Goal: Task Accomplishment & Management: Manage account settings

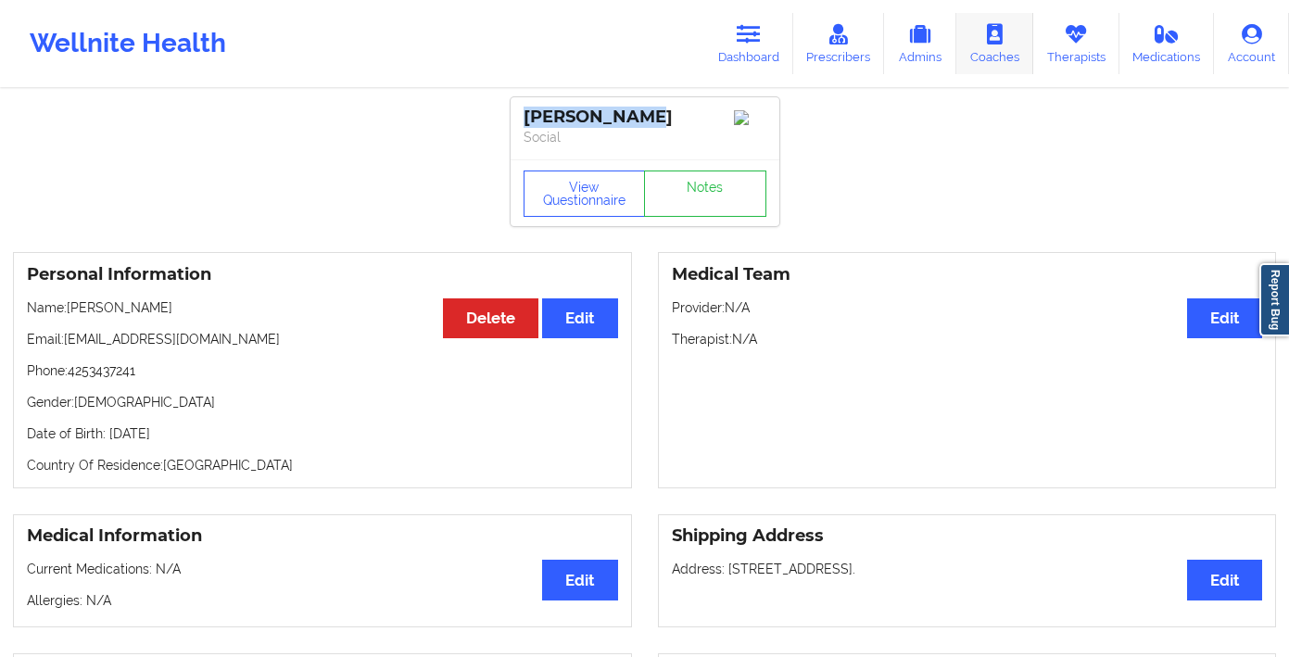
click at [1062, 31] on link "Therapists" at bounding box center [1076, 43] width 86 height 61
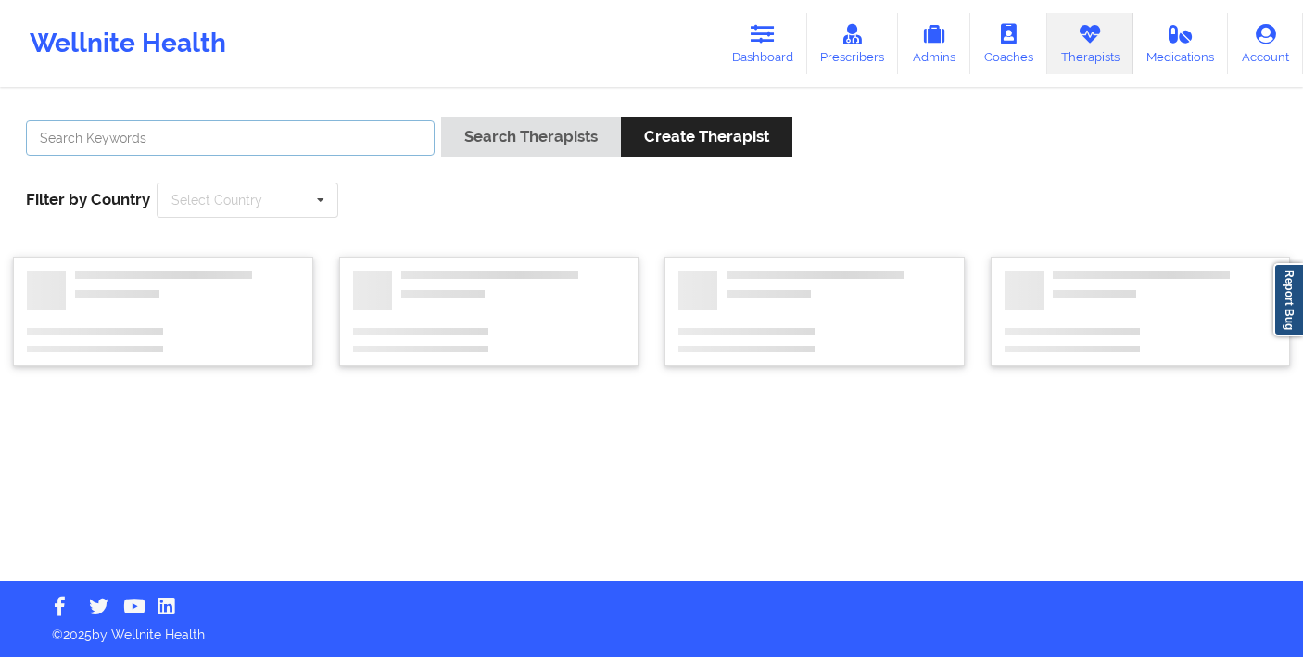
click at [253, 125] on input "text" at bounding box center [230, 137] width 409 height 35
type input "[PERSON_NAME]"
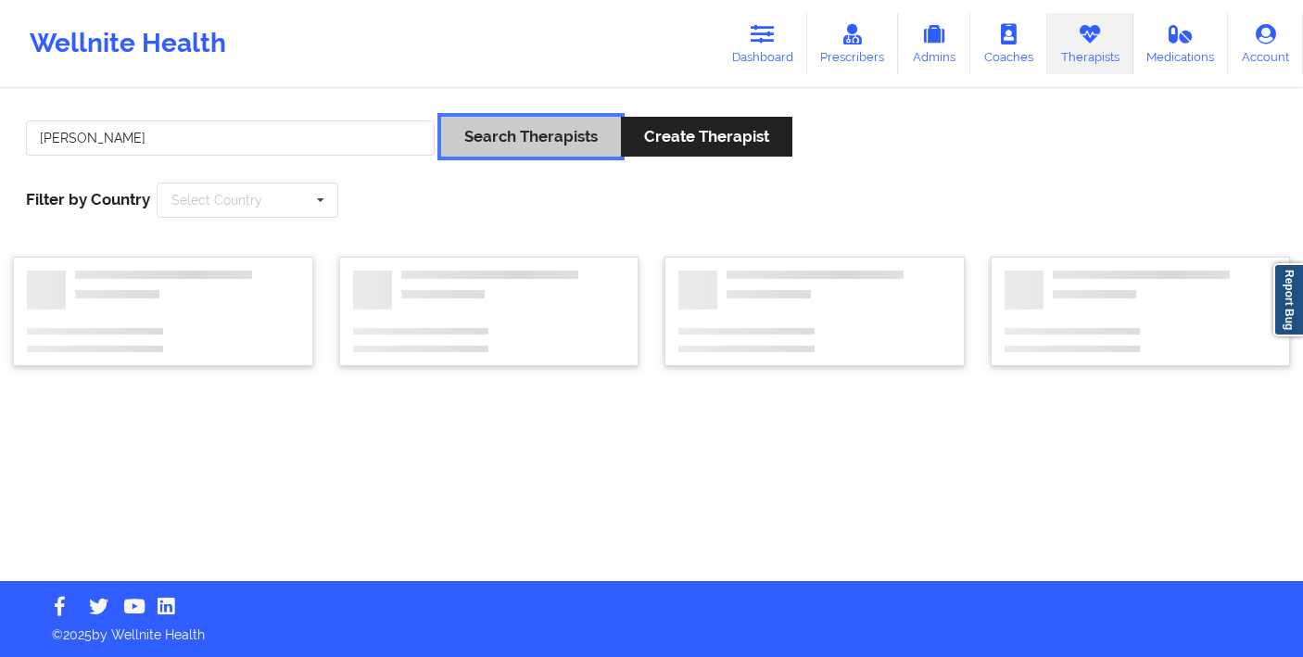
click at [502, 141] on button "Search Therapists" at bounding box center [531, 137] width 180 height 40
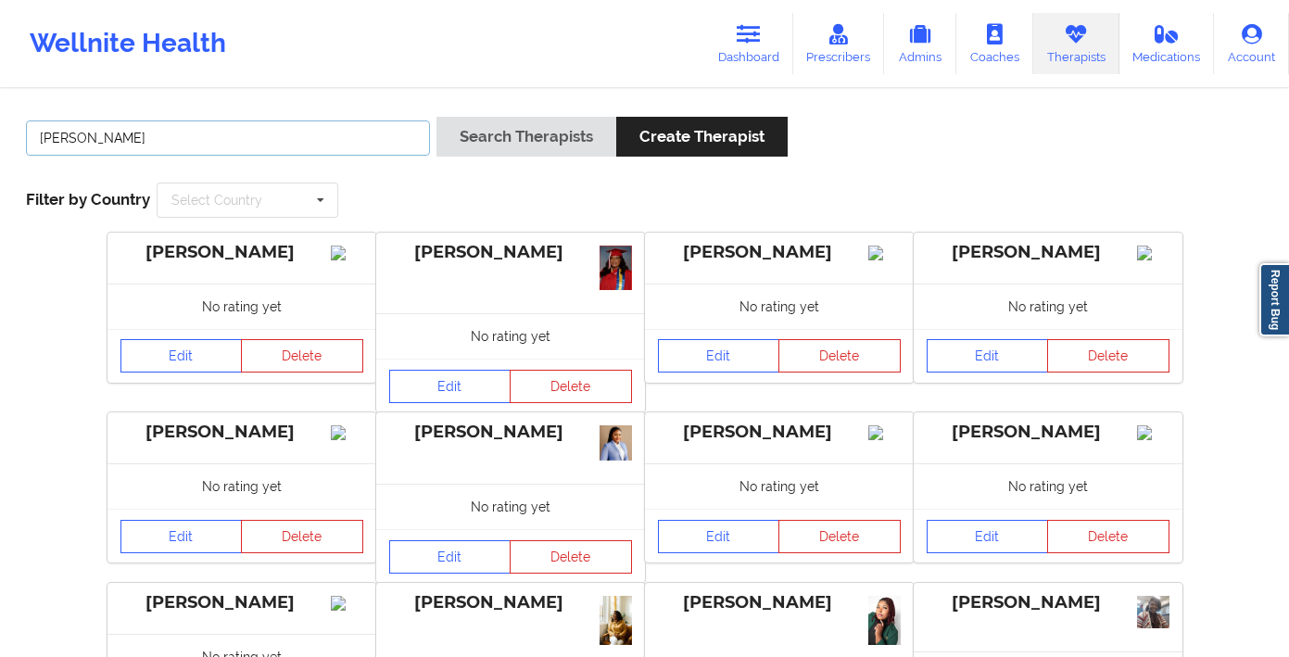
click at [331, 135] on input "[PERSON_NAME]" at bounding box center [228, 137] width 404 height 35
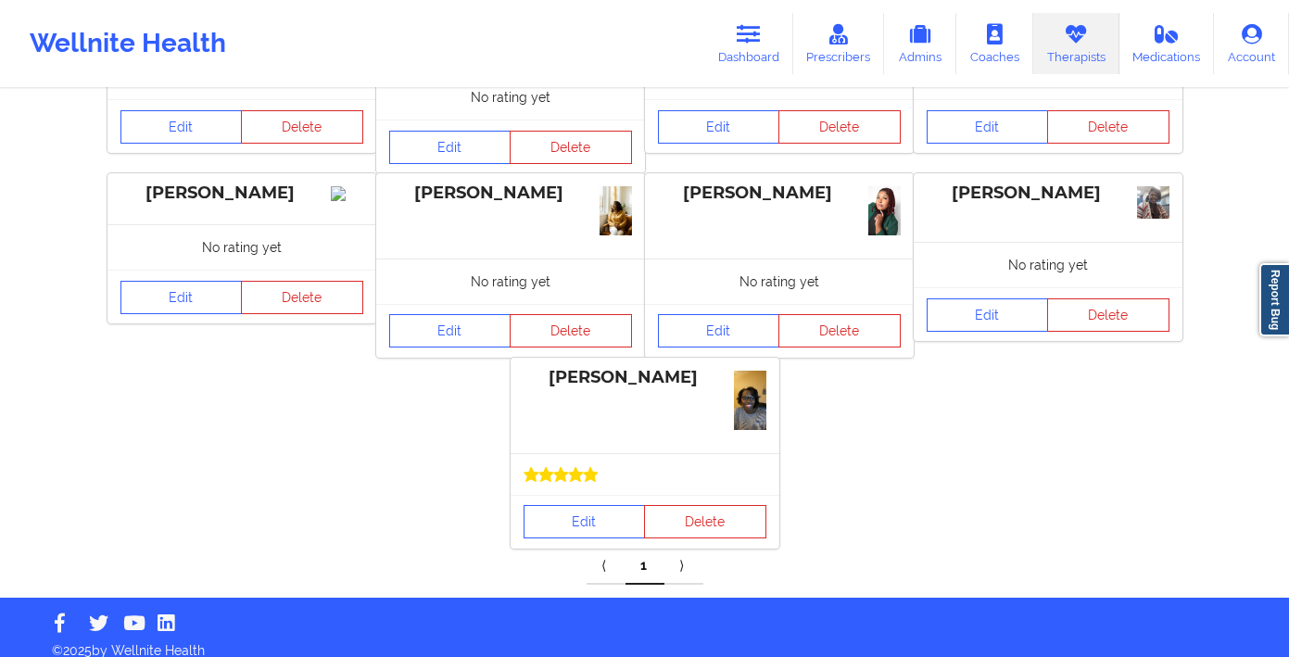
scroll to position [387, 0]
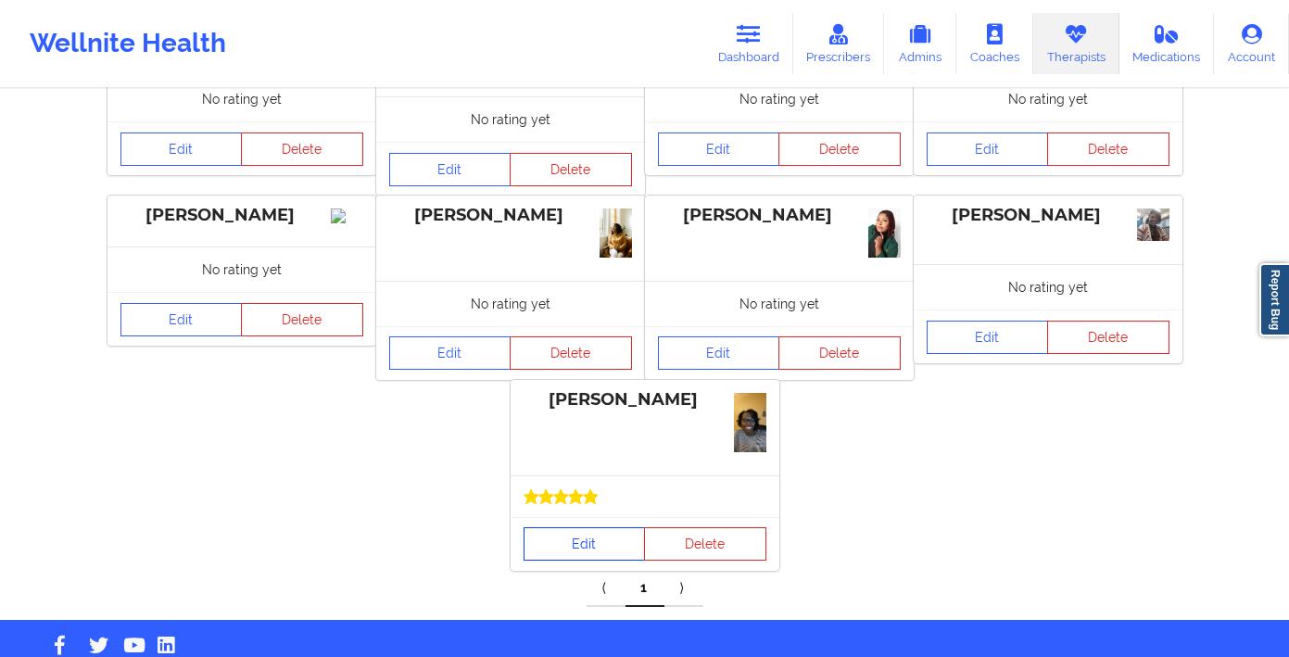
click at [592, 543] on link "Edit" at bounding box center [585, 543] width 122 height 33
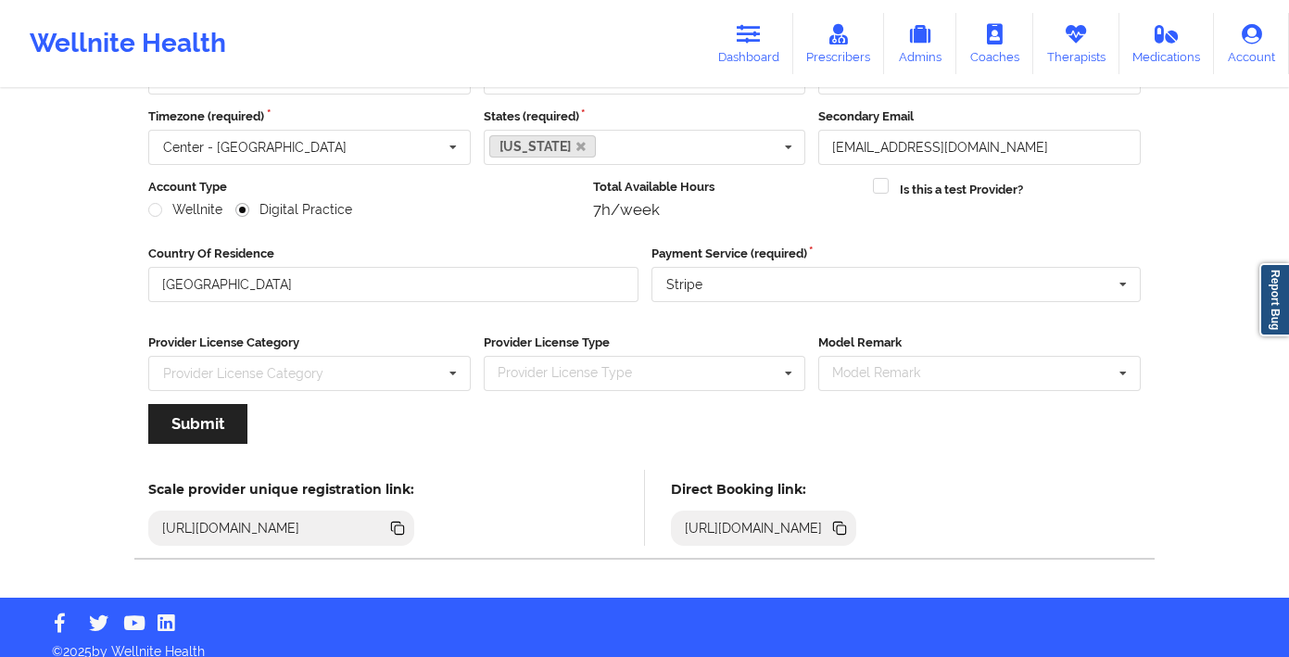
scroll to position [173, 0]
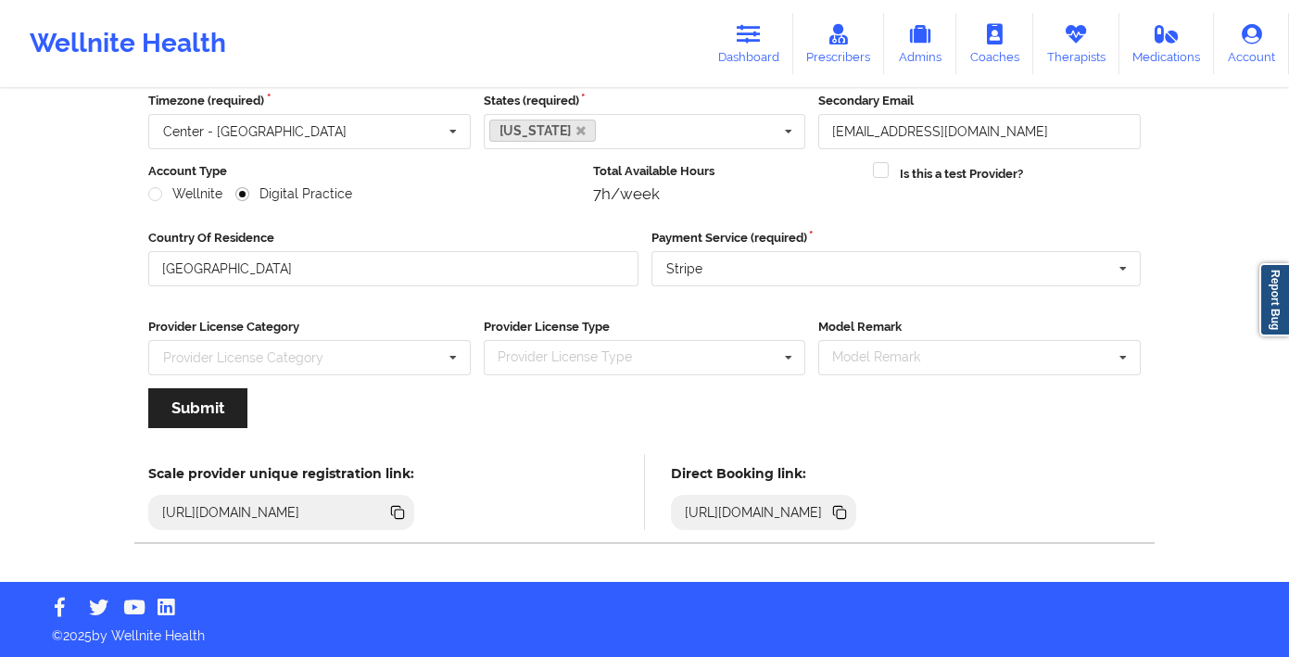
click at [846, 513] on icon at bounding box center [841, 514] width 9 height 9
click at [1089, 57] on link "Therapists" at bounding box center [1076, 43] width 86 height 61
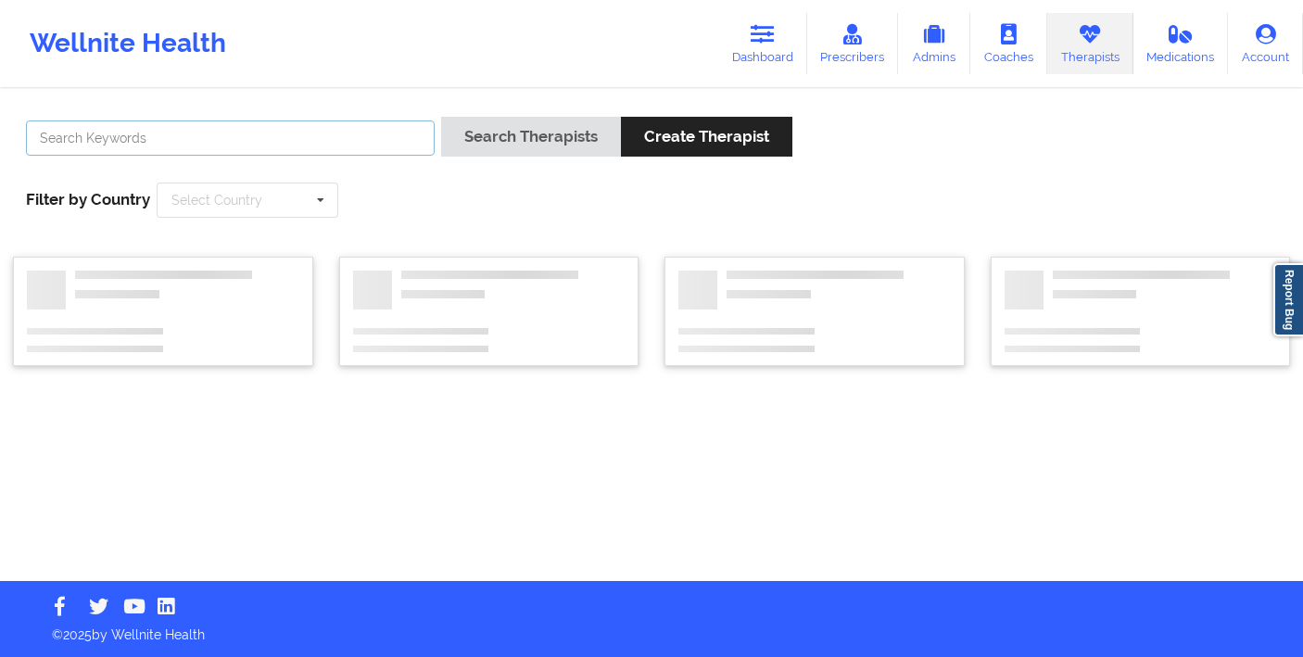
click at [147, 135] on input "text" at bounding box center [230, 137] width 409 height 35
type input "shalyndria"
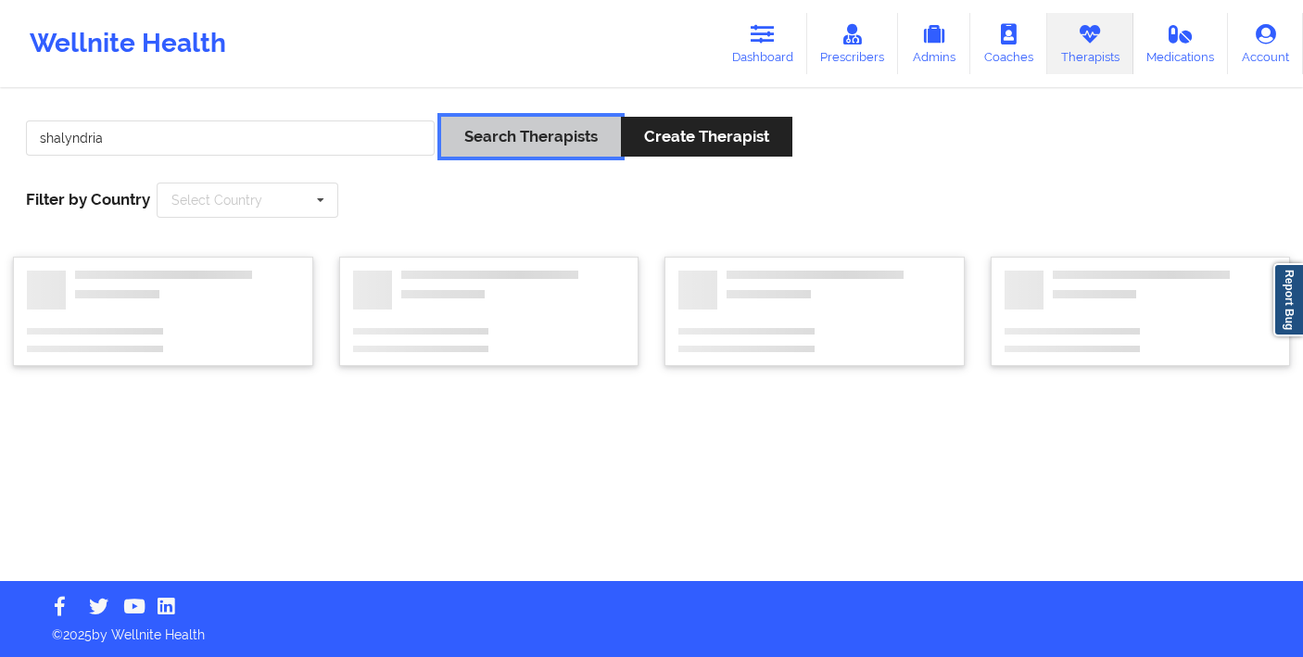
click at [537, 136] on button "Search Therapists" at bounding box center [531, 137] width 180 height 40
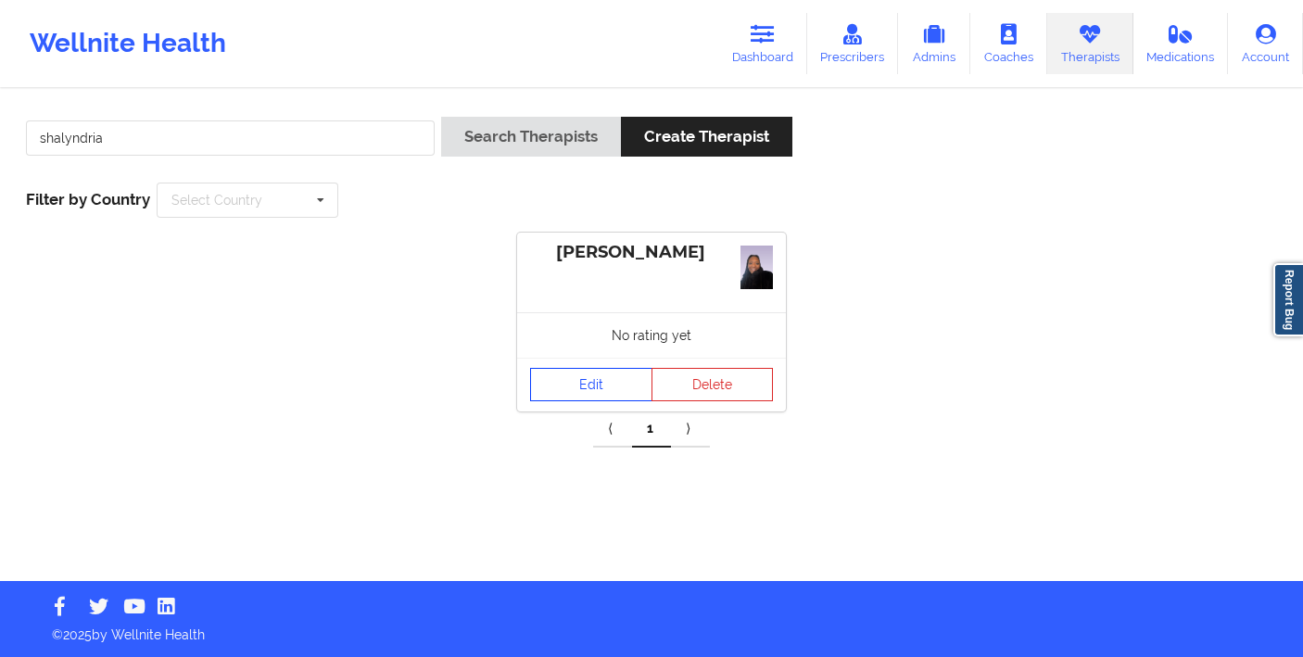
click at [588, 387] on link "Edit" at bounding box center [591, 384] width 122 height 33
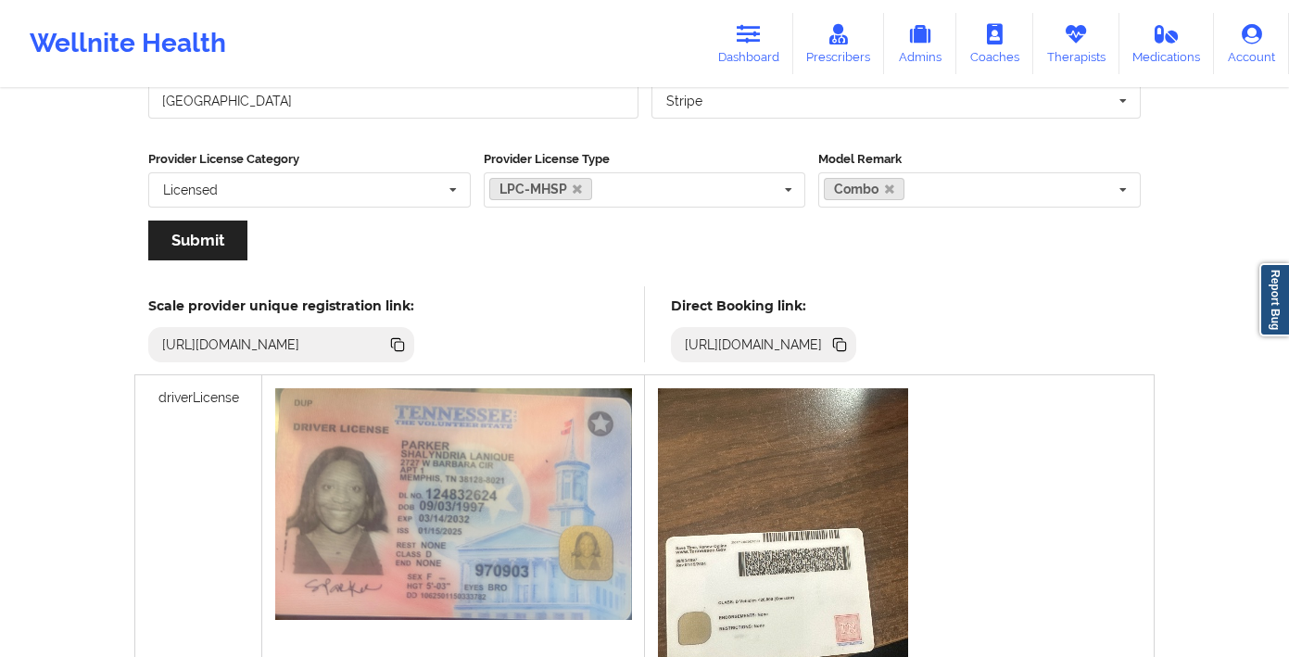
scroll to position [476, 0]
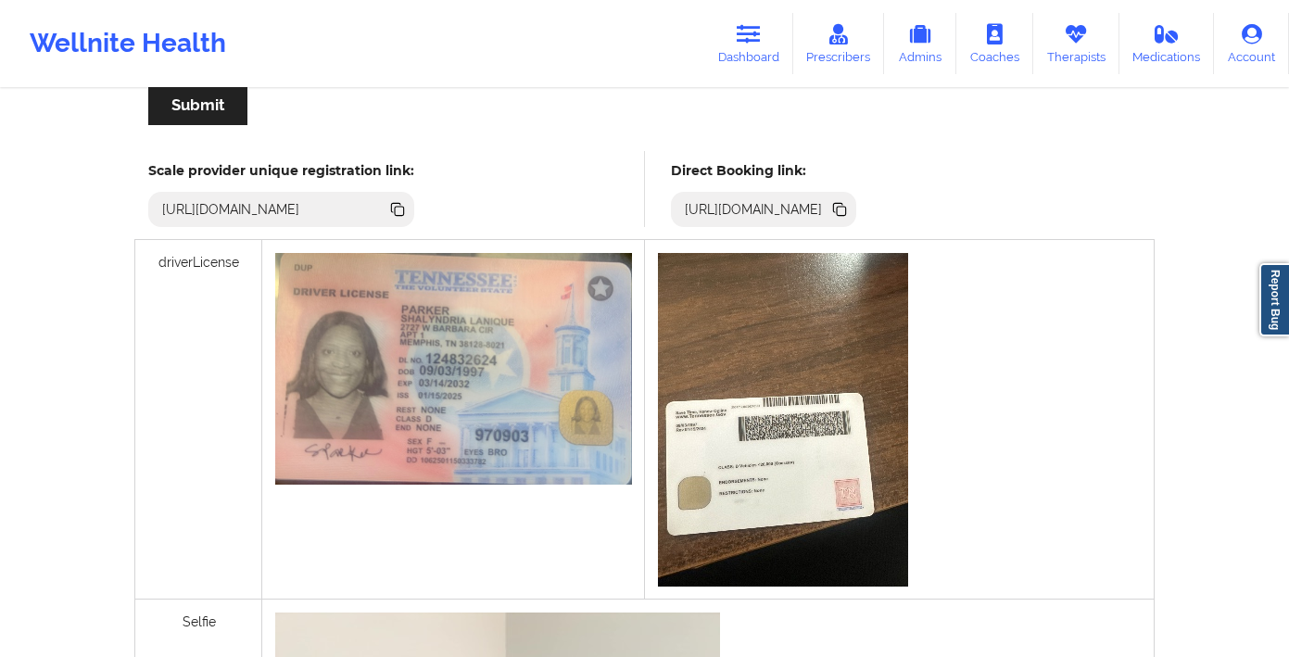
click at [843, 210] on icon at bounding box center [838, 207] width 9 height 9
click at [1072, 59] on link "Therapists" at bounding box center [1076, 43] width 86 height 61
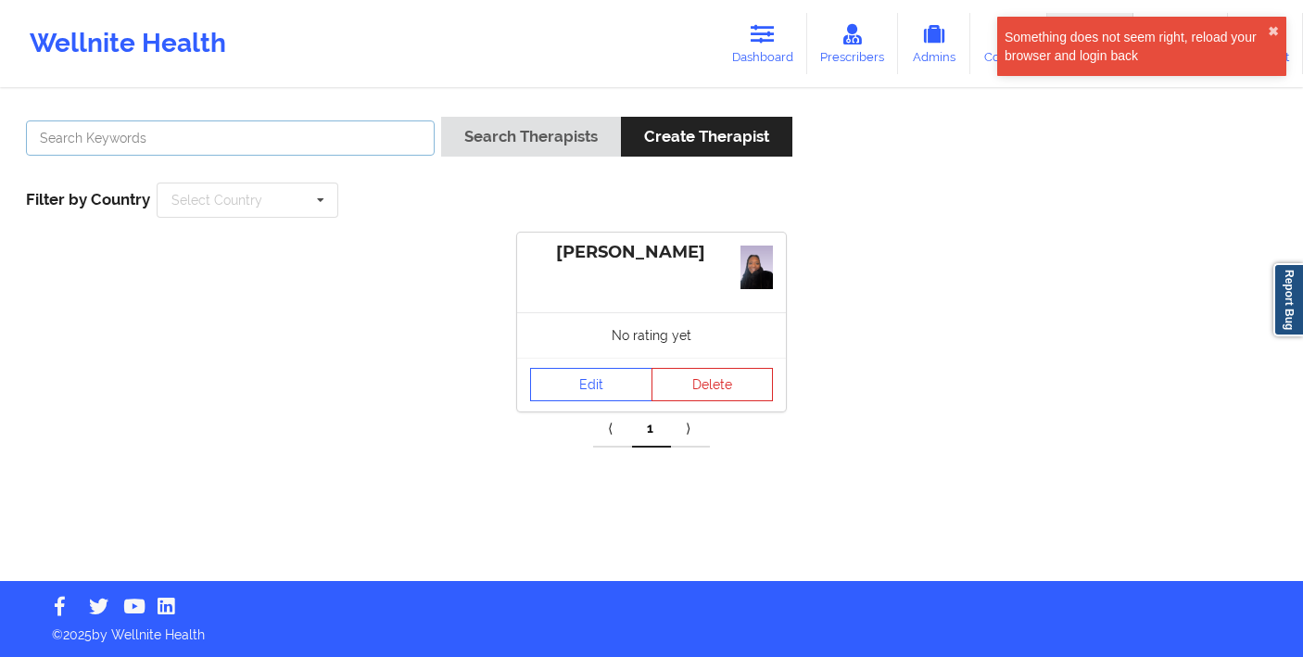
click at [301, 136] on input "text" at bounding box center [230, 137] width 409 height 35
type input "[PERSON_NAME]"
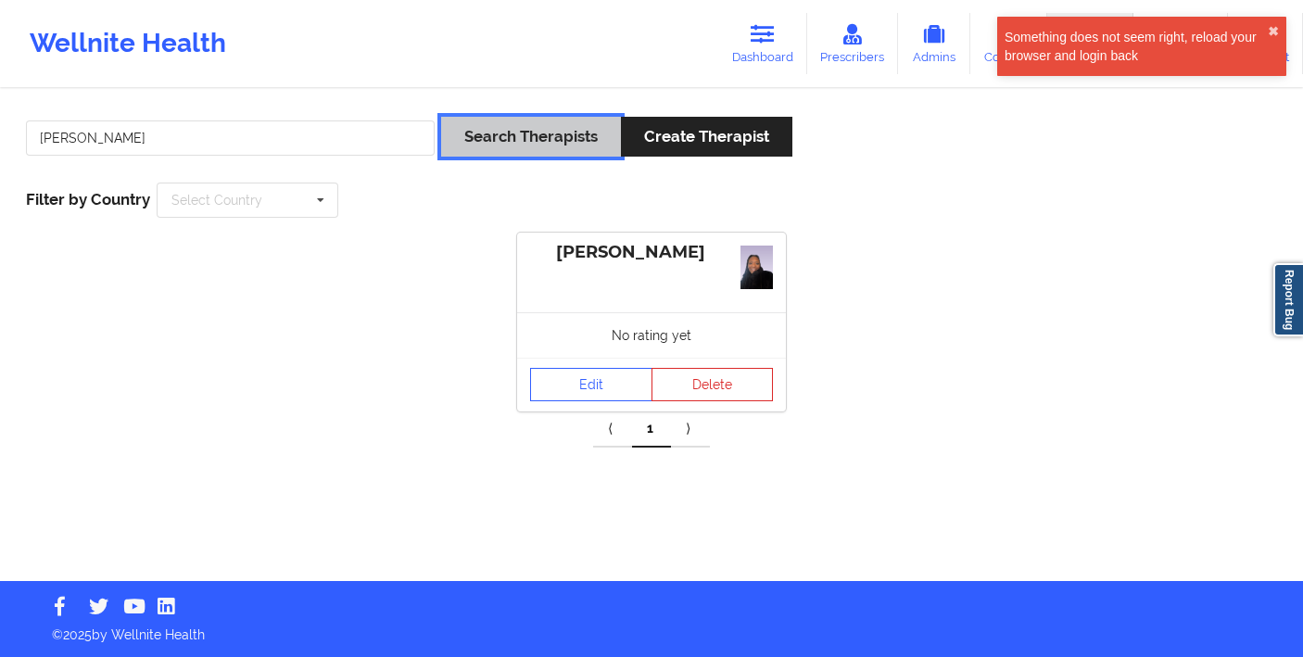
click at [570, 133] on button "Search Therapists" at bounding box center [531, 137] width 180 height 40
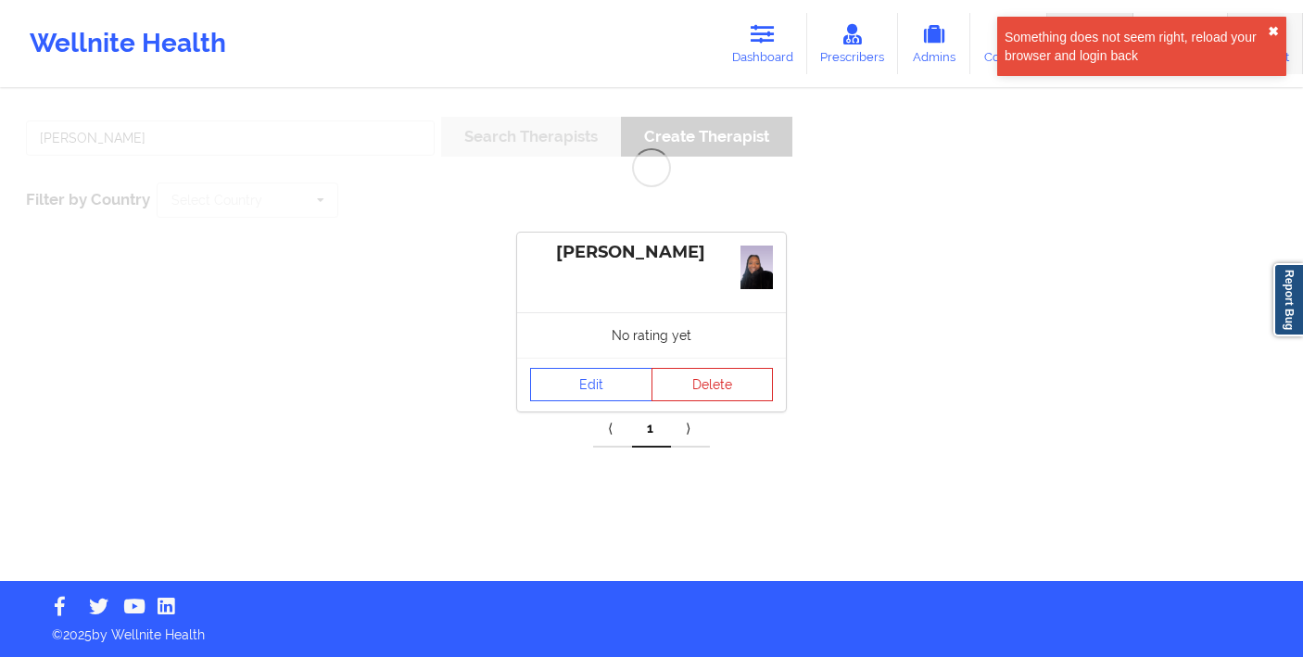
drag, startPoint x: 1273, startPoint y: 28, endPoint x: 1231, endPoint y: 42, distance: 44.8
click at [1273, 27] on button "✖︎" at bounding box center [1273, 31] width 11 height 15
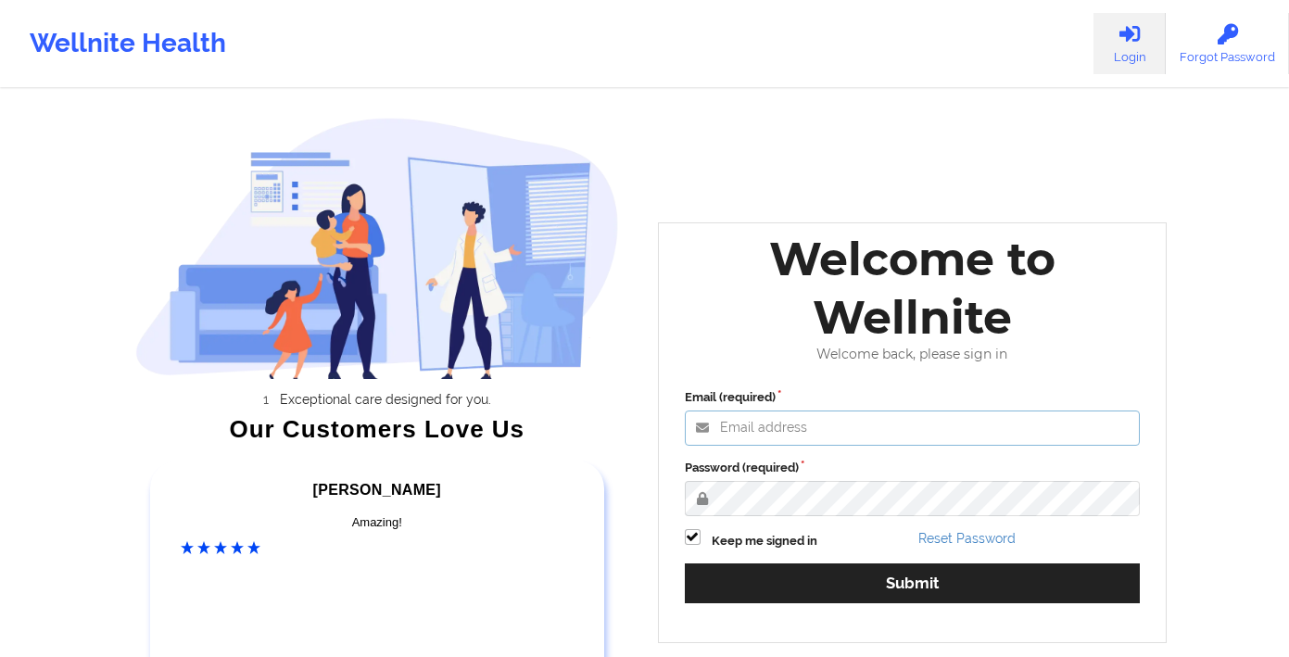
click at [863, 440] on input "Email (required)" at bounding box center [913, 428] width 456 height 35
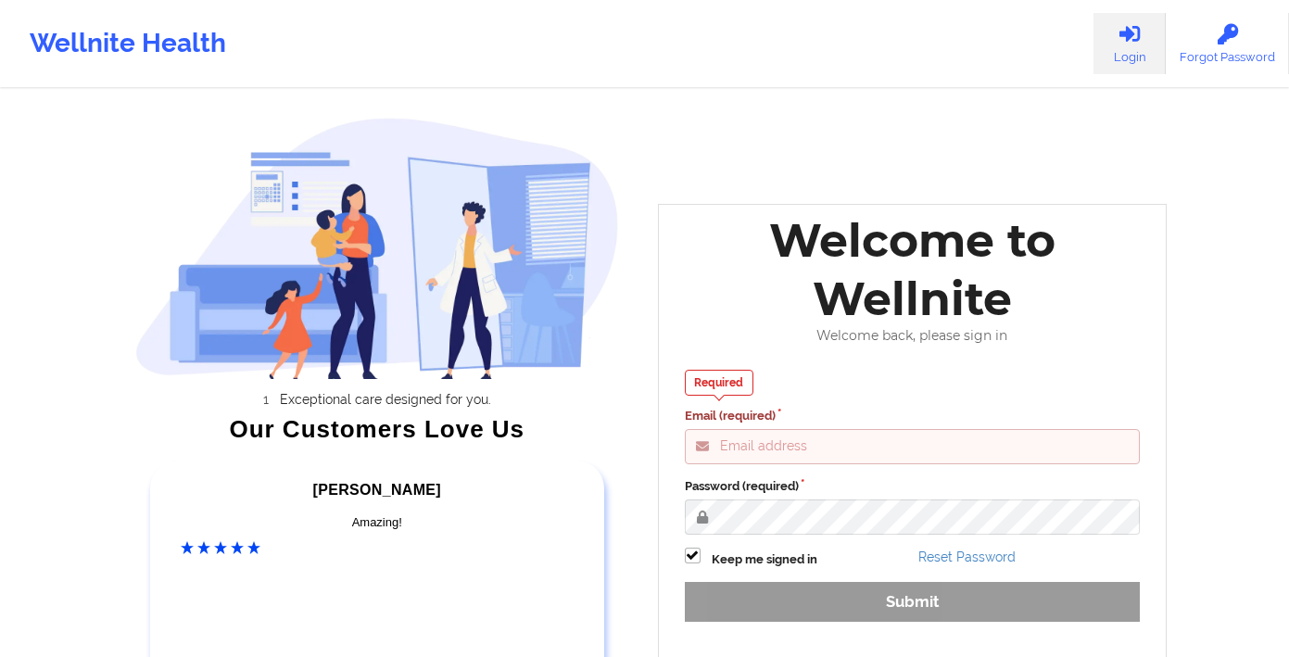
type input "[PERSON_NAME][EMAIL_ADDRESS][DOMAIN_NAME]"
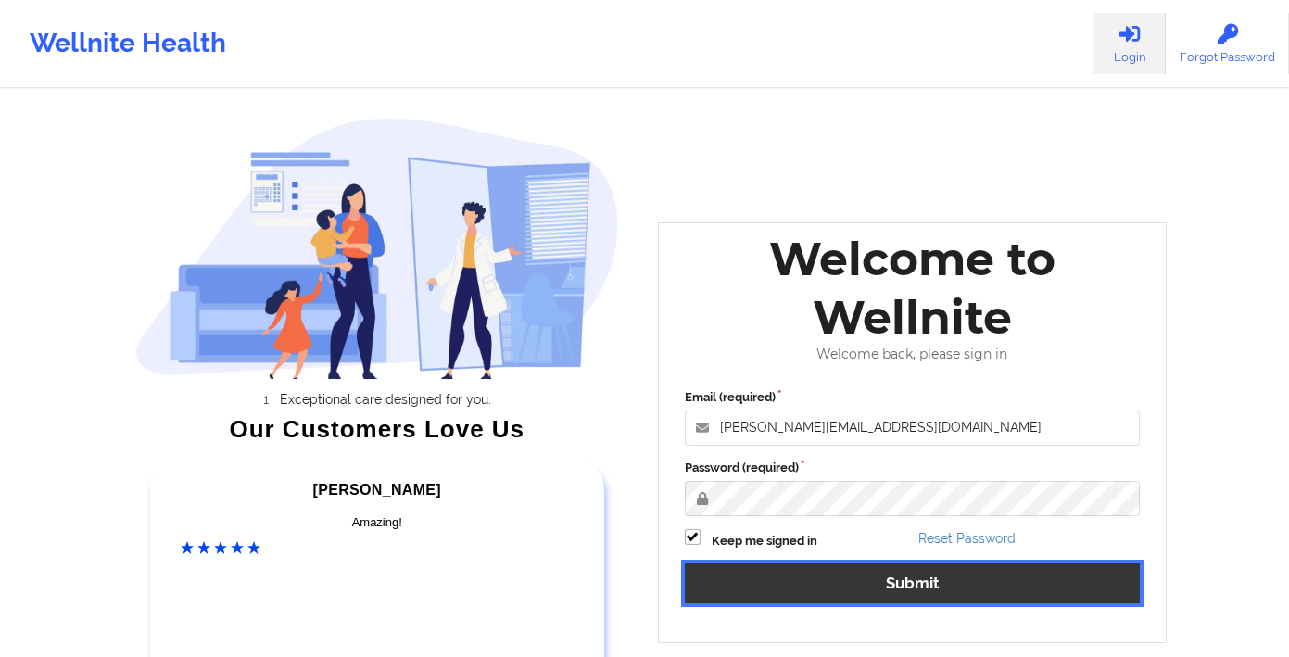
click at [777, 574] on button "Submit" at bounding box center [913, 583] width 456 height 40
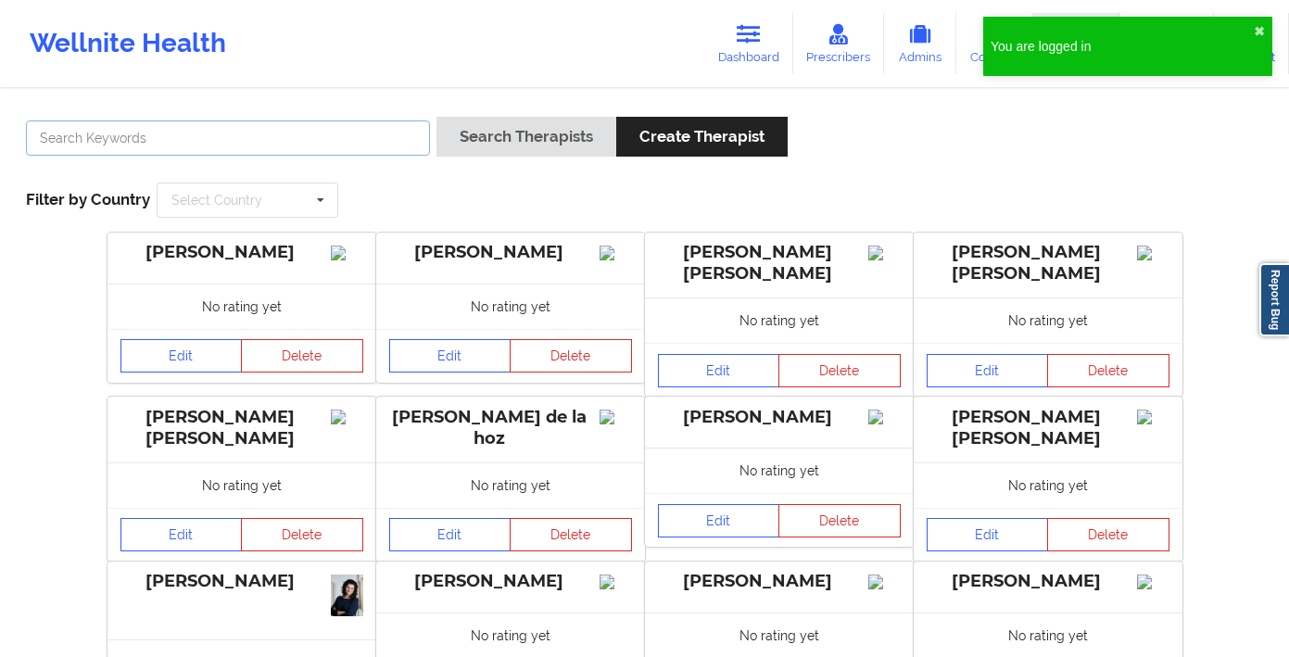
click at [327, 133] on input "text" at bounding box center [228, 137] width 404 height 35
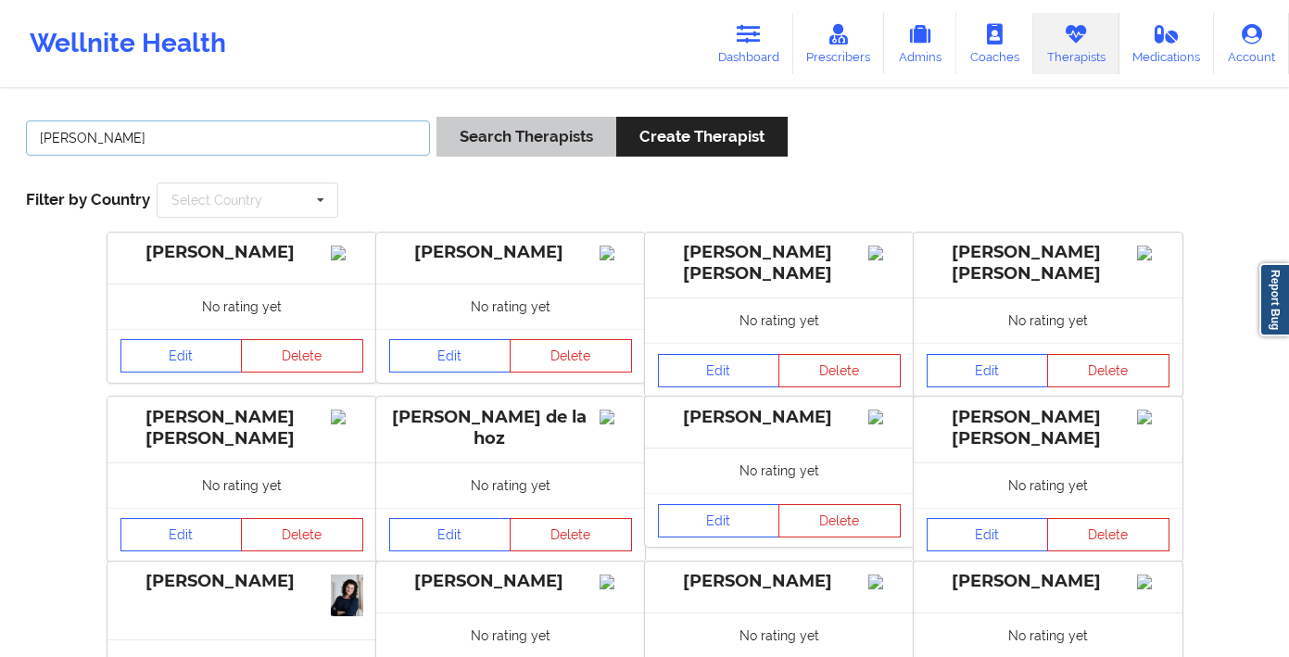
type input "[PERSON_NAME]"
click at [549, 146] on button "Search Therapists" at bounding box center [526, 137] width 180 height 40
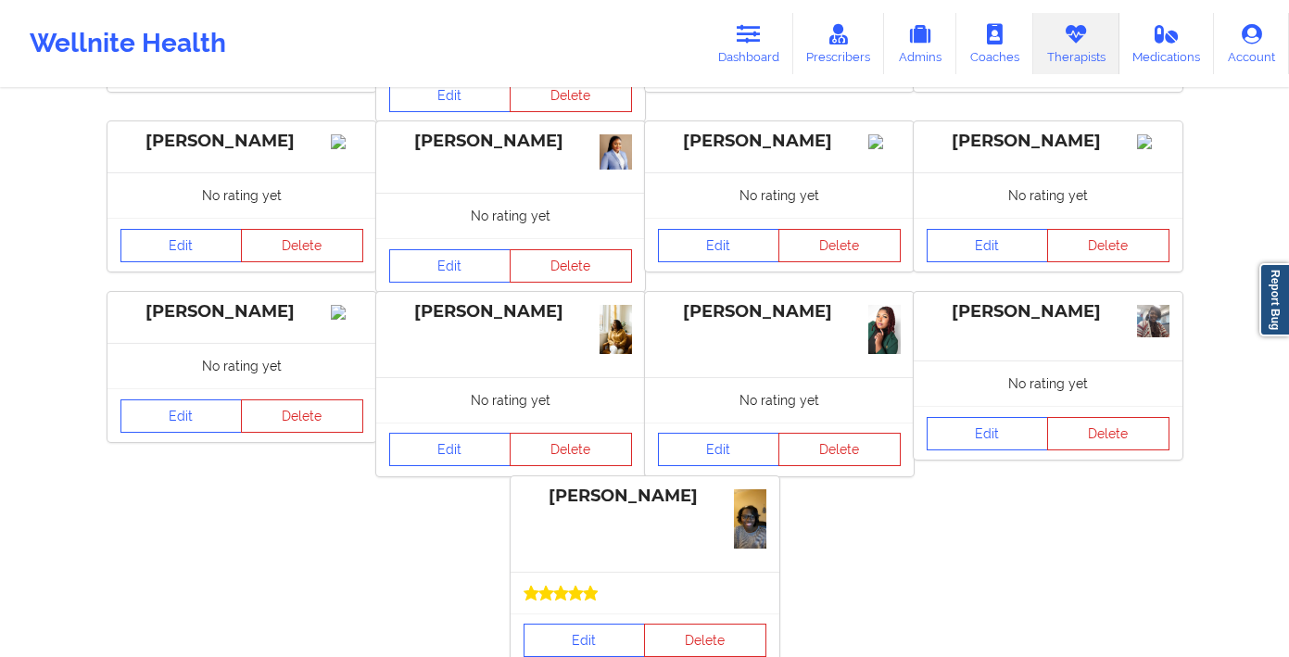
scroll to position [425, 0]
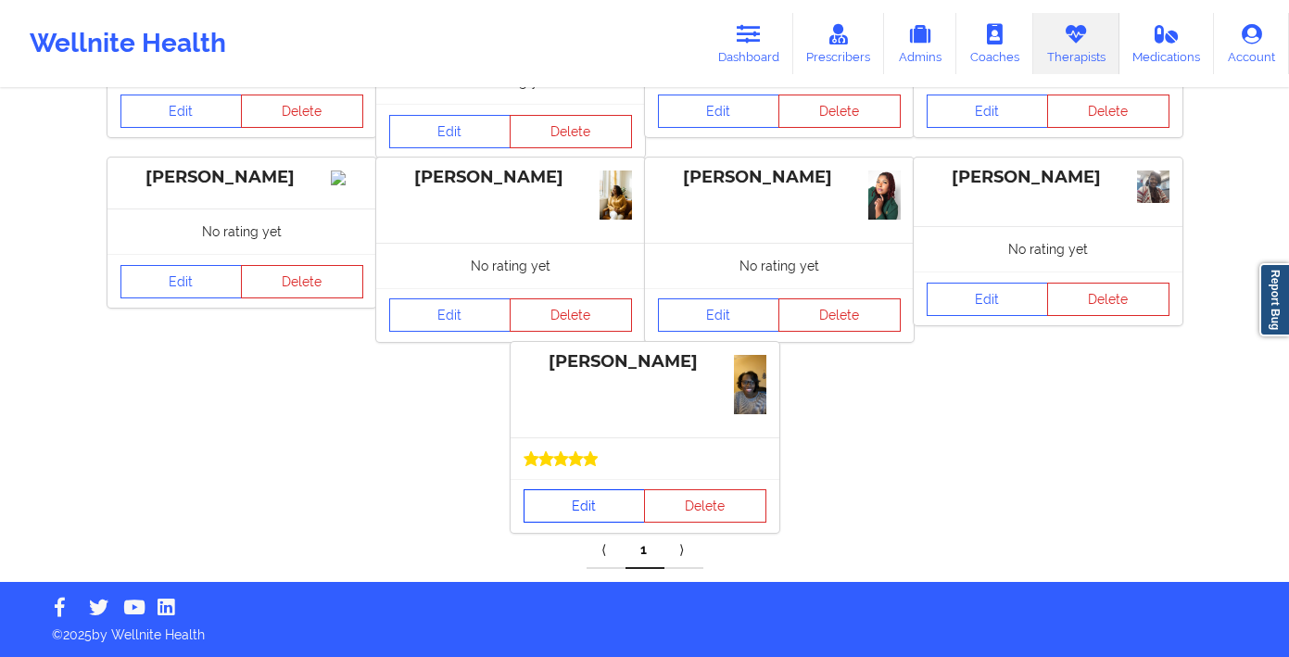
click at [591, 501] on link "Edit" at bounding box center [585, 505] width 122 height 33
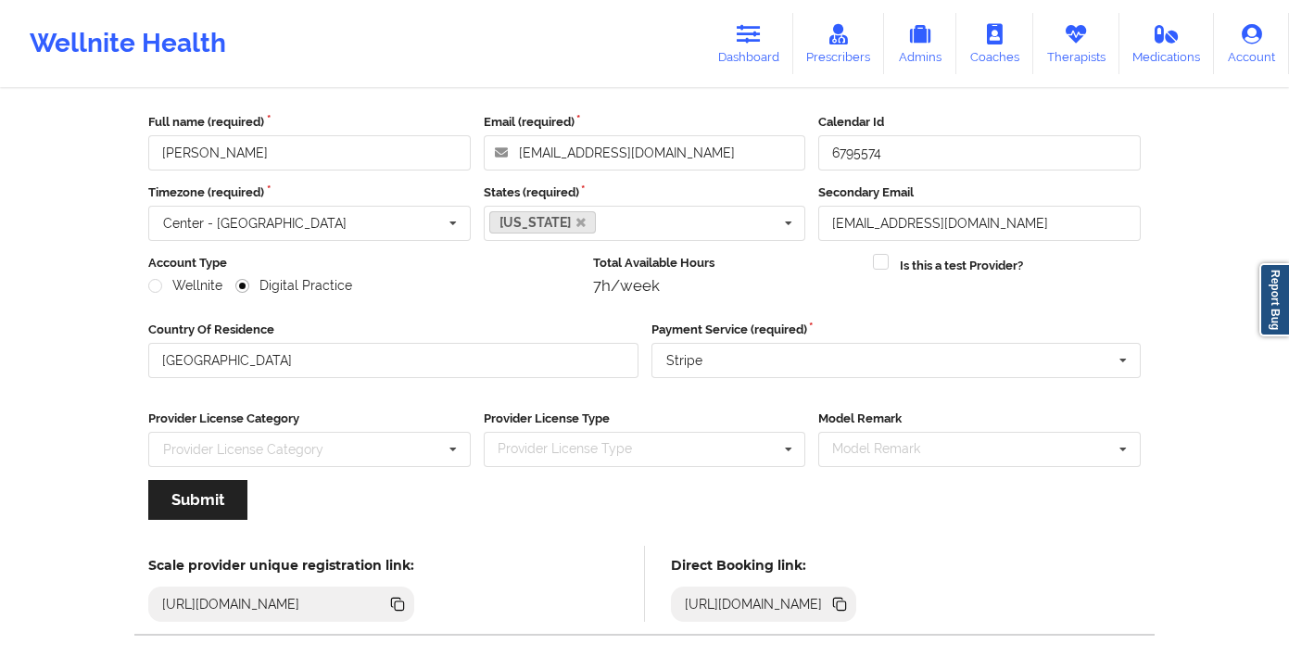
scroll to position [173, 0]
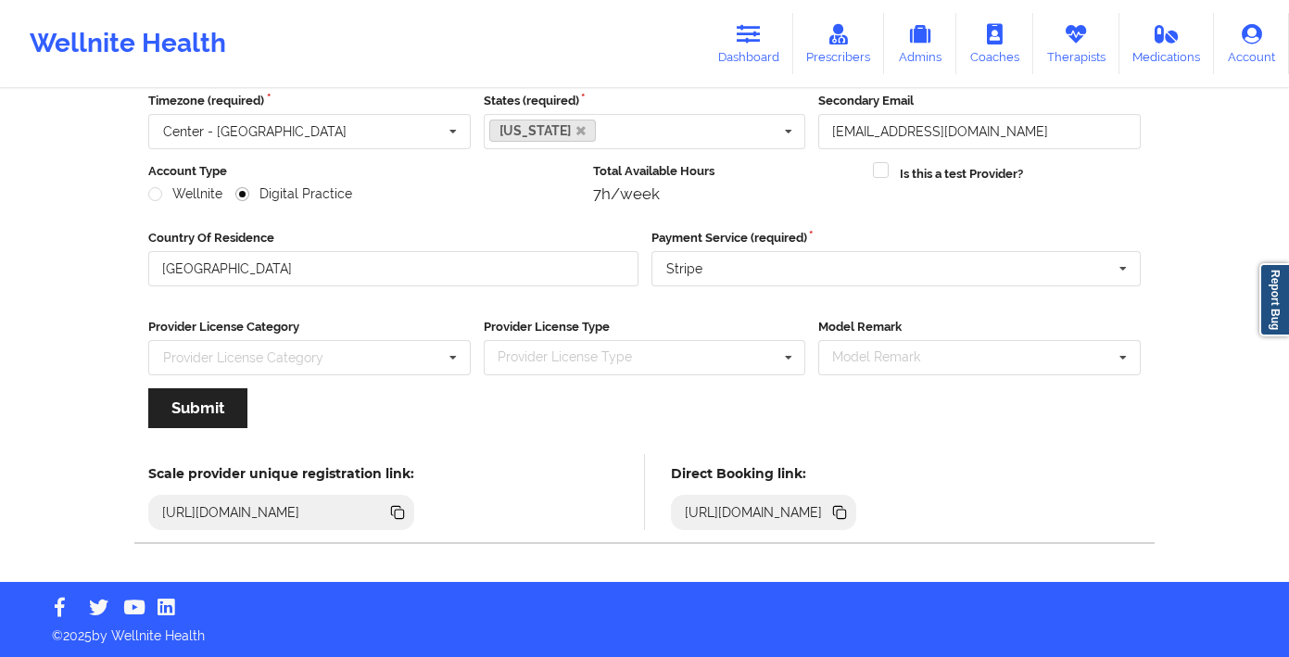
click at [846, 512] on icon at bounding box center [841, 514] width 9 height 9
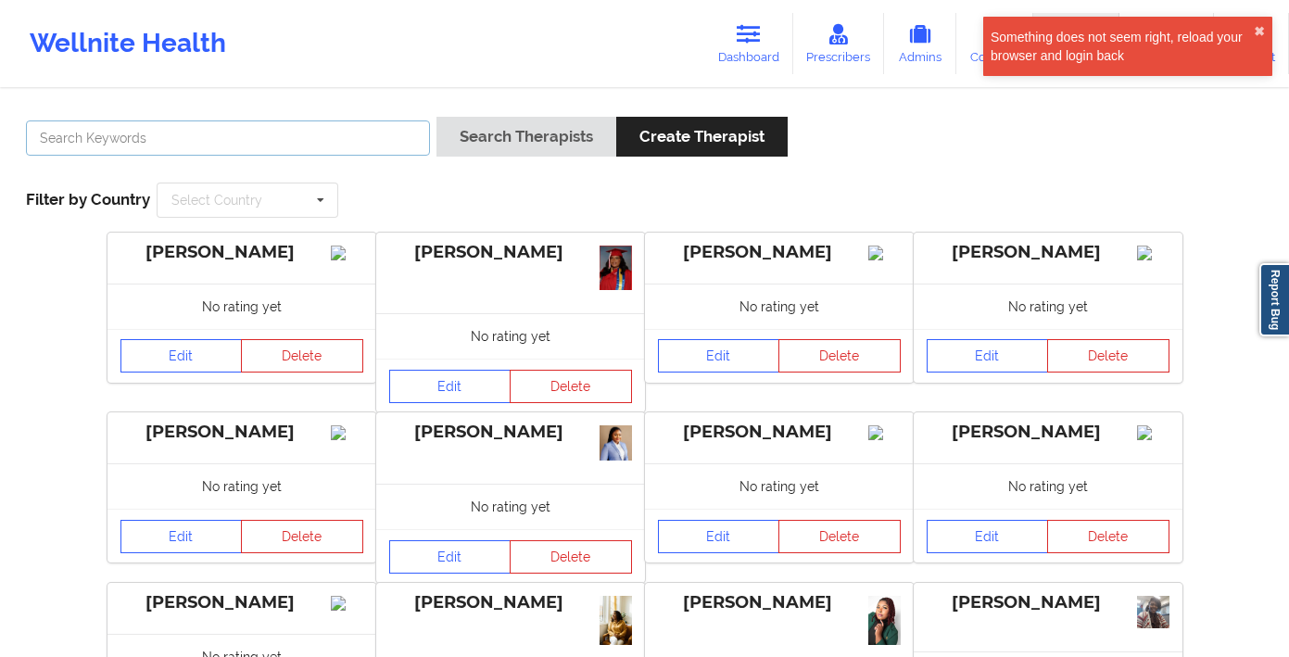
click at [215, 136] on input "text" at bounding box center [228, 137] width 404 height 35
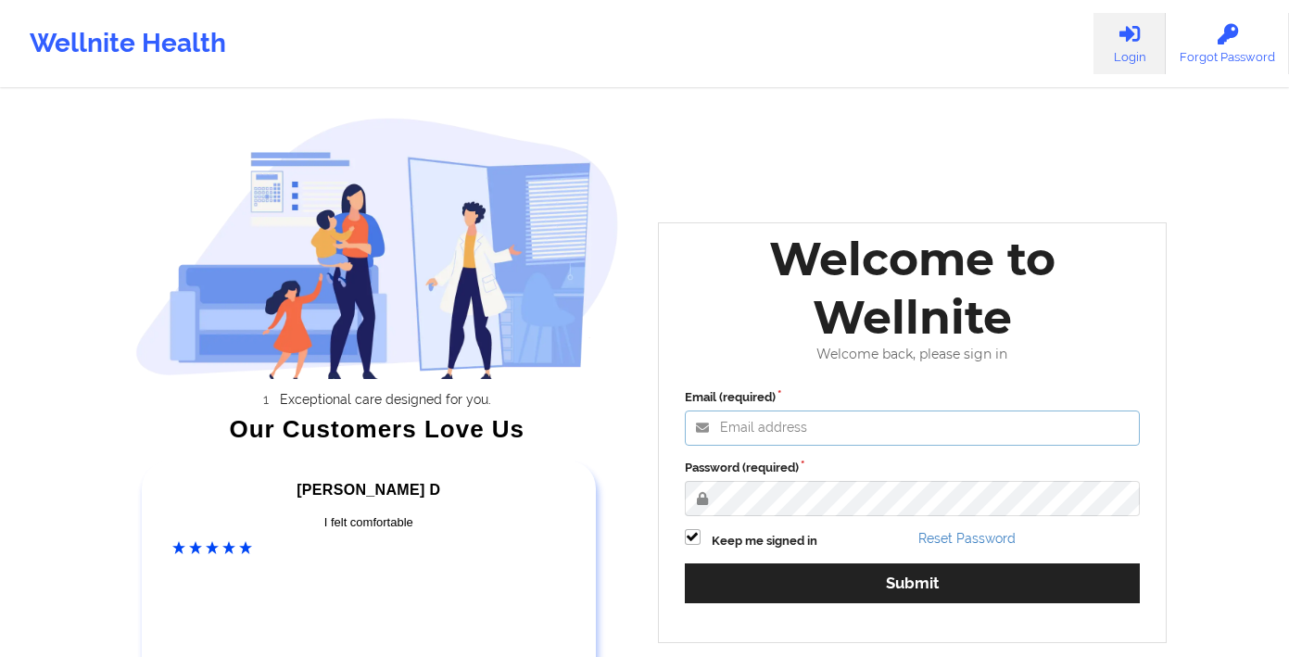
click at [825, 419] on input "Email (required)" at bounding box center [913, 428] width 456 height 35
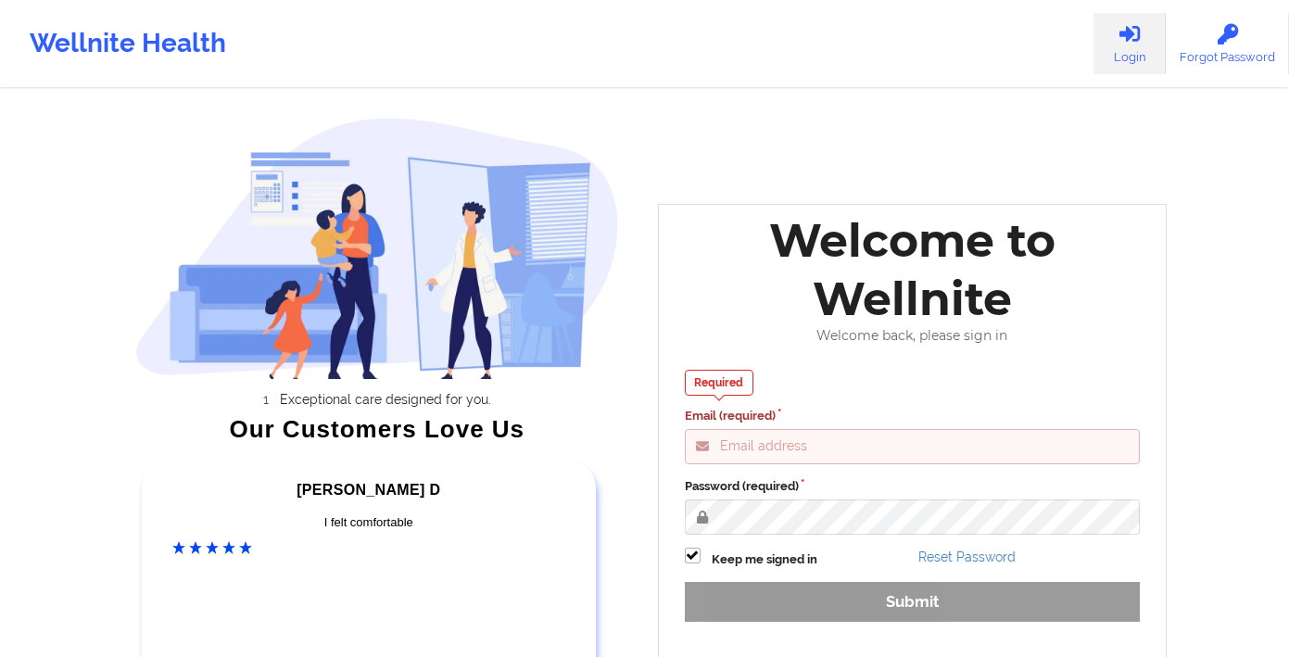
type input "[PERSON_NAME][EMAIL_ADDRESS][DOMAIN_NAME]"
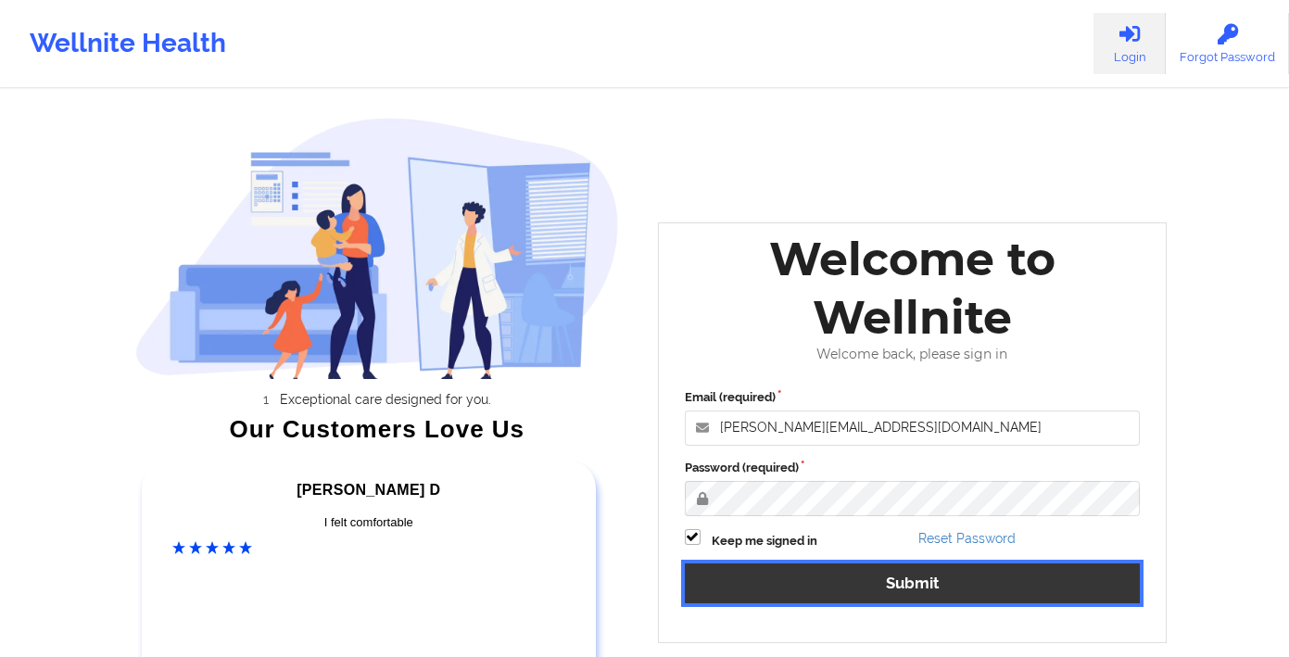
click at [918, 586] on button "Submit" at bounding box center [913, 583] width 456 height 40
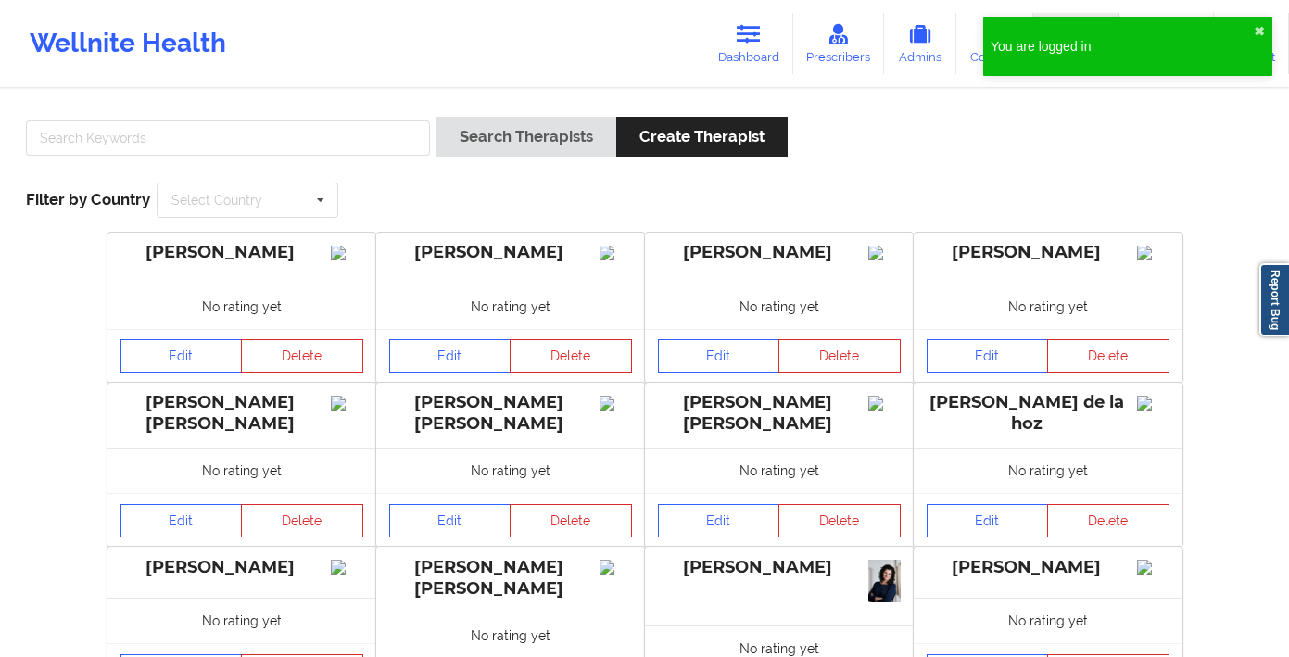
click at [1265, 34] on div "You are logged in ✖︎" at bounding box center [1127, 46] width 289 height 59
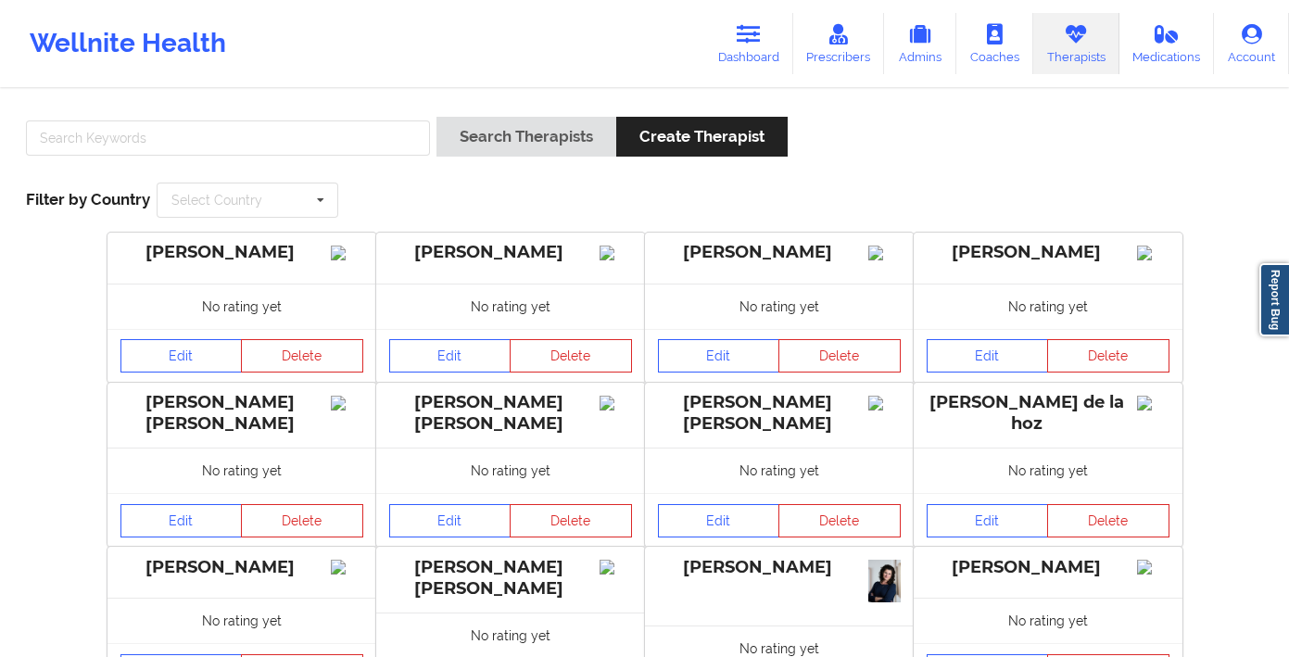
click at [1074, 54] on link "Therapists" at bounding box center [1076, 43] width 86 height 61
click at [256, 143] on input "text" at bounding box center [228, 137] width 404 height 35
type input "Anais"
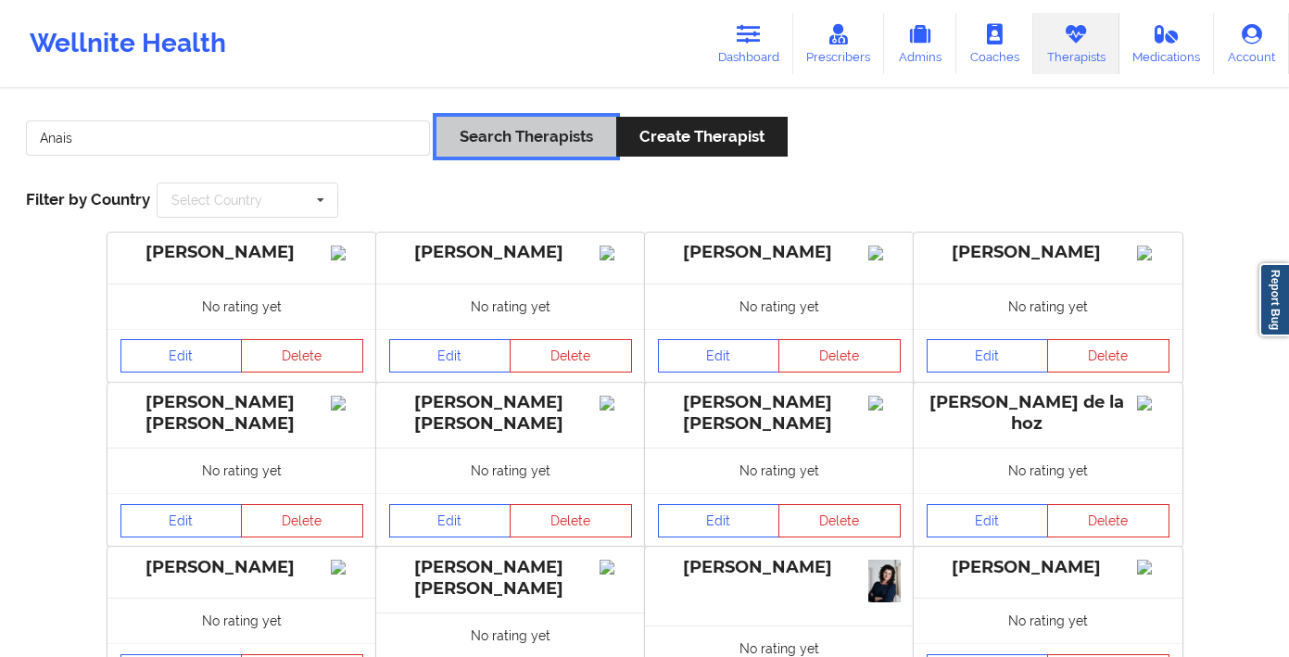
click at [500, 124] on button "Search Therapists" at bounding box center [526, 137] width 180 height 40
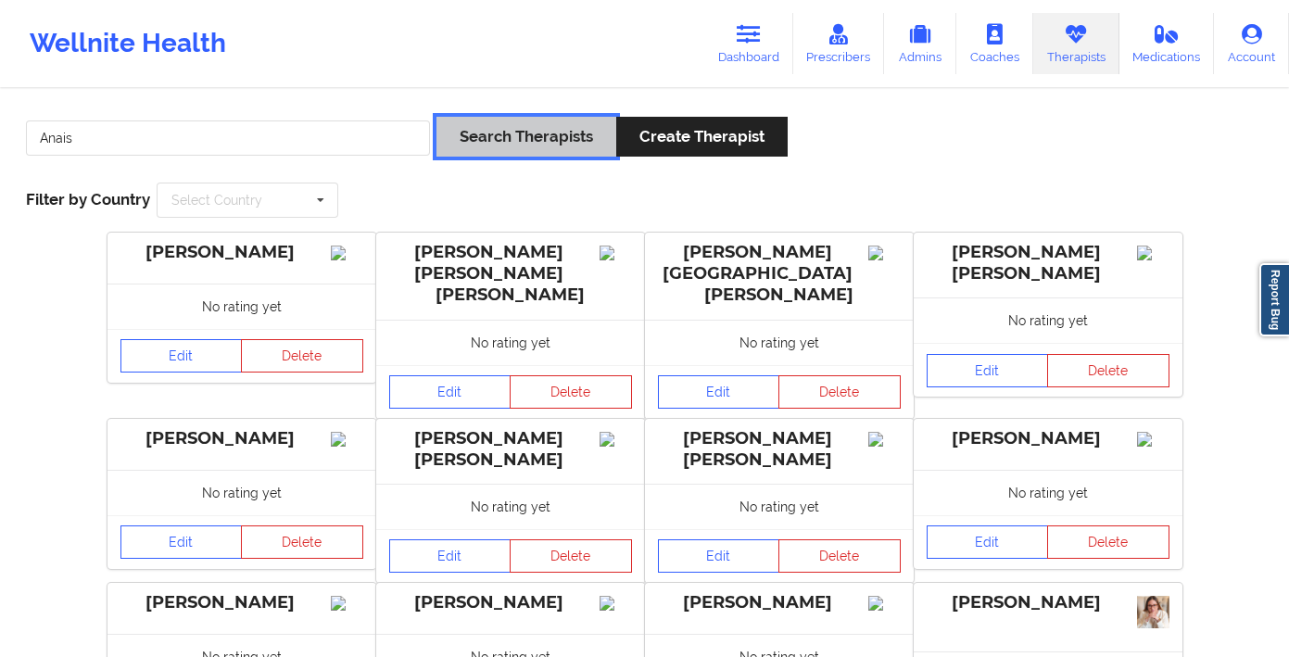
scroll to position [375, 0]
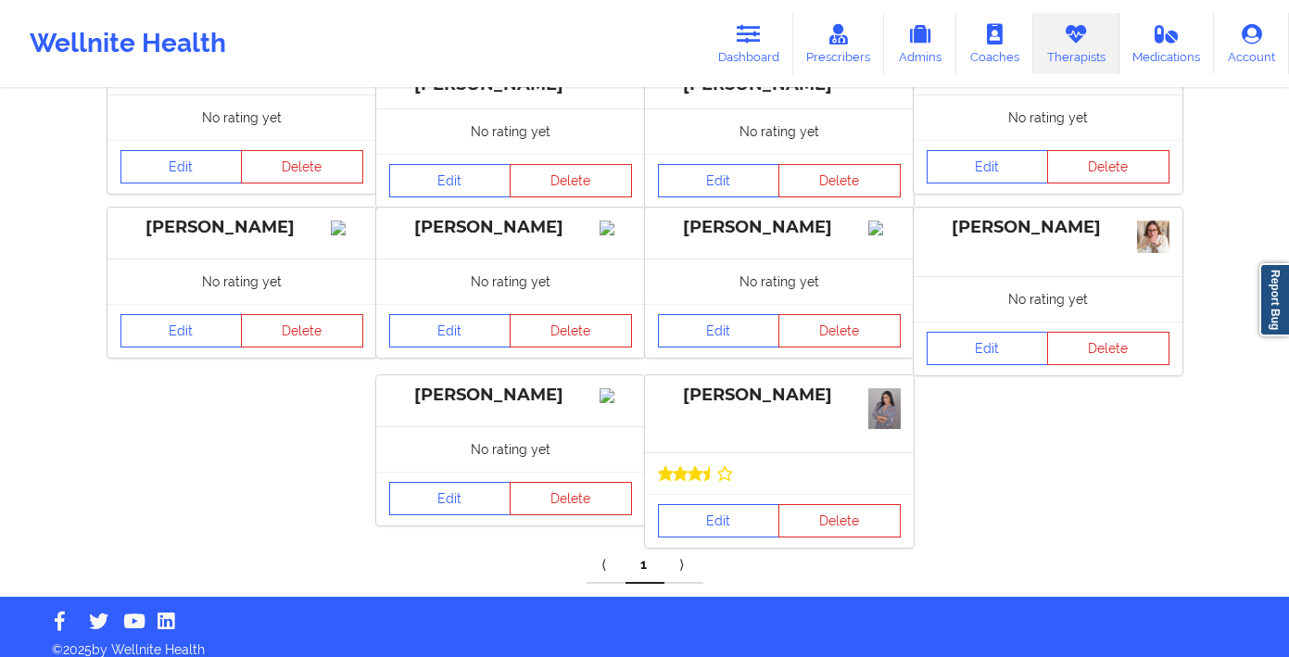
click at [691, 494] on div "Edit Delete" at bounding box center [779, 521] width 269 height 54
click at [710, 507] on link "Edit" at bounding box center [719, 520] width 122 height 33
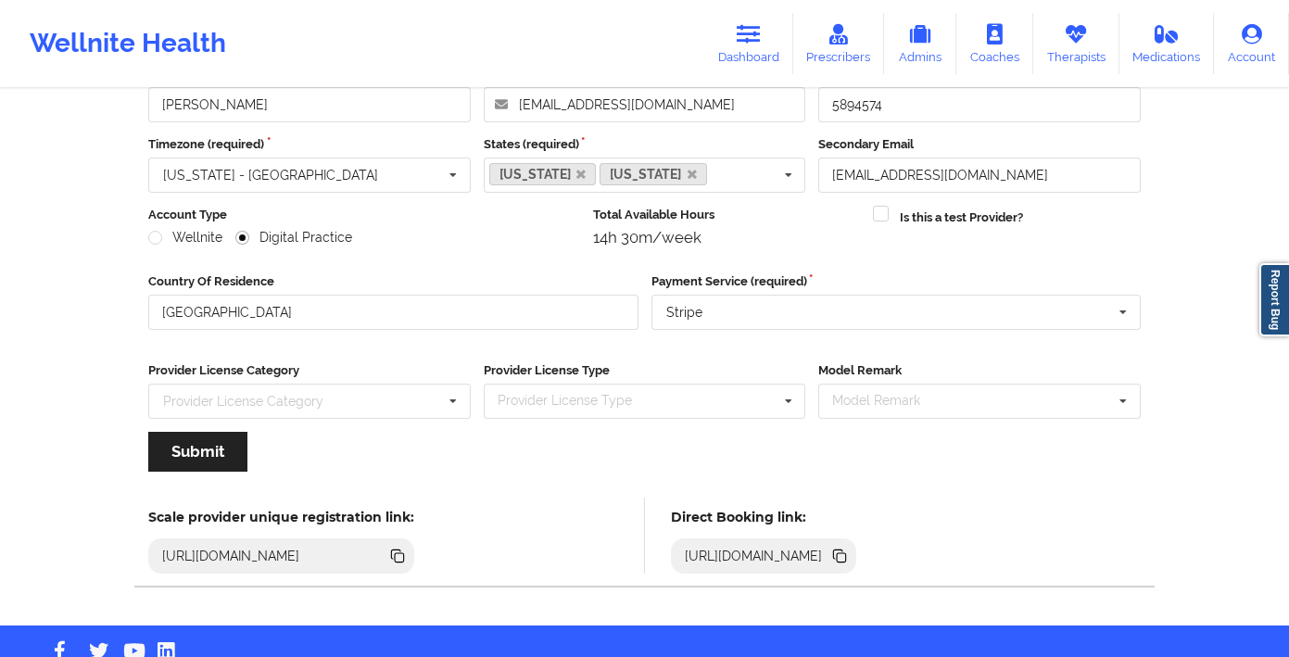
scroll to position [173, 0]
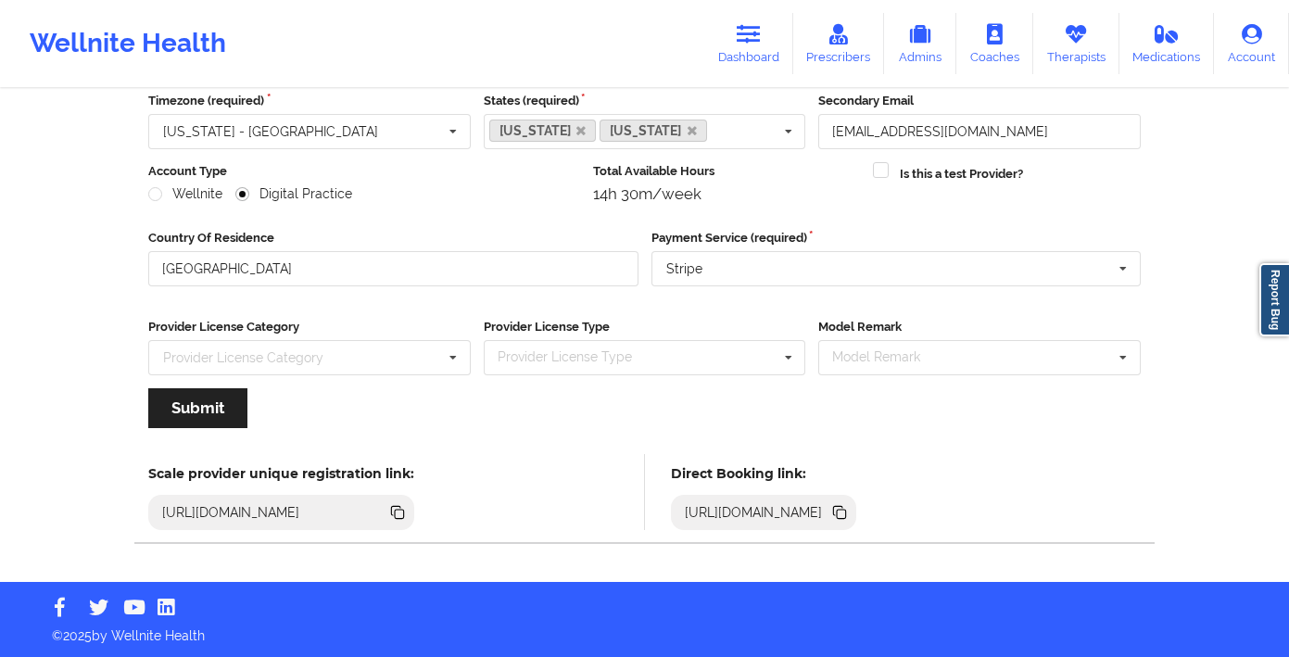
click at [850, 512] on icon at bounding box center [839, 512] width 20 height 20
click at [761, 53] on link "Dashboard" at bounding box center [748, 43] width 89 height 61
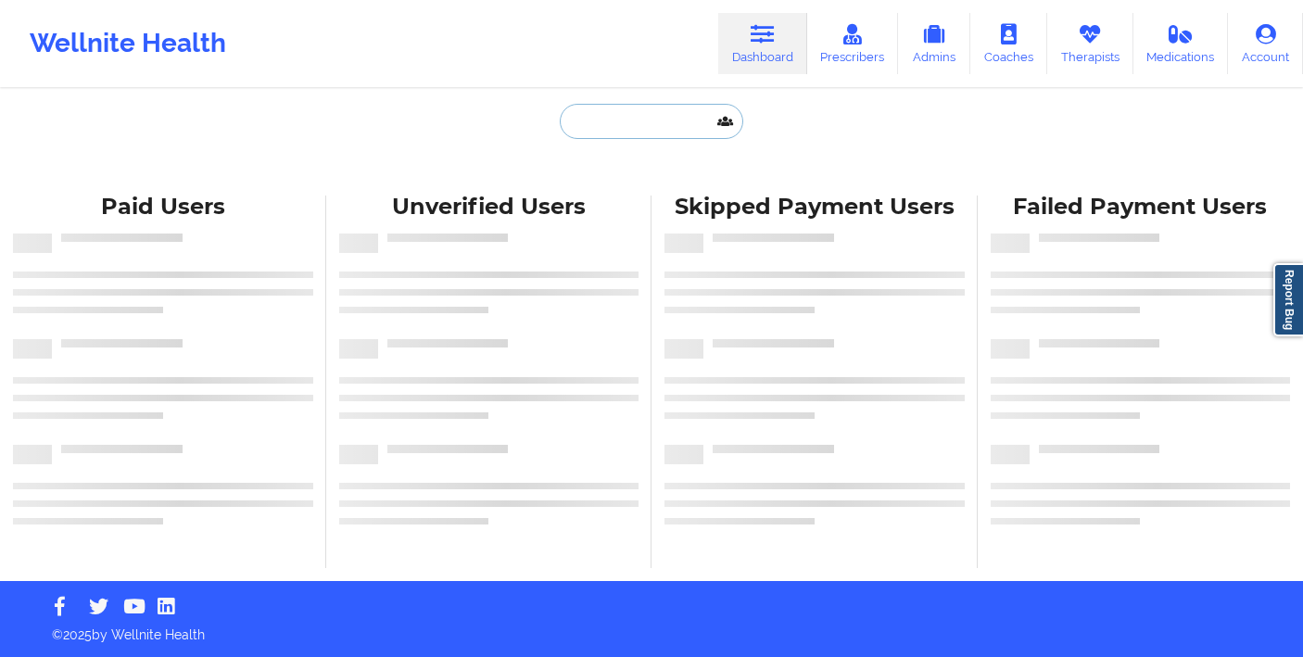
click at [626, 123] on input "text" at bounding box center [651, 121] width 183 height 35
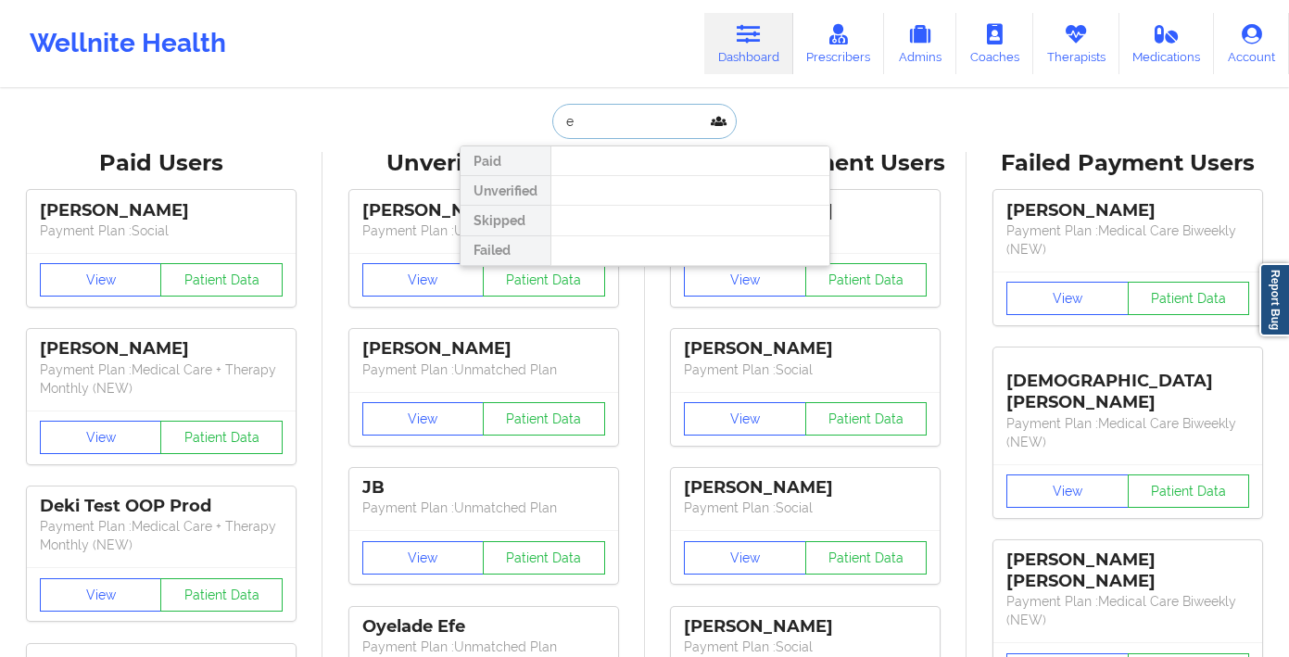
paste input "lin Kablama"
type input "elin Kablama"
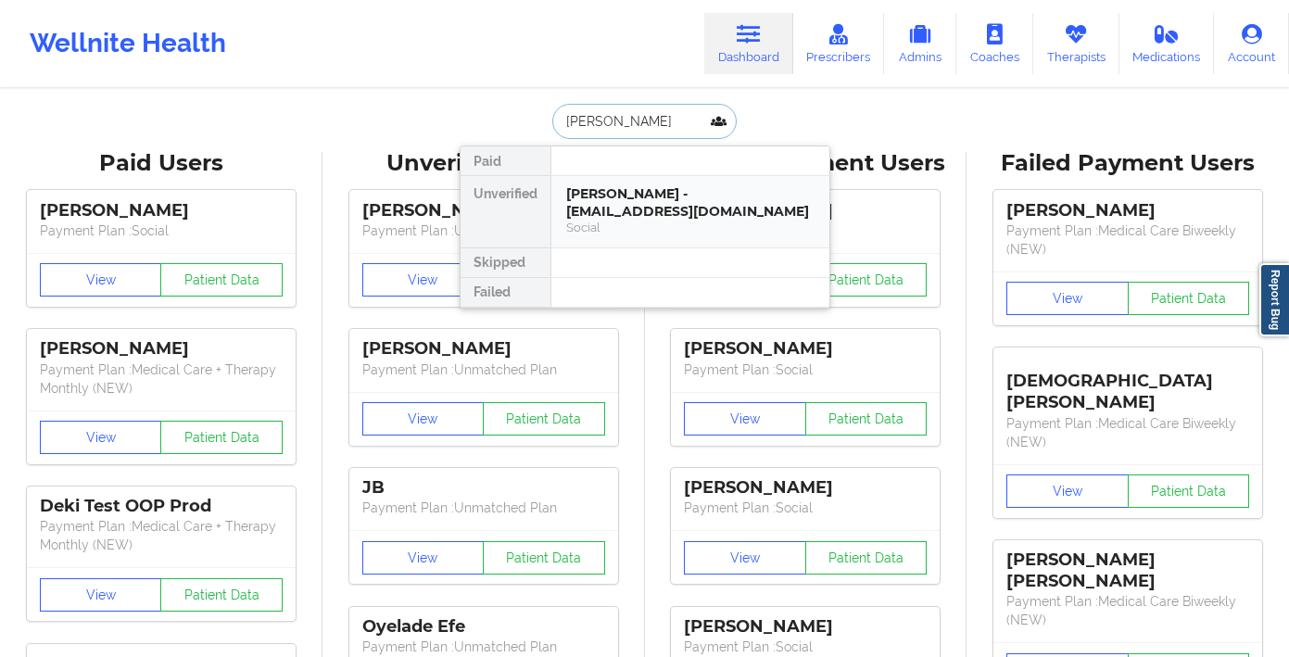
click at [638, 201] on div "Elin Kablama - elinkablama@gmail.com" at bounding box center [690, 202] width 248 height 34
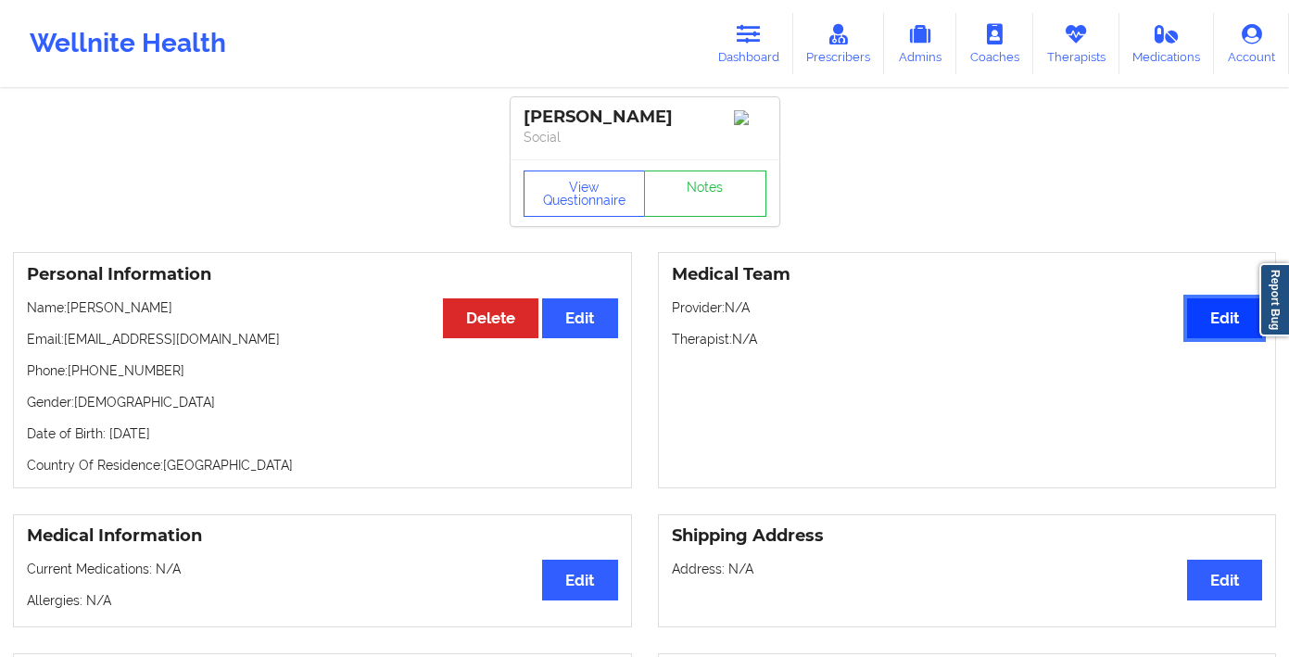
click at [1225, 331] on button "Edit" at bounding box center [1224, 318] width 75 height 40
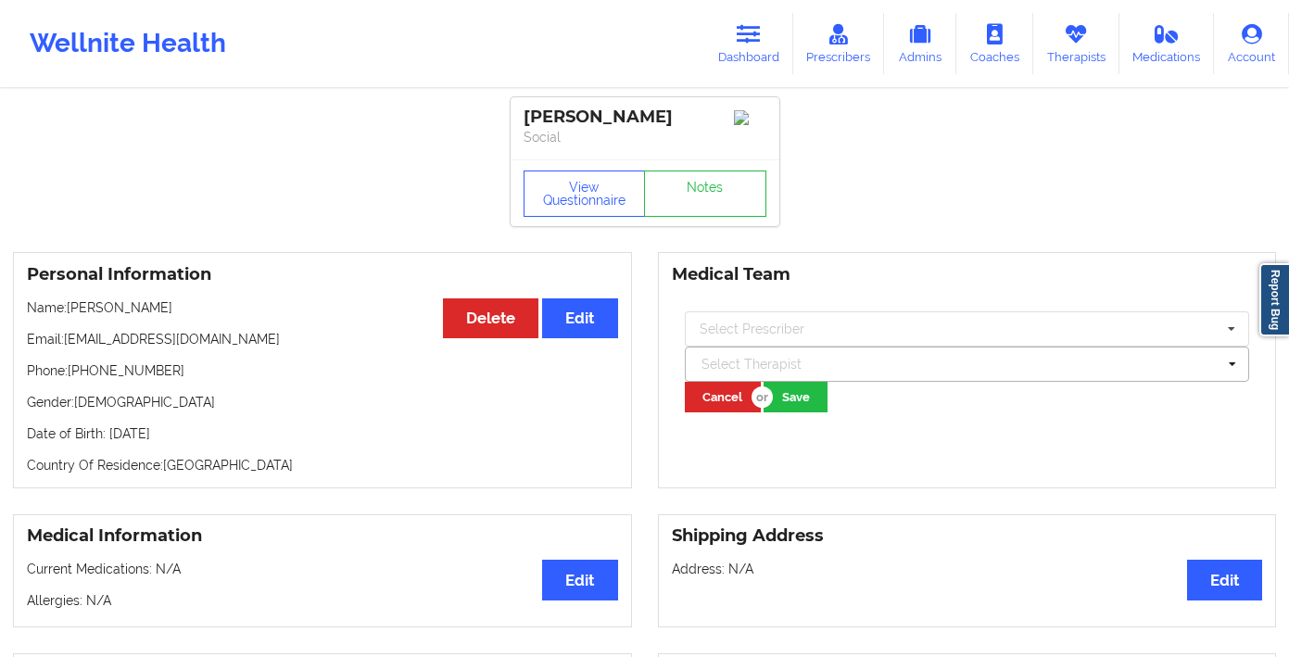
click at [741, 370] on div at bounding box center [958, 364] width 515 height 22
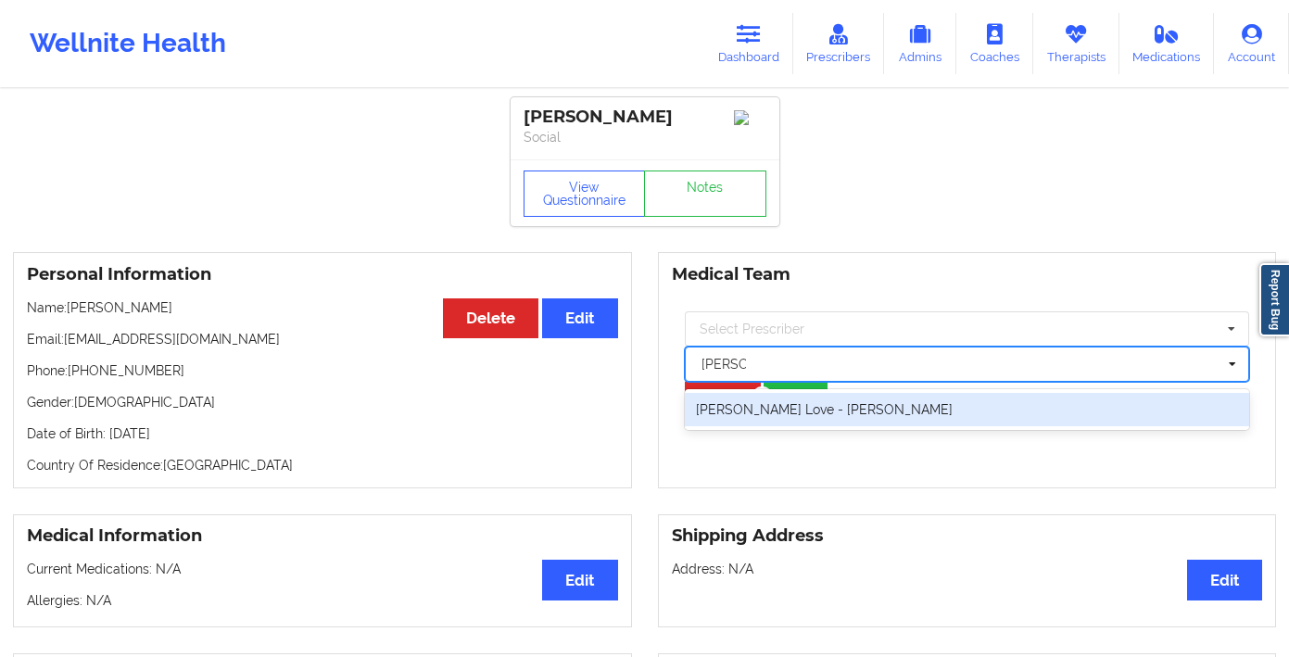
click at [764, 414] on div "Latonia Love - Edwards" at bounding box center [967, 409] width 565 height 33
type input "latonia"
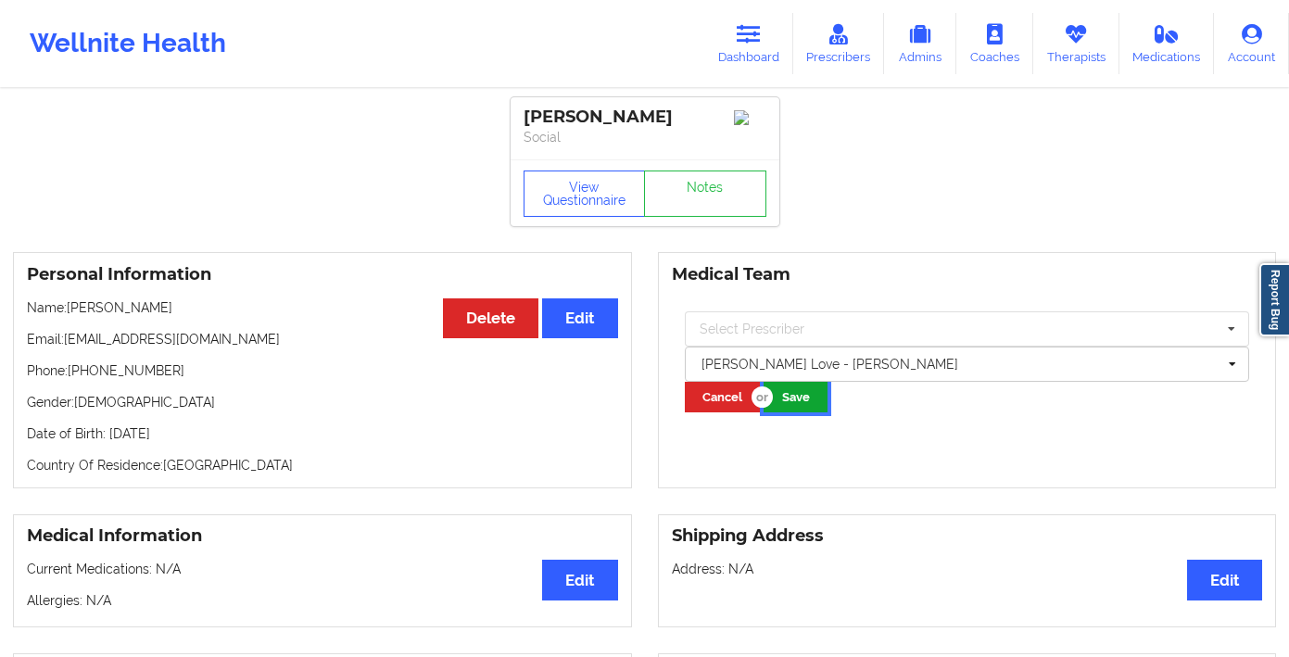
click at [789, 410] on button "Save" at bounding box center [796, 397] width 64 height 31
drag, startPoint x: 1069, startPoint y: 47, endPoint x: 1016, endPoint y: 59, distance: 55.1
click at [1069, 47] on link "Therapists" at bounding box center [1076, 43] width 86 height 61
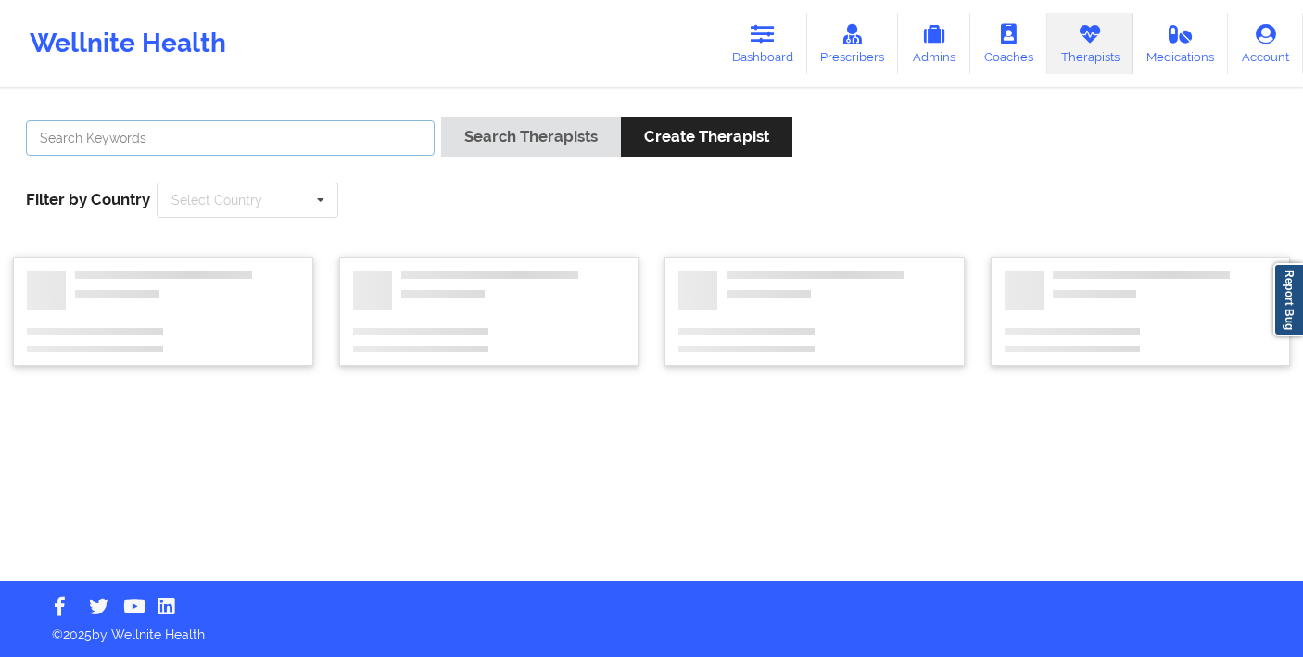
click at [395, 121] on input "text" at bounding box center [230, 137] width 409 height 35
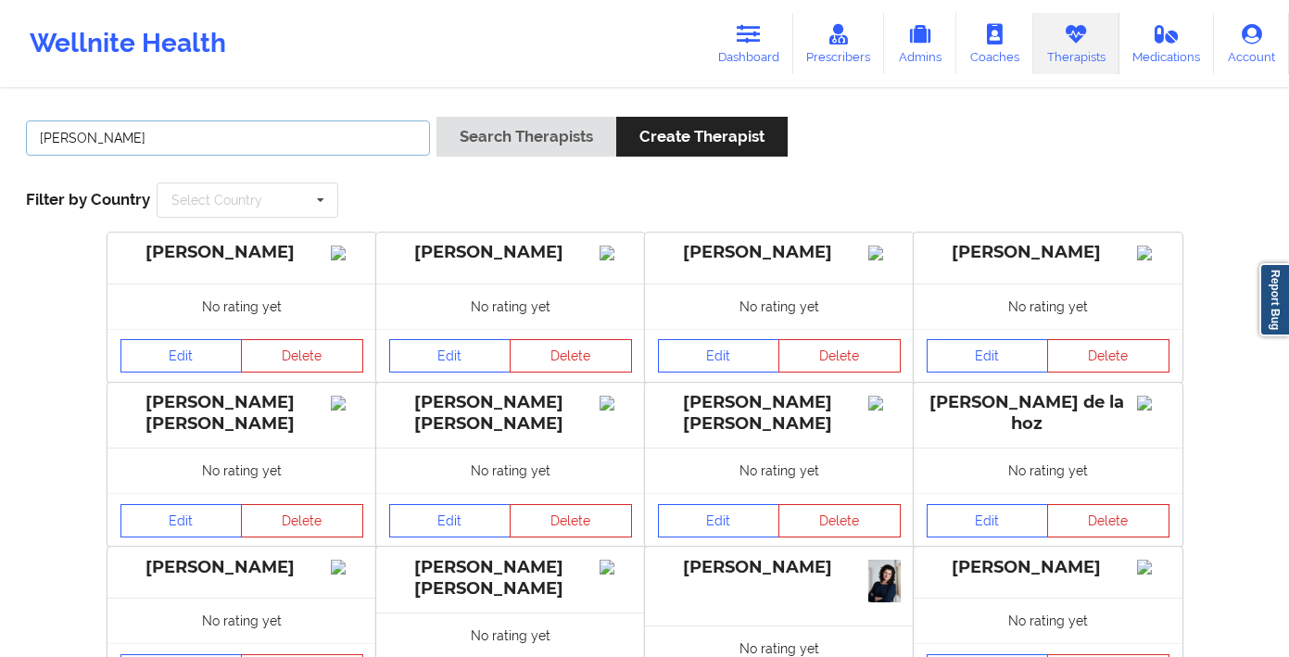
type input "Angela Turner"
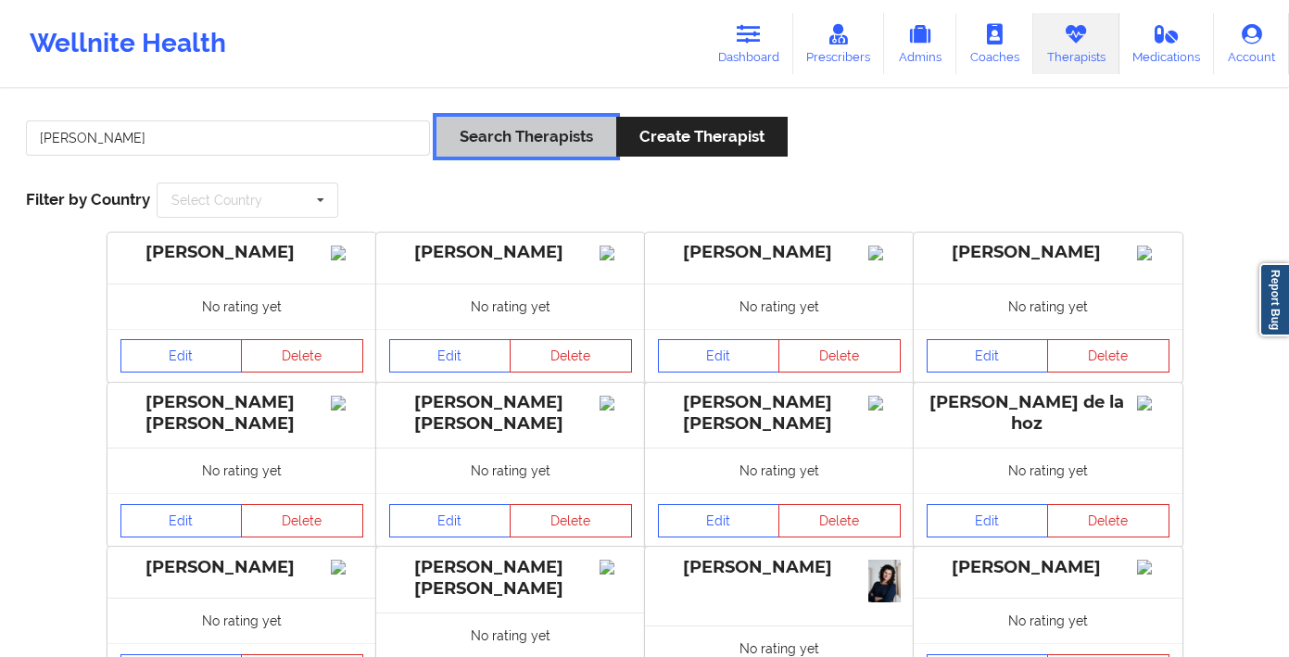
click at [478, 141] on button "Search Therapists" at bounding box center [526, 137] width 180 height 40
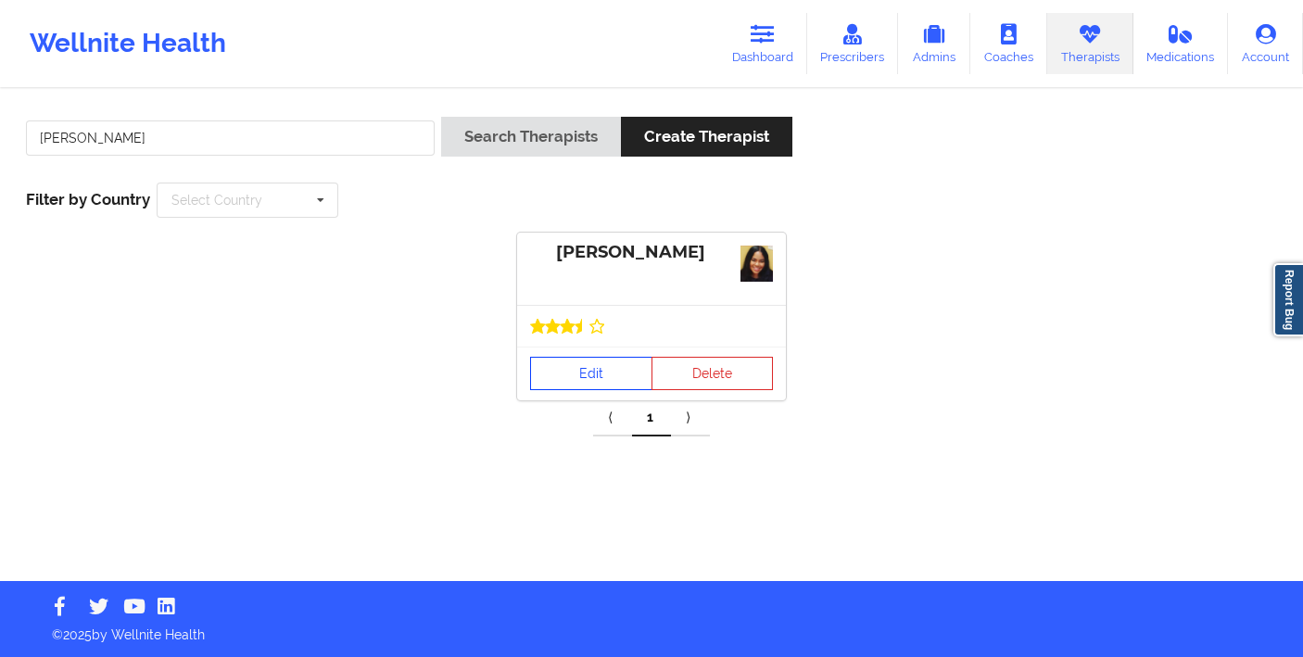
click at [574, 385] on link "Edit" at bounding box center [591, 373] width 122 height 33
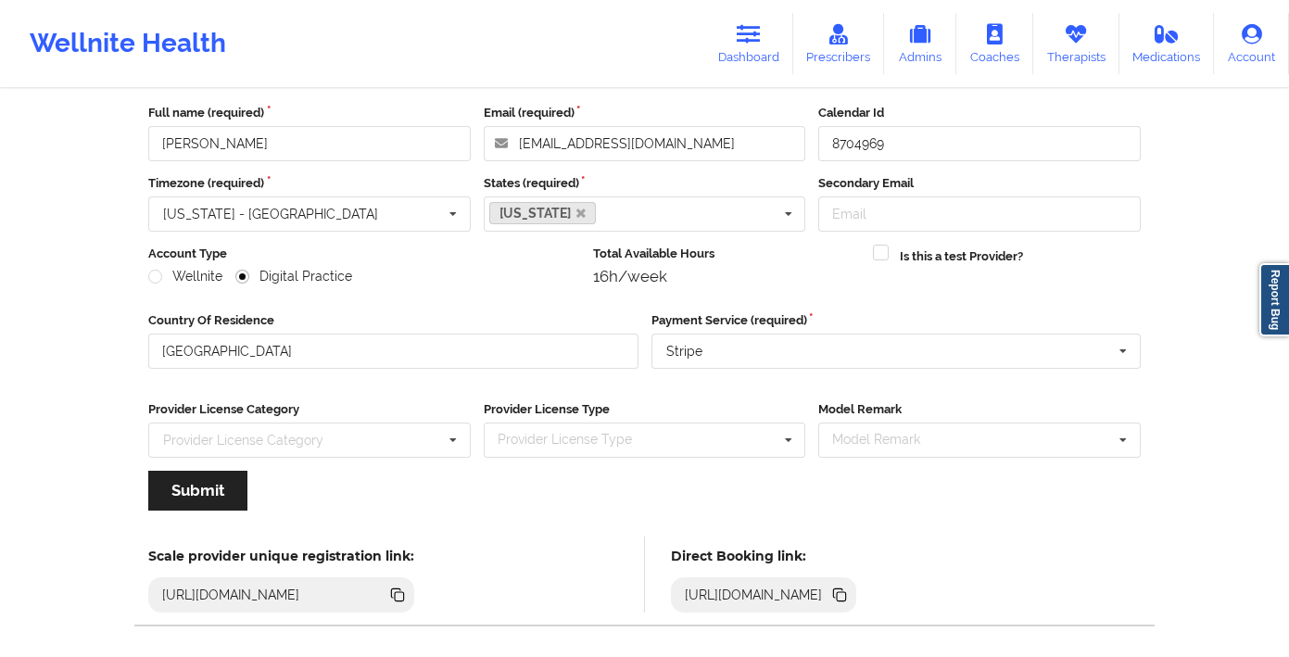
scroll to position [164, 0]
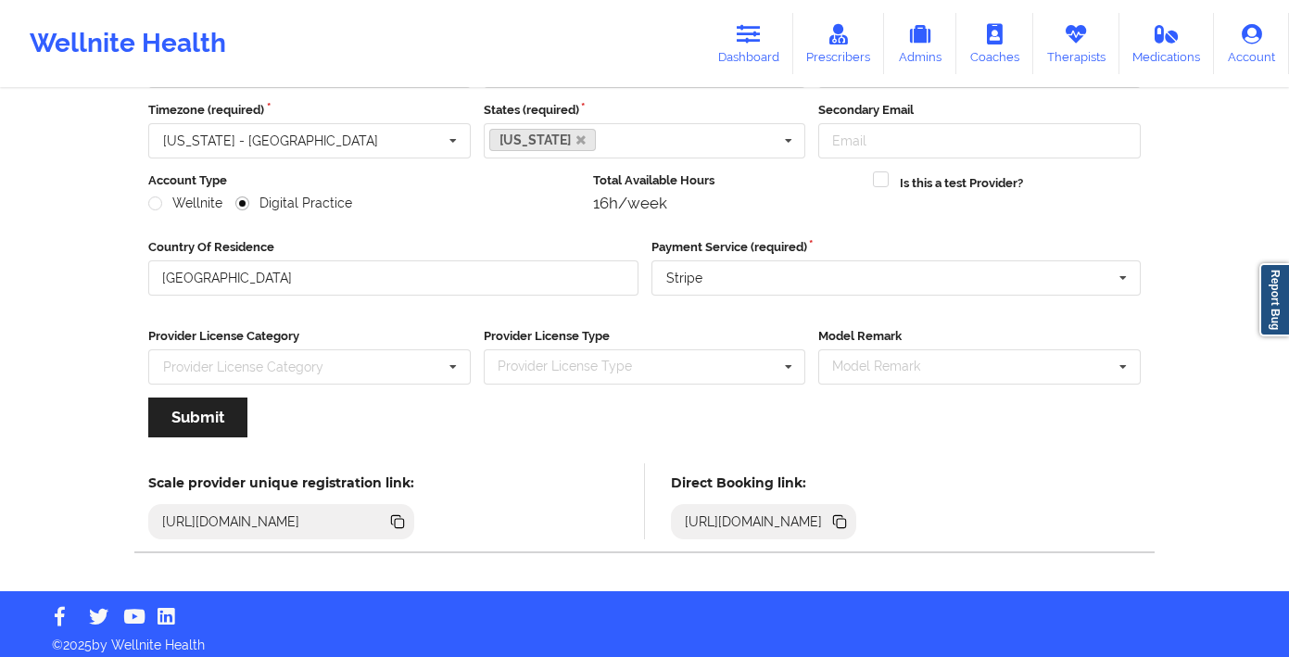
click at [846, 525] on icon at bounding box center [841, 523] width 9 height 9
click at [1145, 40] on link "Medications" at bounding box center [1166, 43] width 95 height 61
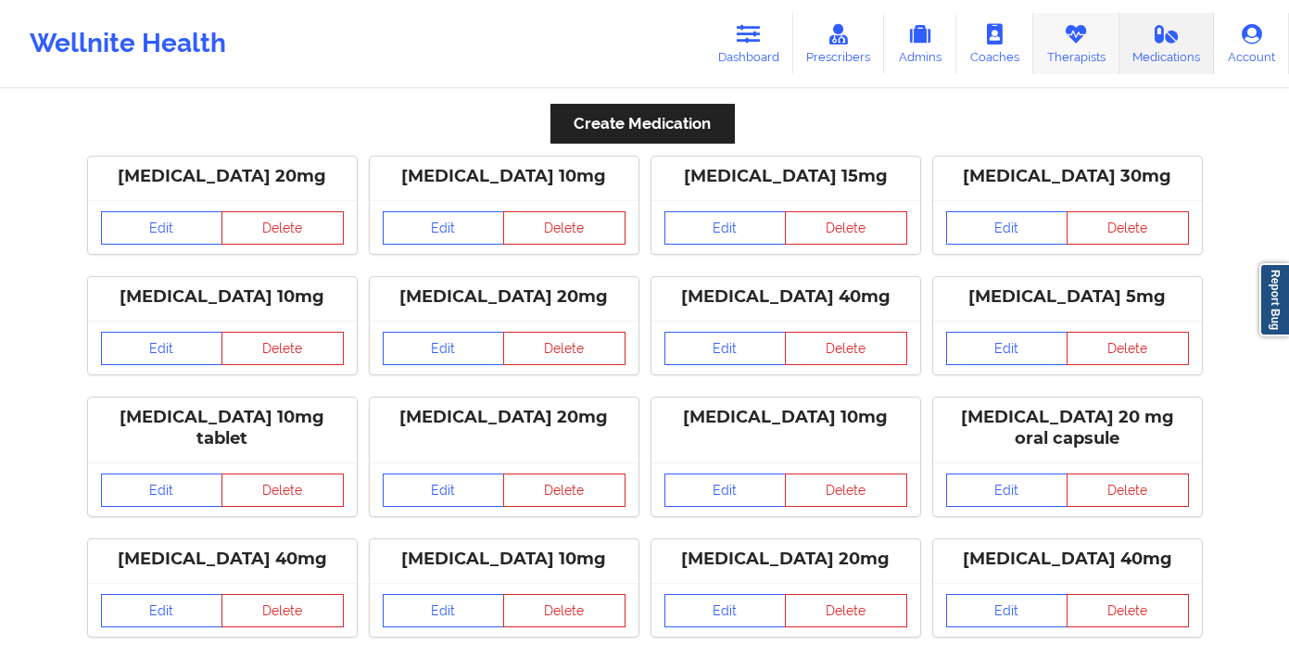
click at [1074, 51] on link "Therapists" at bounding box center [1076, 43] width 86 height 61
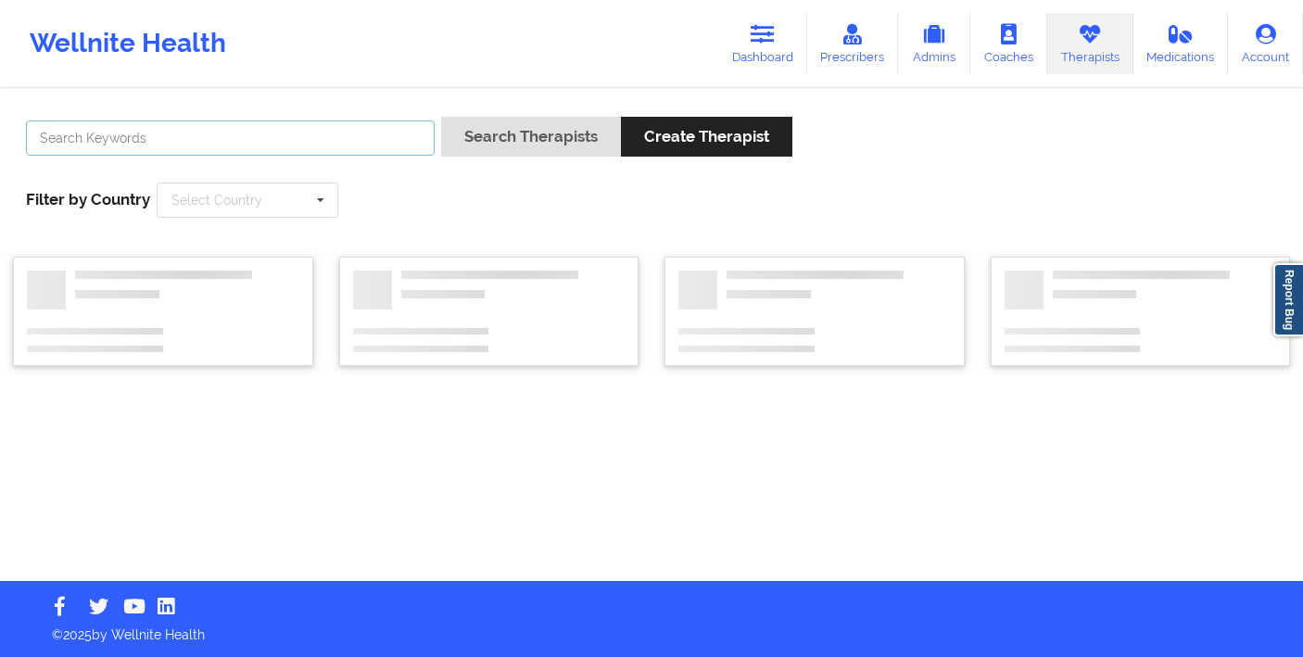
click at [299, 129] on input "text" at bounding box center [230, 137] width 409 height 35
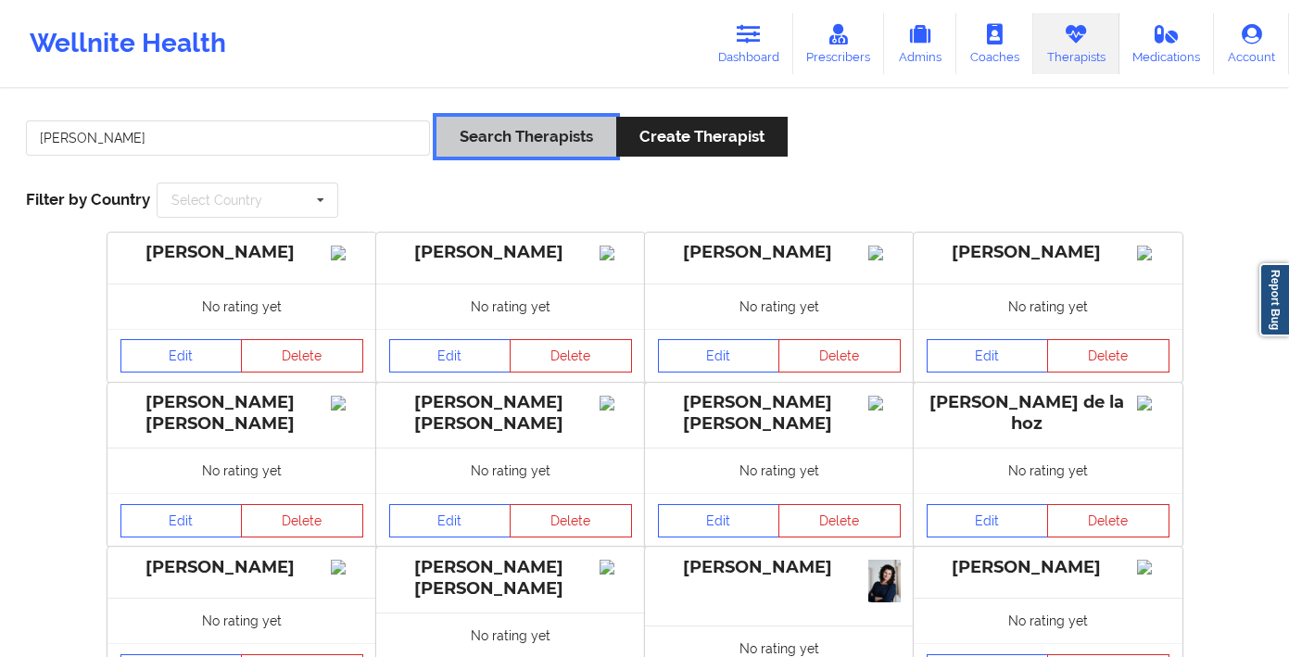
click at [548, 155] on button "Search Therapists" at bounding box center [526, 137] width 180 height 40
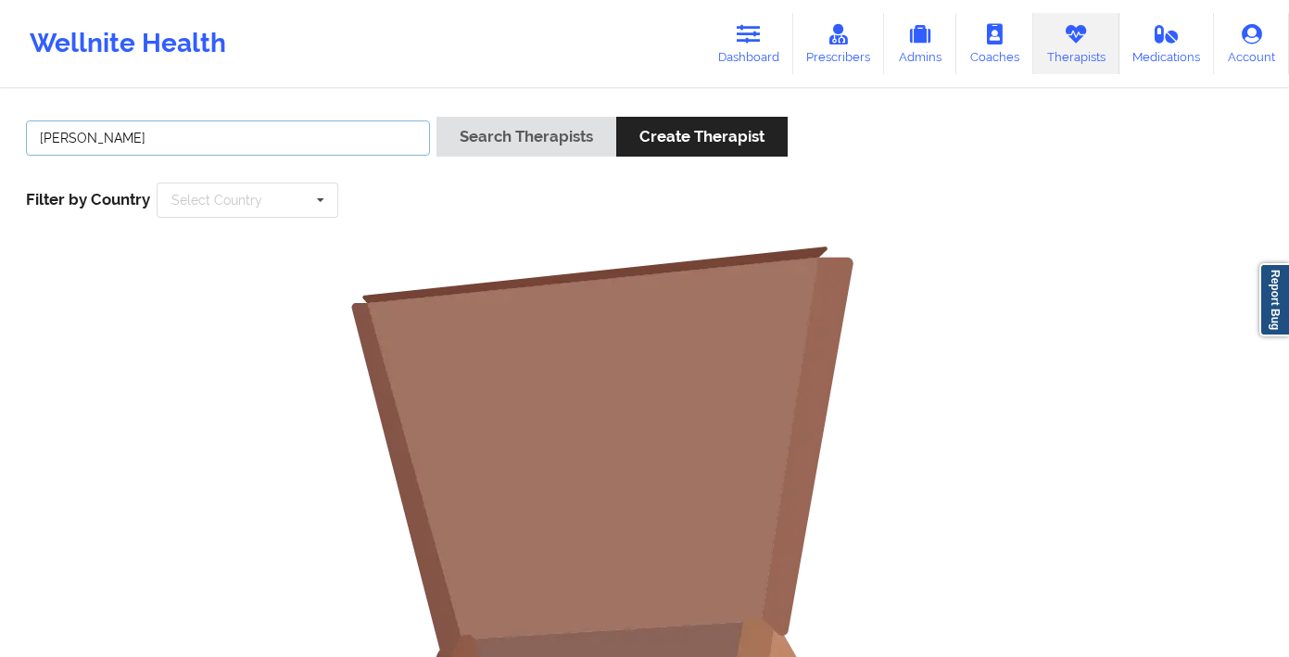
click at [263, 151] on input "anais quinones" at bounding box center [228, 137] width 404 height 35
type input "anais"
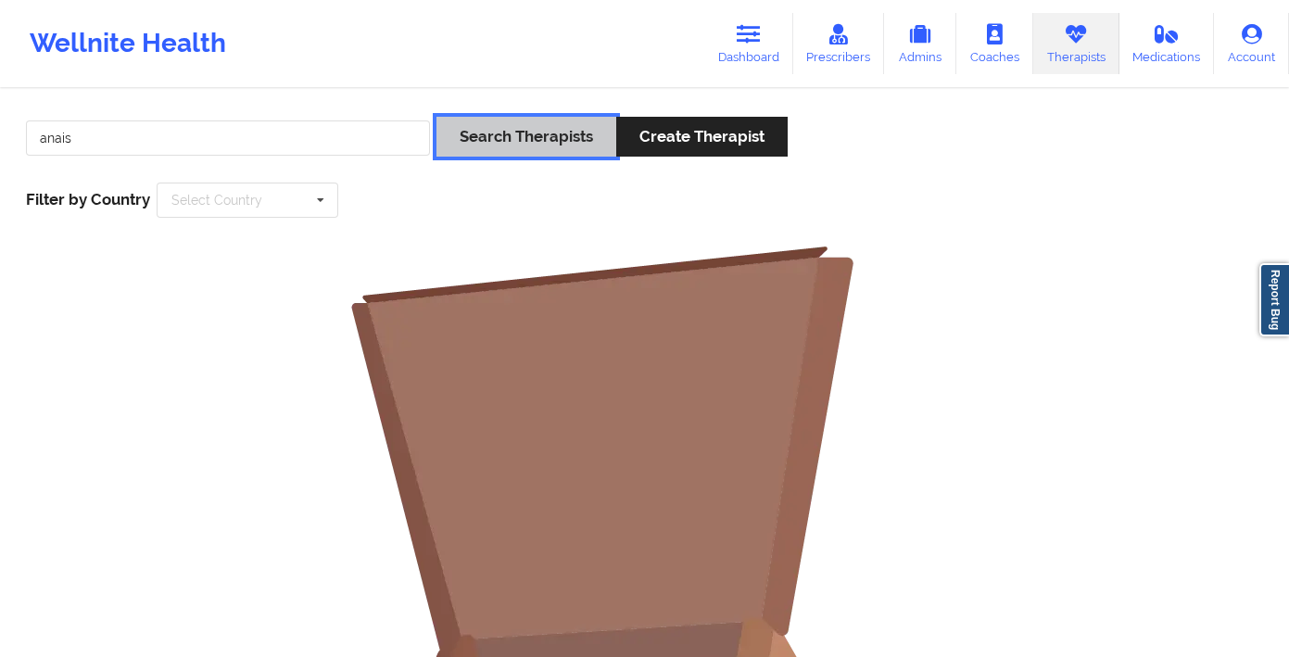
click at [498, 126] on button "Search Therapists" at bounding box center [526, 137] width 180 height 40
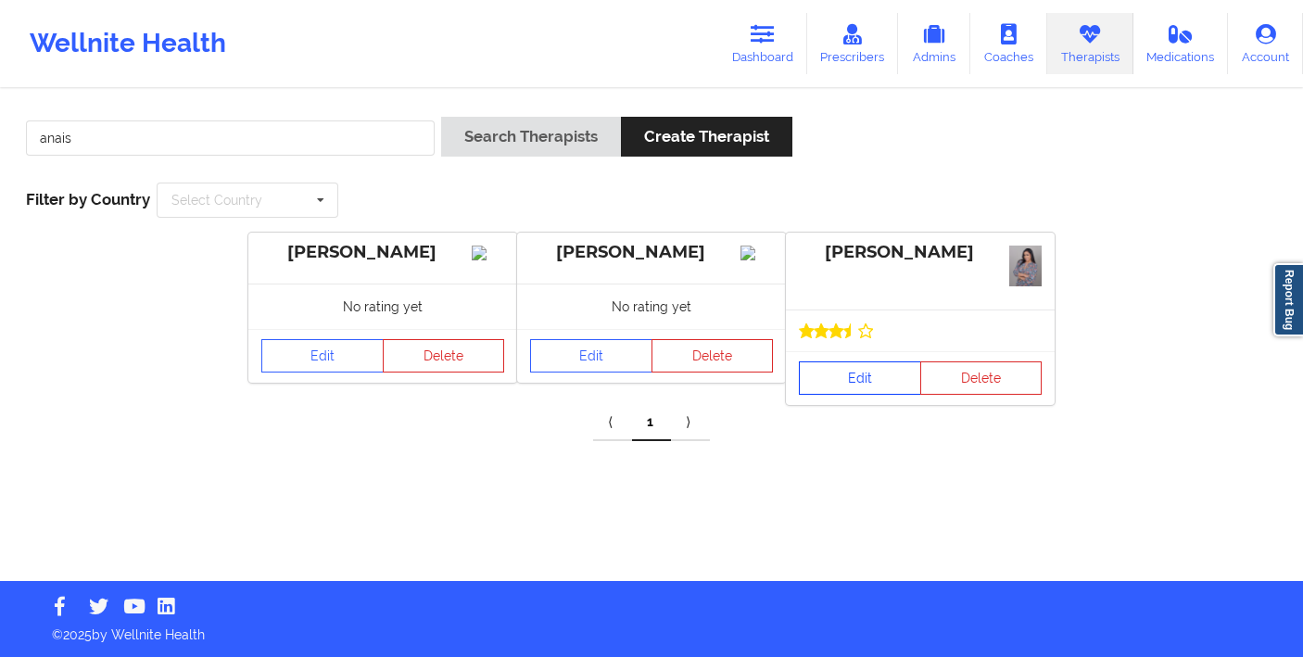
click at [856, 383] on link "Edit" at bounding box center [860, 377] width 122 height 33
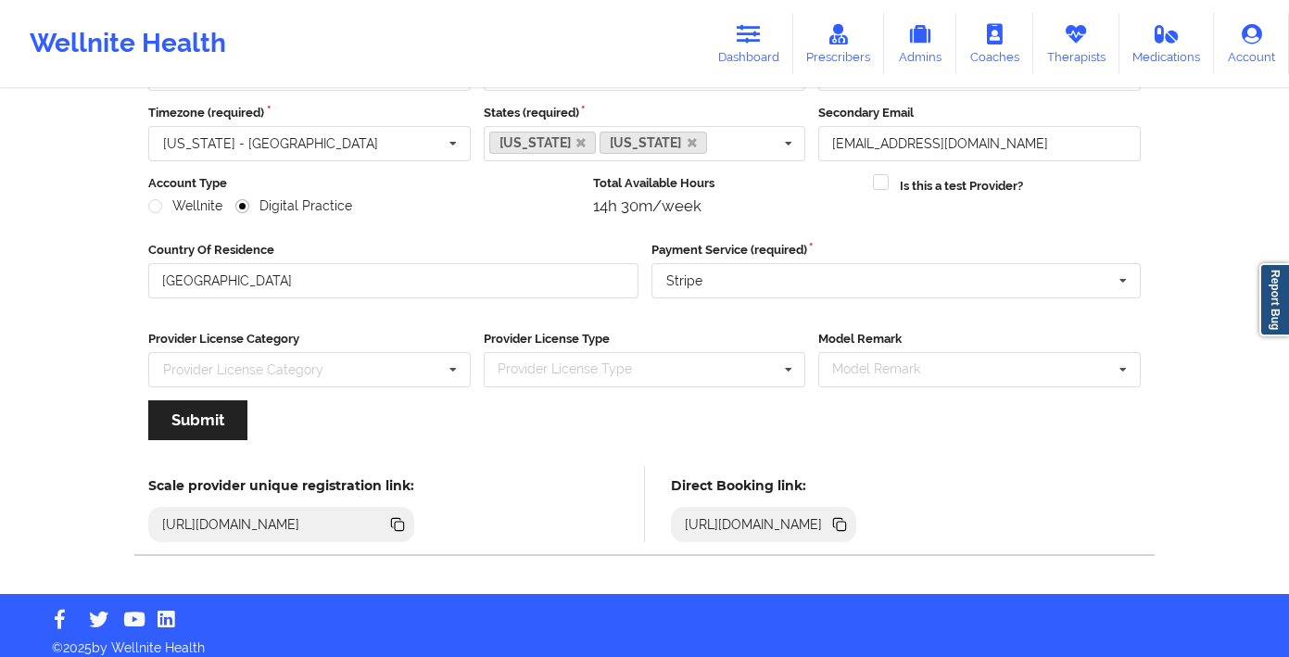
scroll to position [161, 0]
click at [850, 520] on icon at bounding box center [839, 524] width 20 height 20
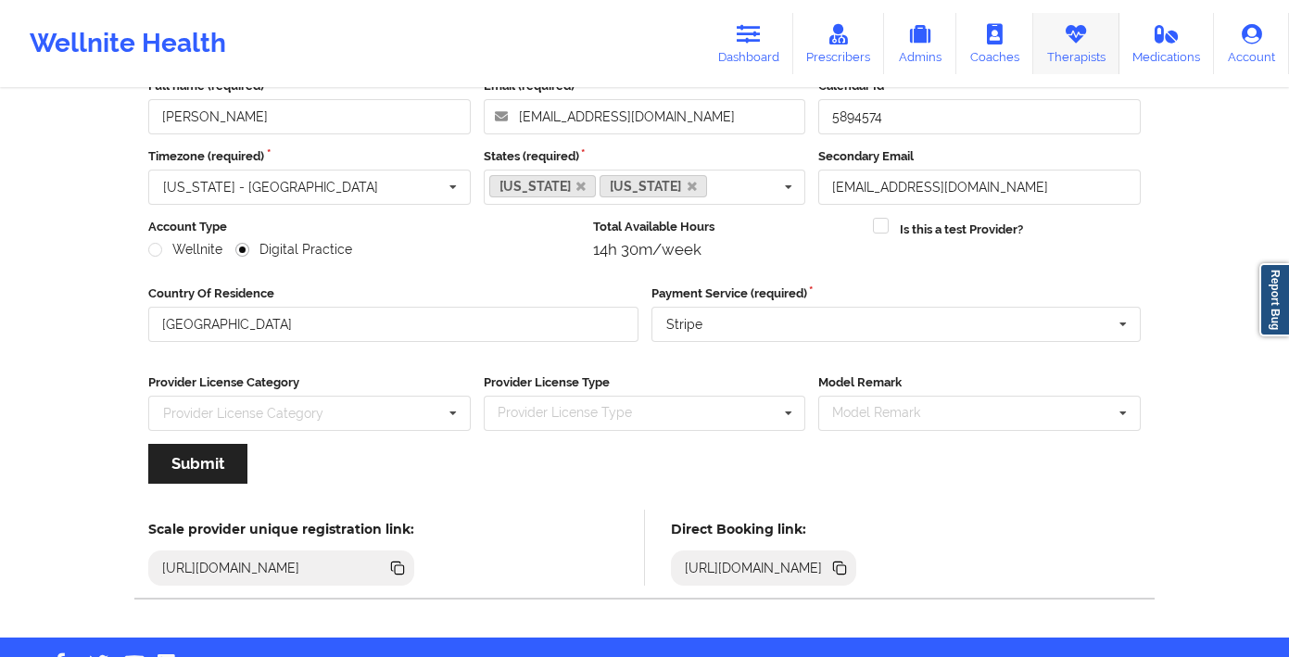
scroll to position [81, 0]
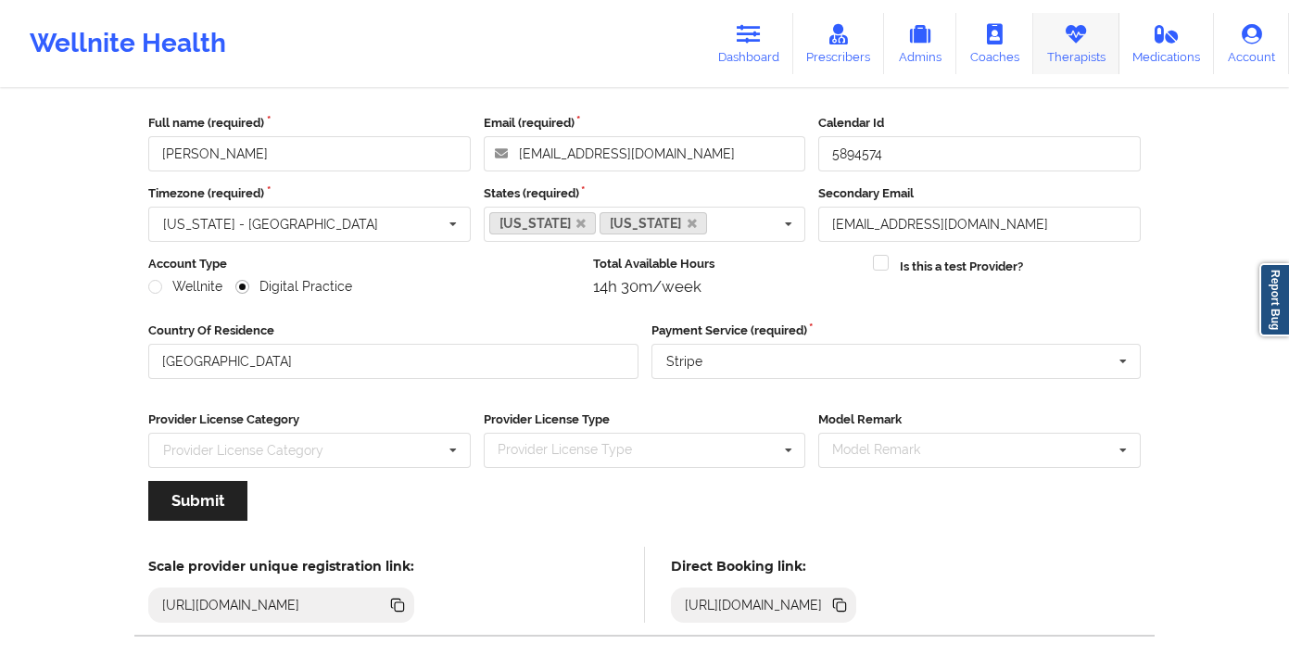
click at [1081, 62] on link "Therapists" at bounding box center [1076, 43] width 86 height 61
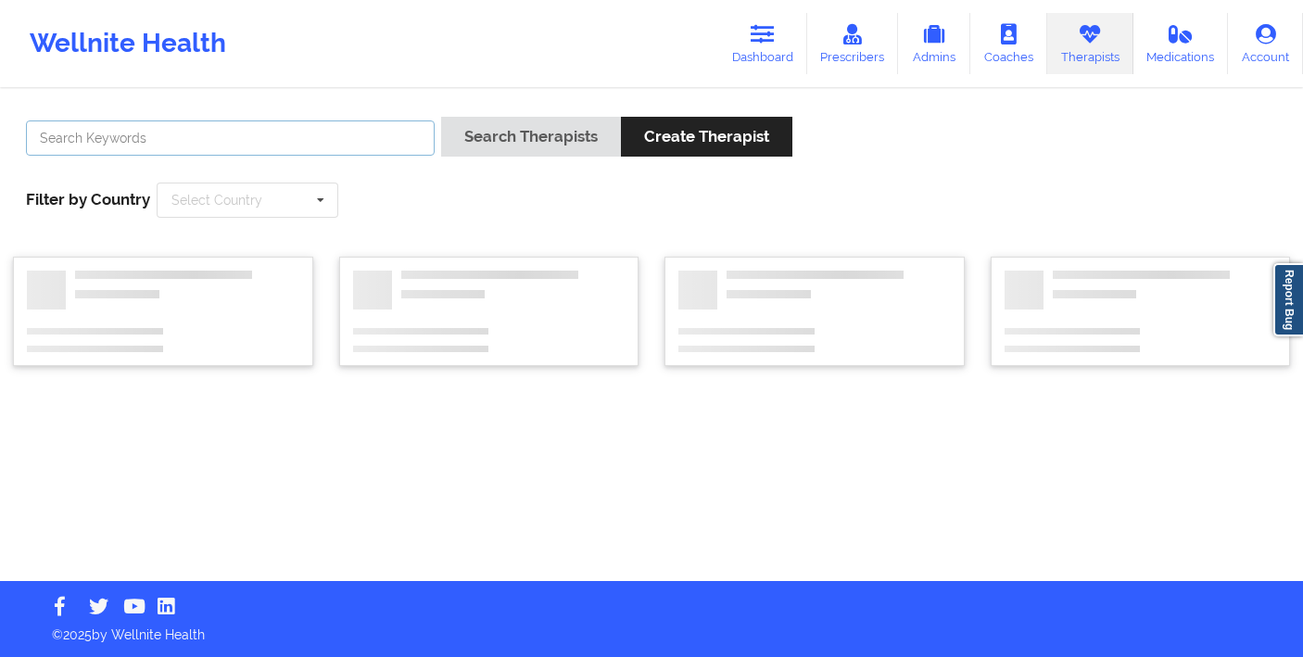
click at [395, 139] on input "text" at bounding box center [230, 137] width 409 height 35
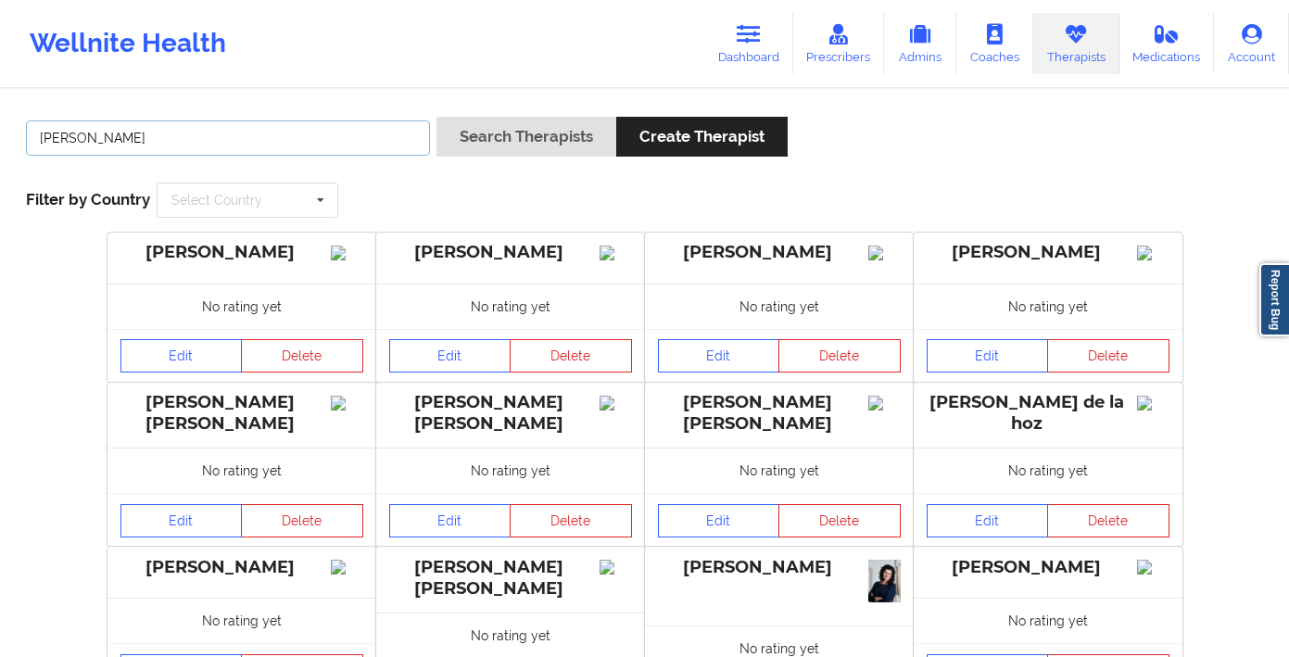
type input "Angela Turner"
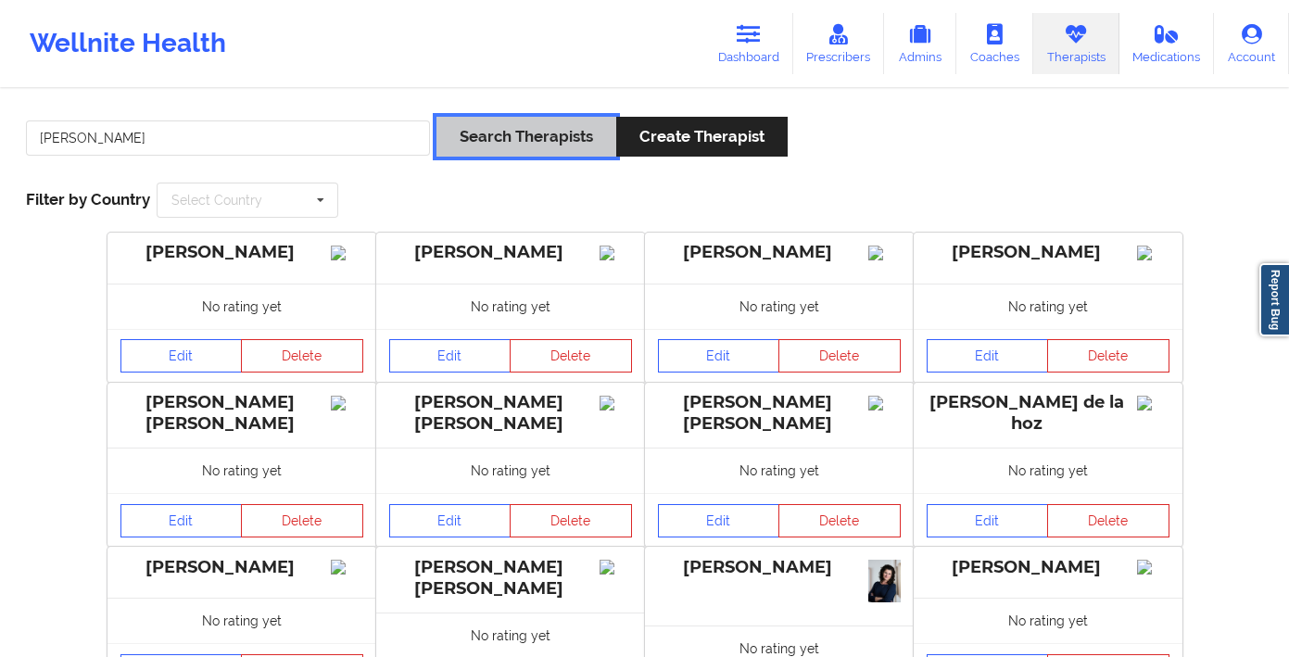
click at [551, 147] on button "Search Therapists" at bounding box center [526, 137] width 180 height 40
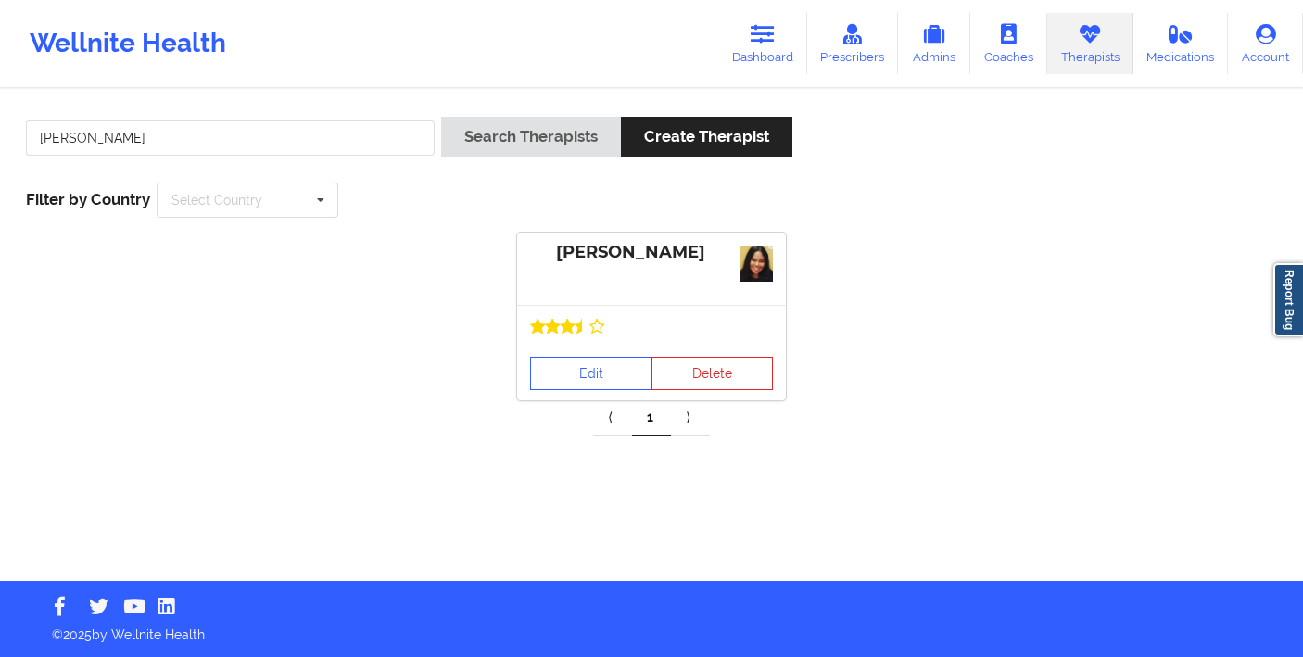
click at [280, 156] on div "Angela Turner" at bounding box center [230, 143] width 422 height 53
click at [556, 365] on link "Edit" at bounding box center [591, 373] width 122 height 33
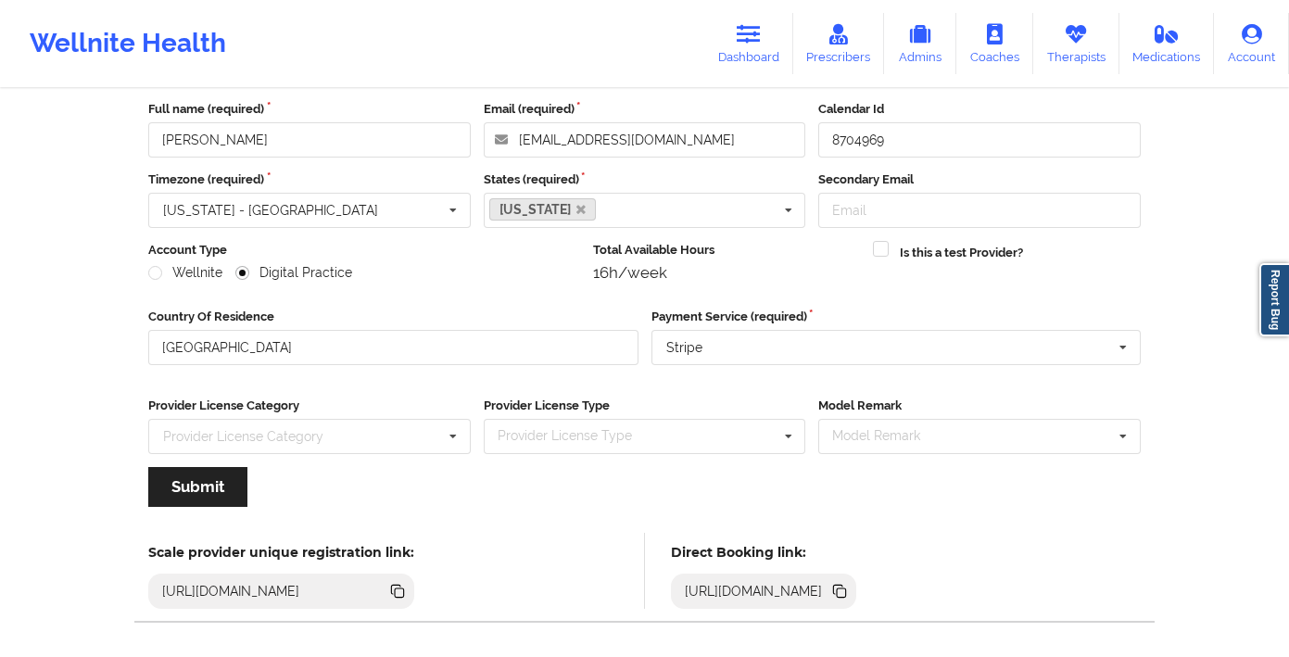
scroll to position [173, 0]
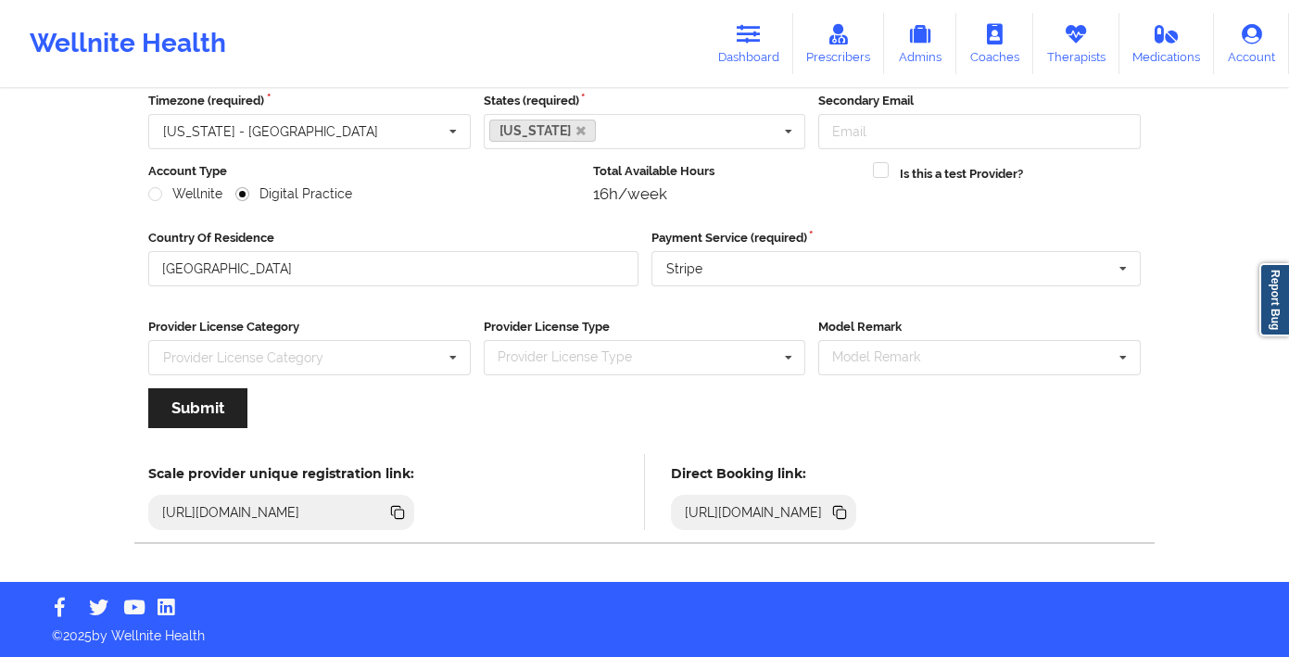
click at [850, 516] on icon at bounding box center [839, 512] width 20 height 20
drag, startPoint x: 769, startPoint y: 38, endPoint x: 737, endPoint y: 59, distance: 38.8
click at [769, 38] on link "Dashboard" at bounding box center [748, 43] width 89 height 61
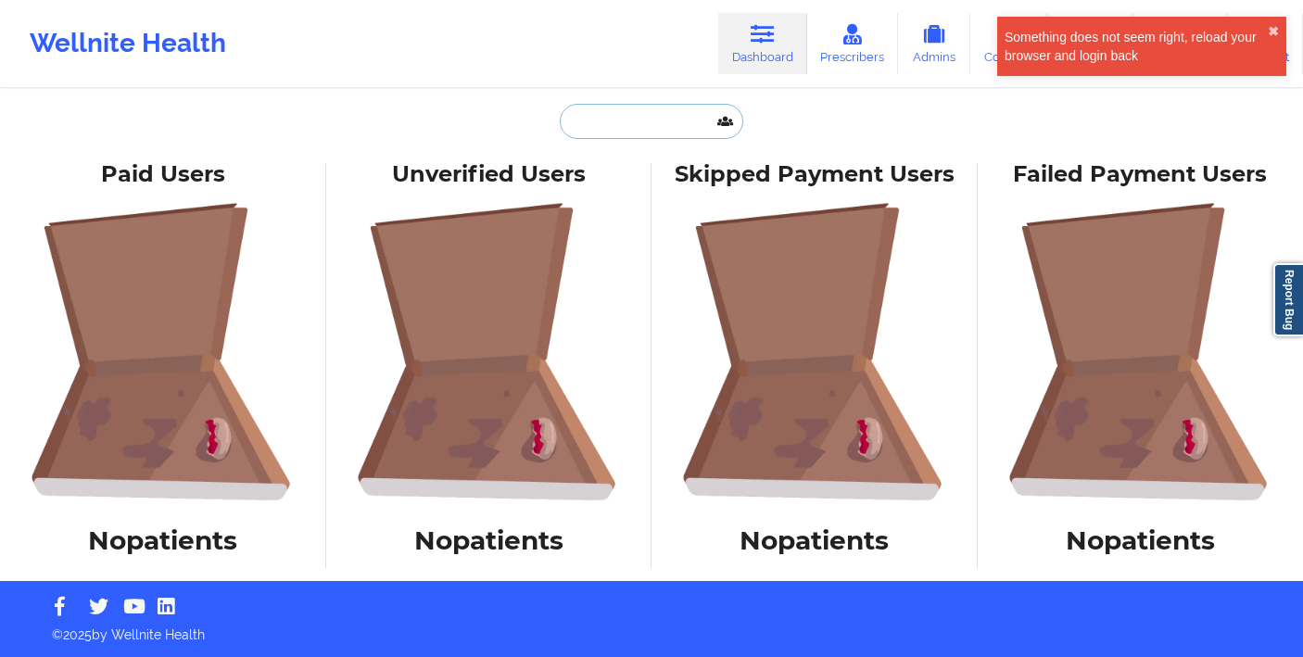
click at [598, 126] on input "text" at bounding box center [651, 121] width 183 height 35
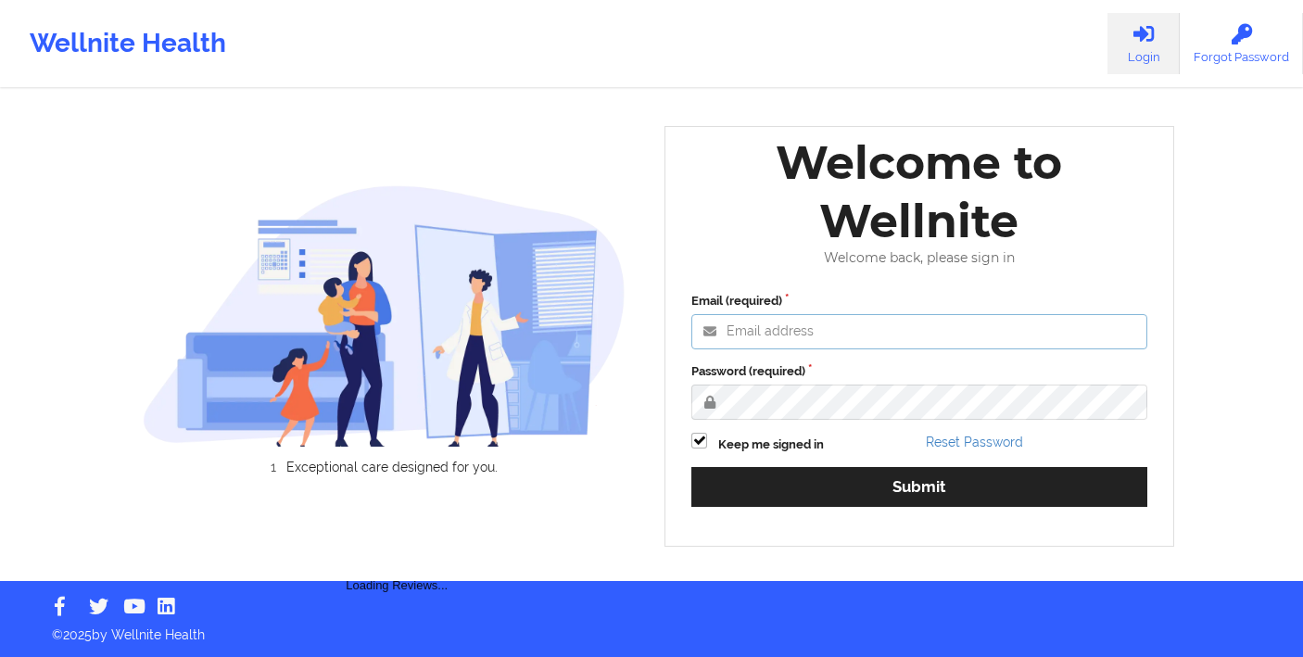
click at [835, 347] on input "Email (required)" at bounding box center [919, 331] width 456 height 35
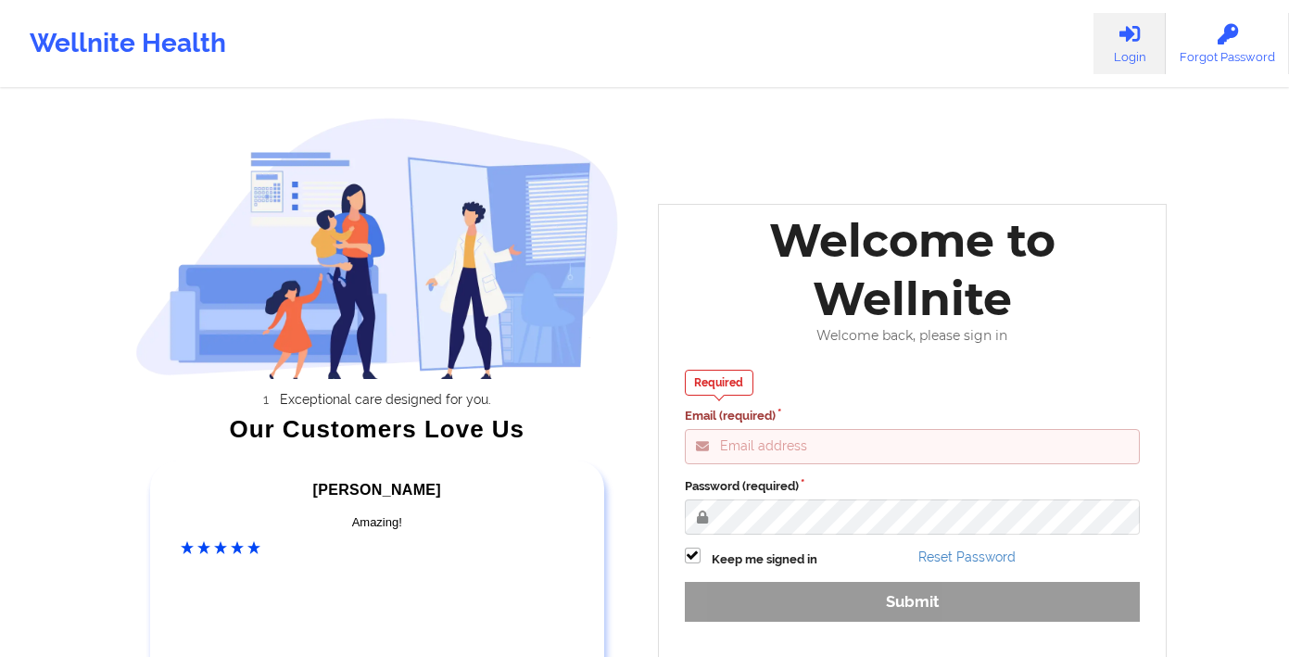
type input "gabrielle.macasaquit@wellnite.com"
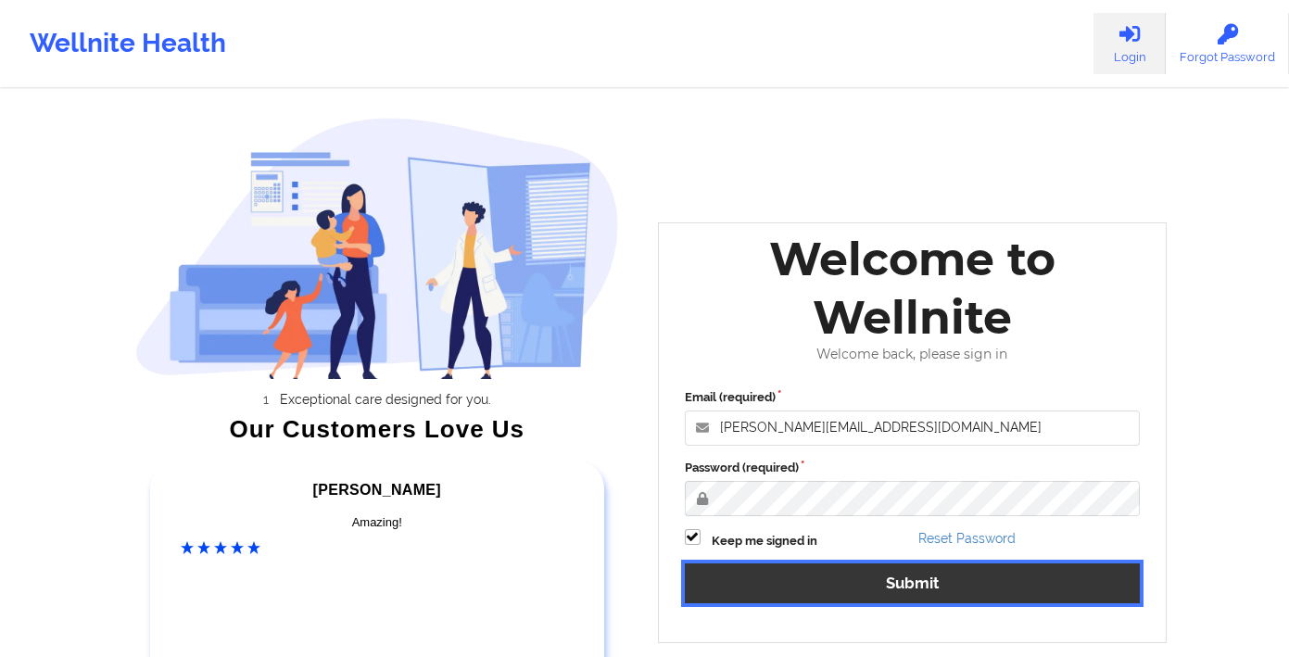
click at [876, 594] on button "Submit" at bounding box center [913, 583] width 456 height 40
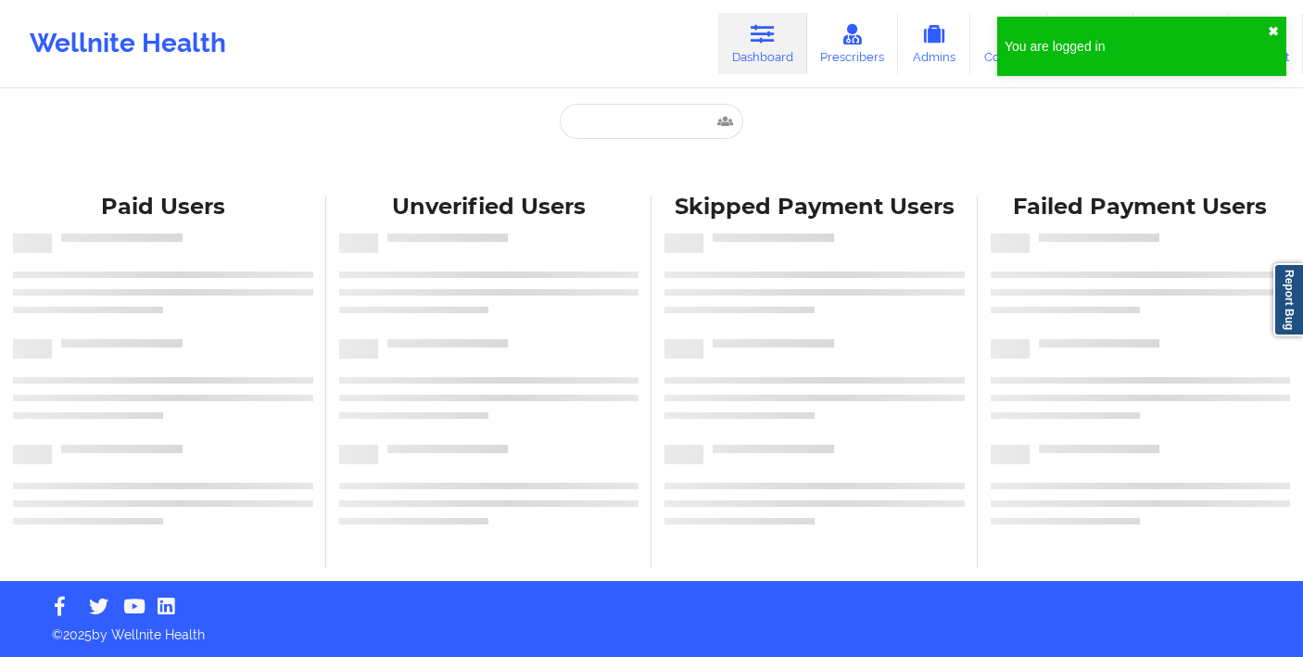
click at [1272, 32] on button "✖︎" at bounding box center [1273, 31] width 11 height 15
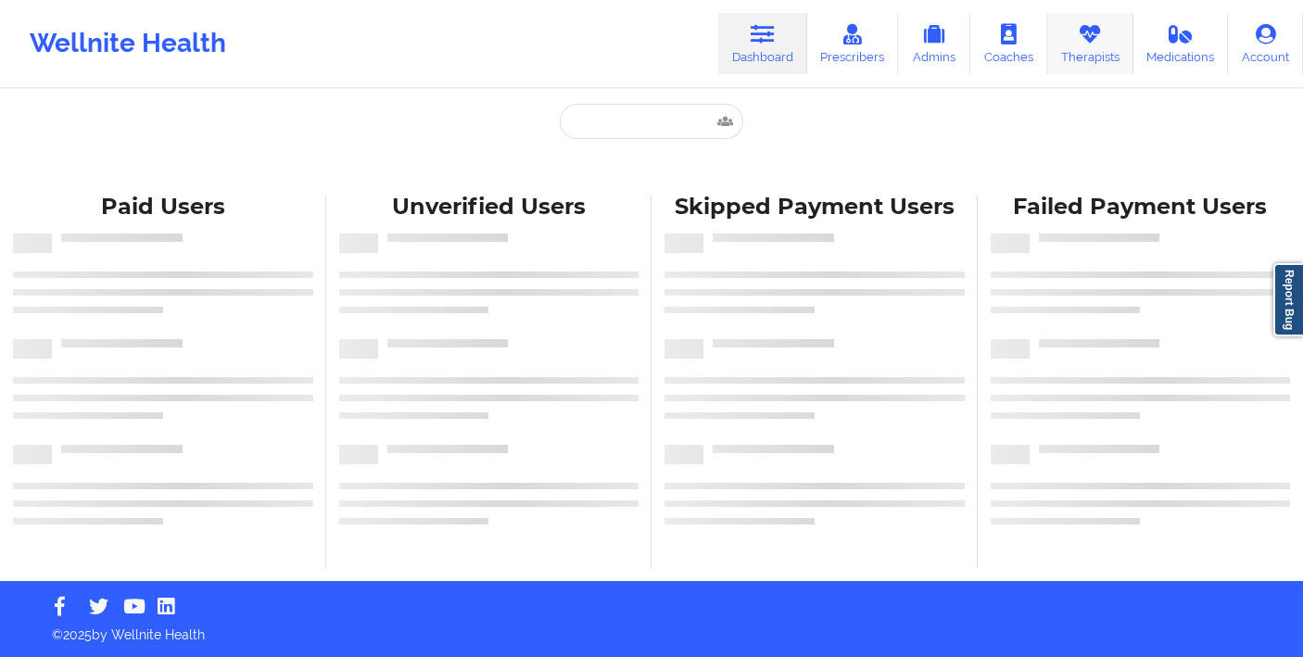
click at [1103, 50] on link "Therapists" at bounding box center [1090, 43] width 86 height 61
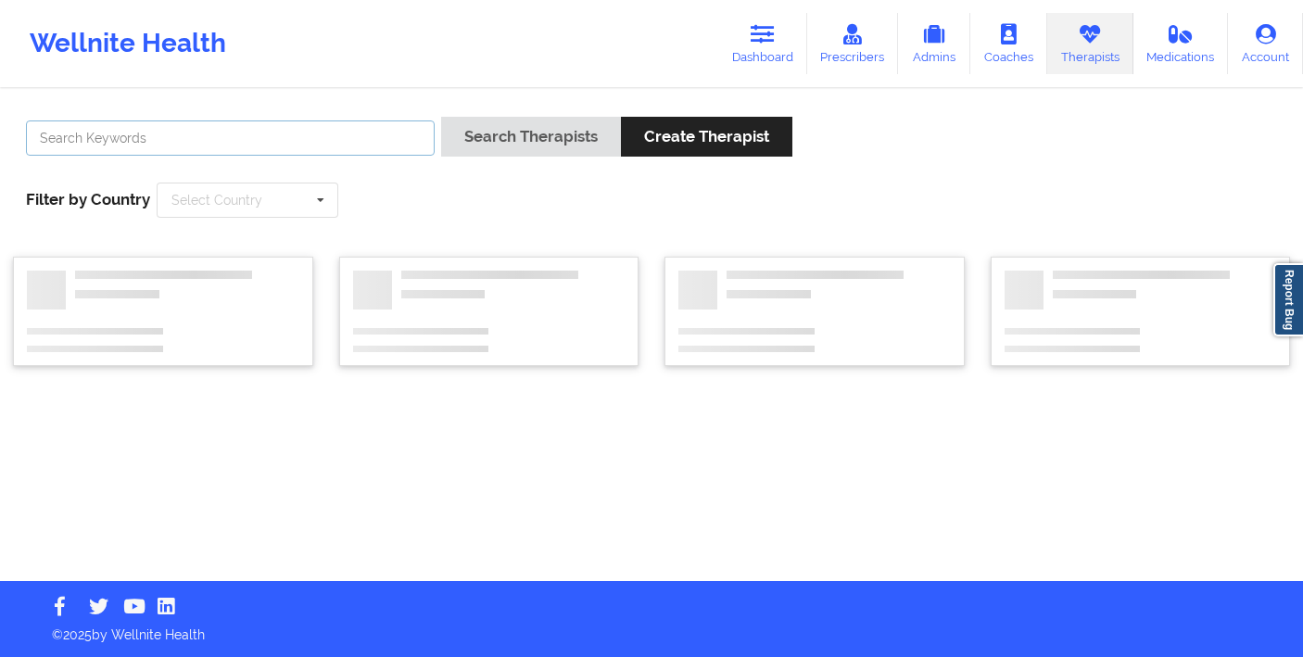
drag, startPoint x: 211, startPoint y: 122, endPoint x: 209, endPoint y: 136, distance: 14.0
click at [211, 131] on input "text" at bounding box center [230, 137] width 409 height 35
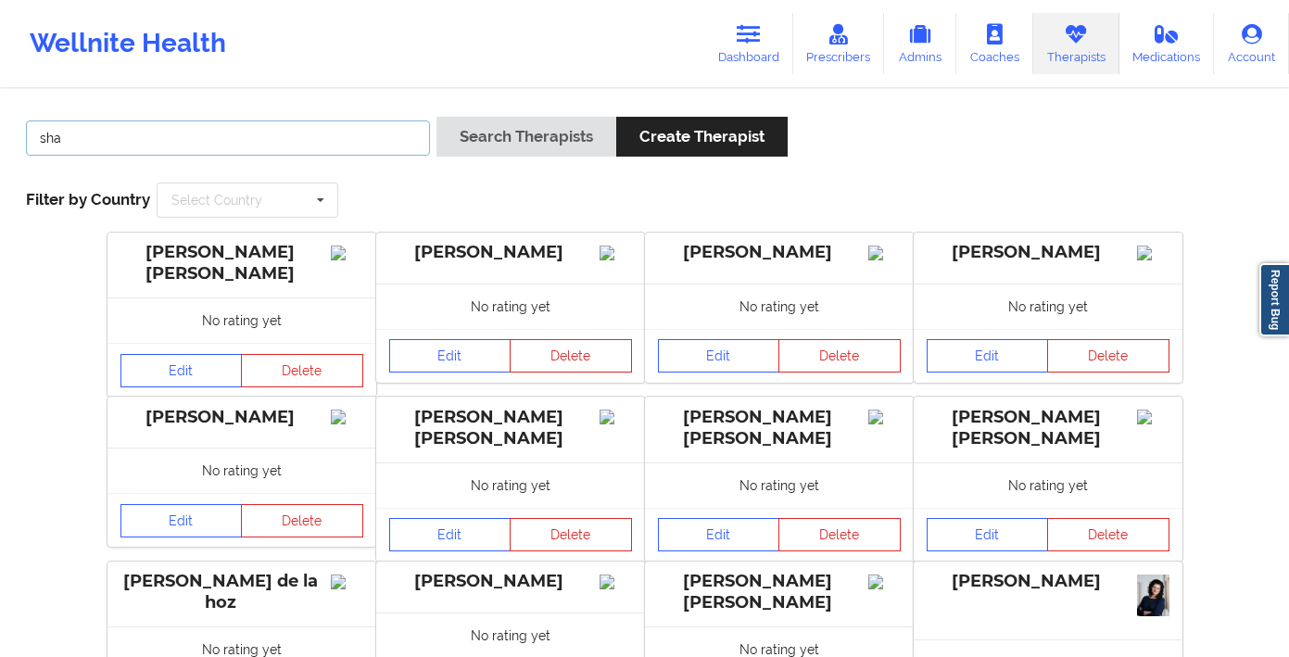
type input "shalyndria"
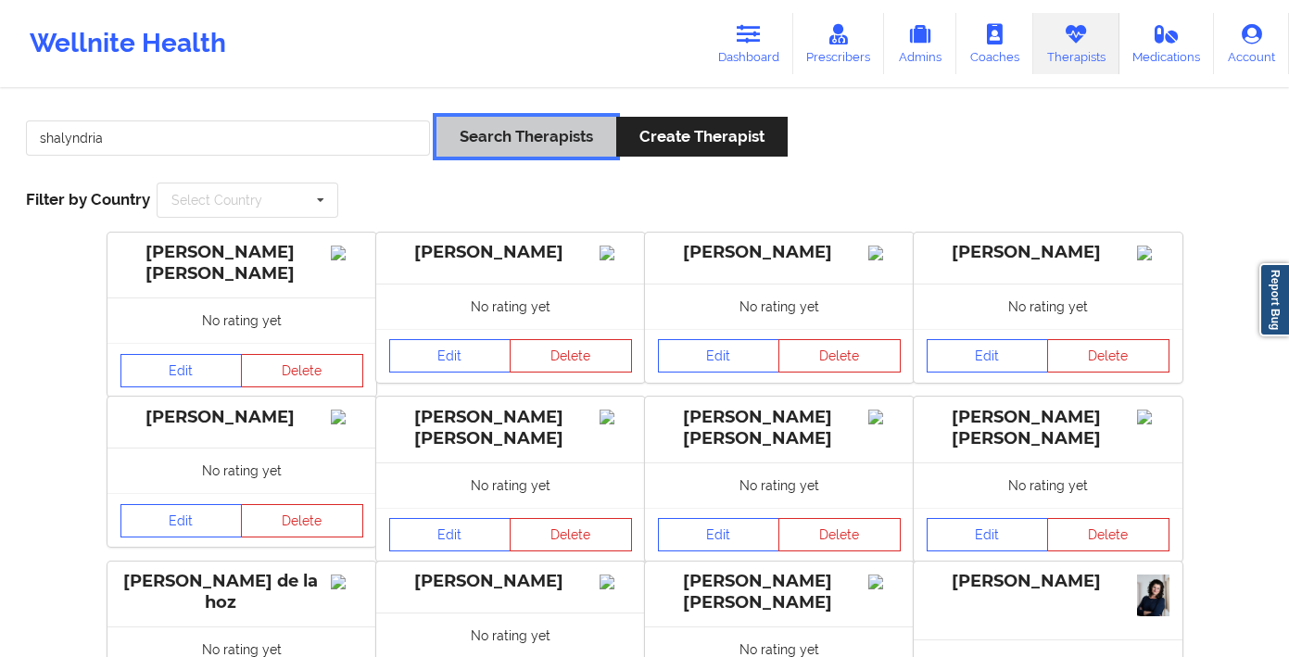
click at [484, 147] on button "Search Therapists" at bounding box center [526, 137] width 180 height 40
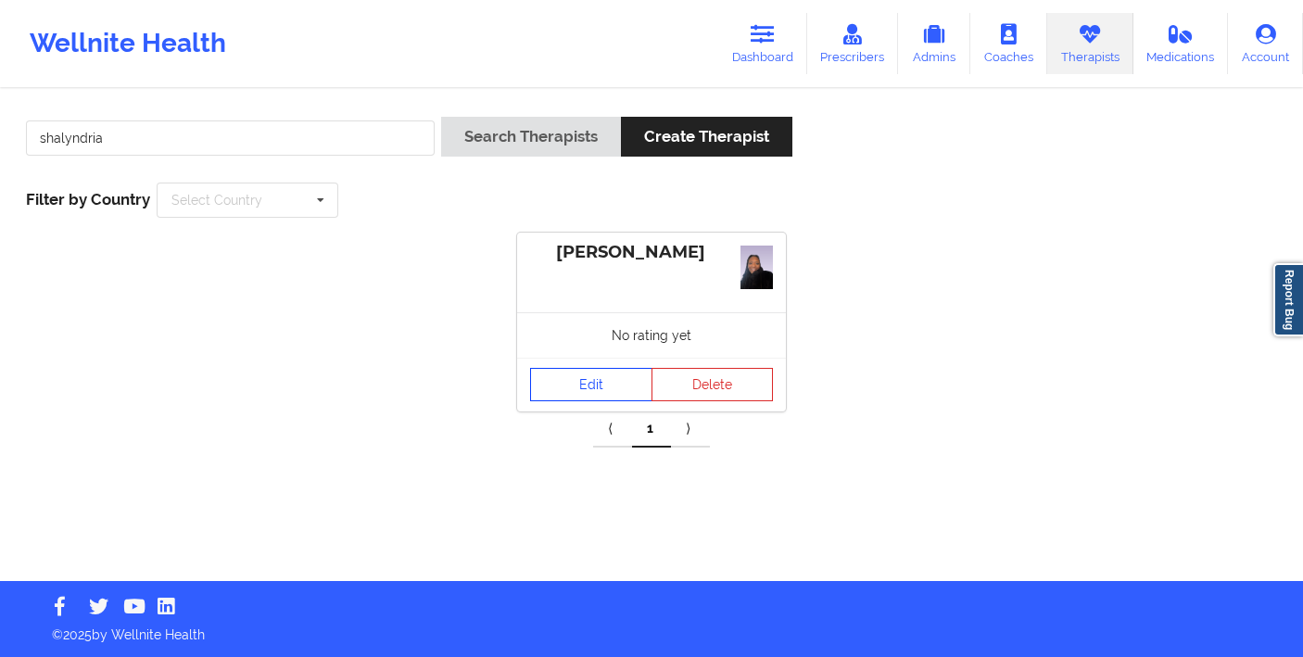
click at [602, 395] on link "Edit" at bounding box center [591, 384] width 122 height 33
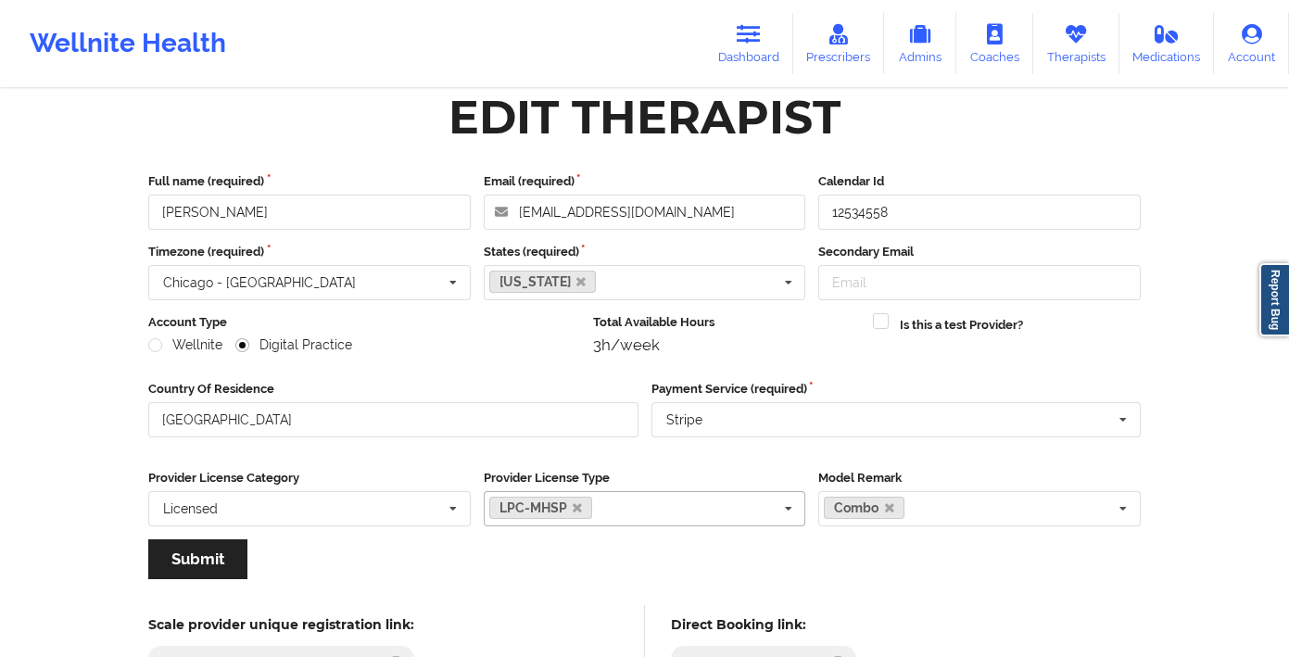
scroll to position [24, 0]
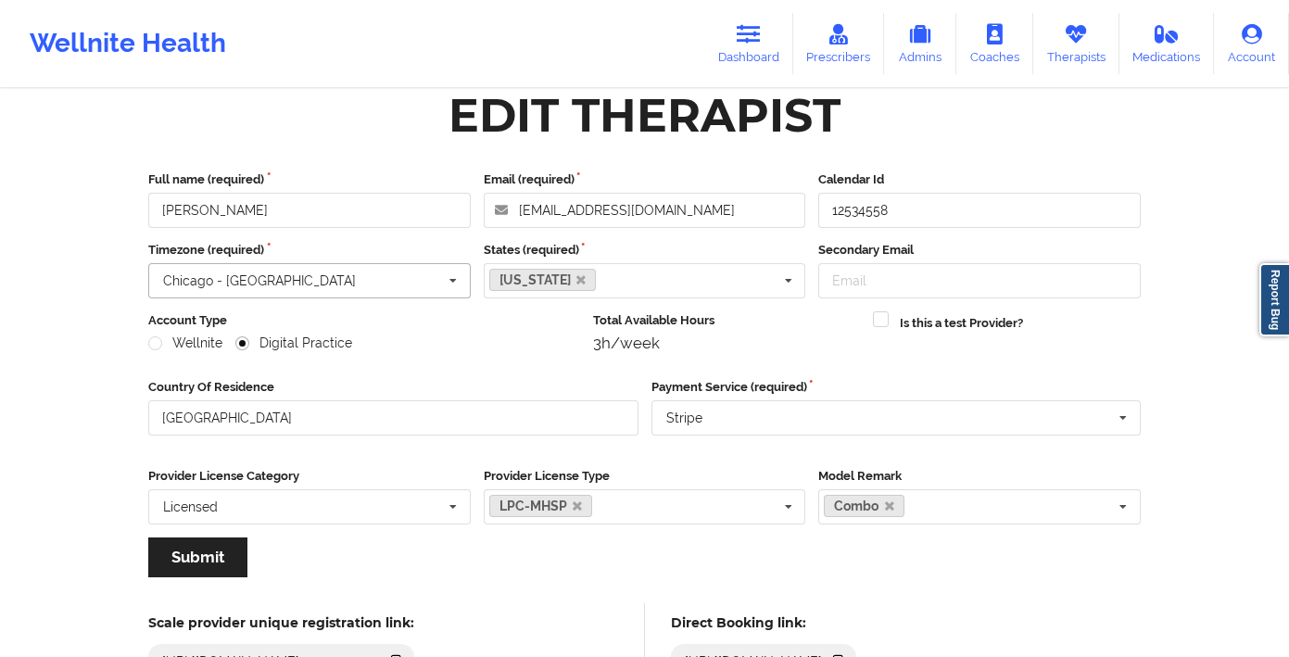
click at [339, 274] on input "text" at bounding box center [310, 280] width 321 height 33
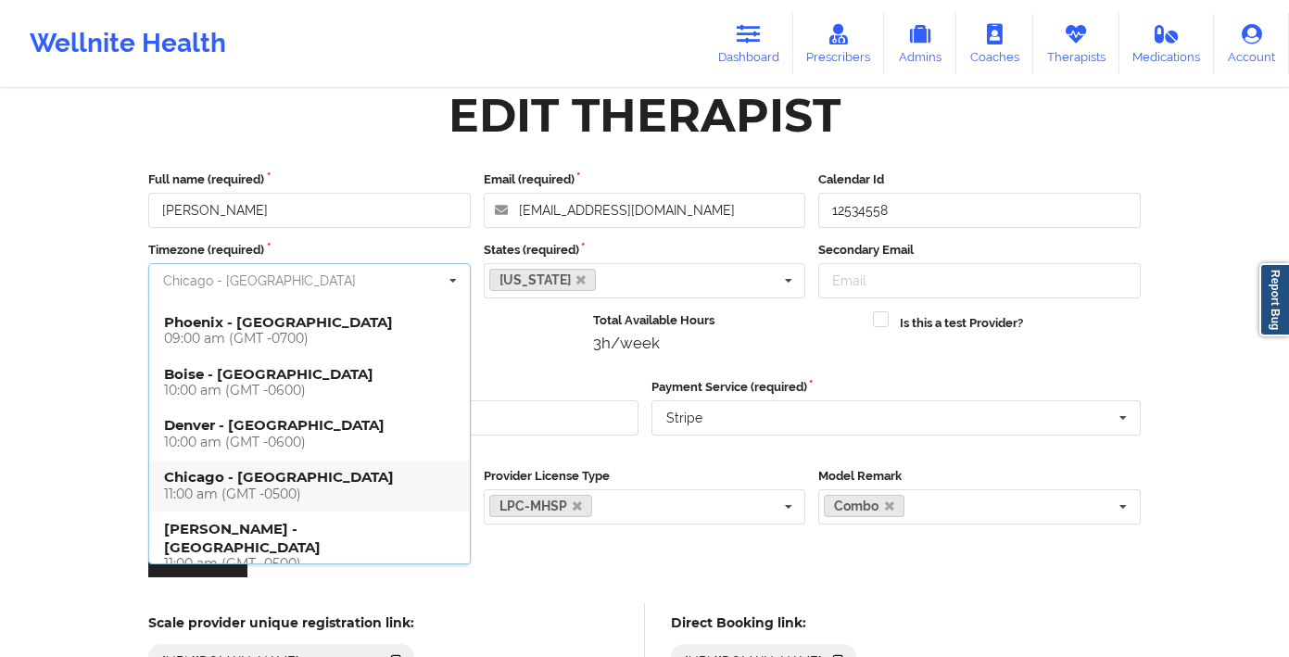
scroll to position [419, 0]
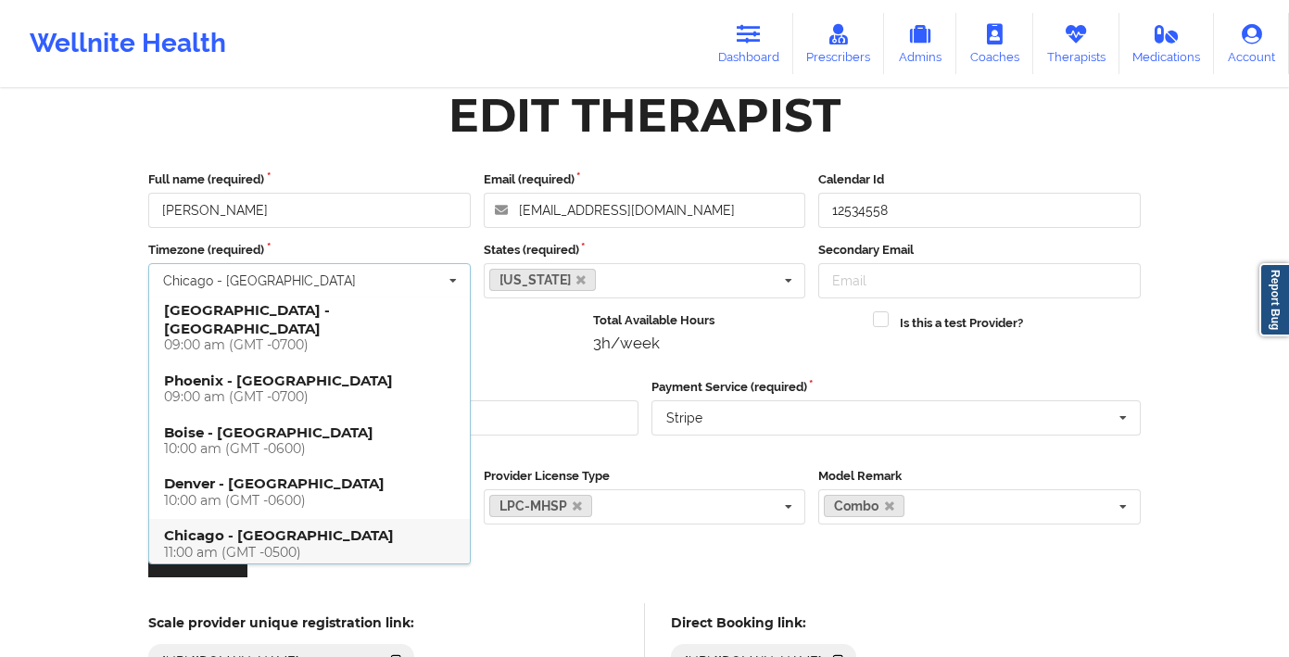
click at [328, 545] on div "11:00 am (GMT -0500)" at bounding box center [309, 553] width 291 height 16
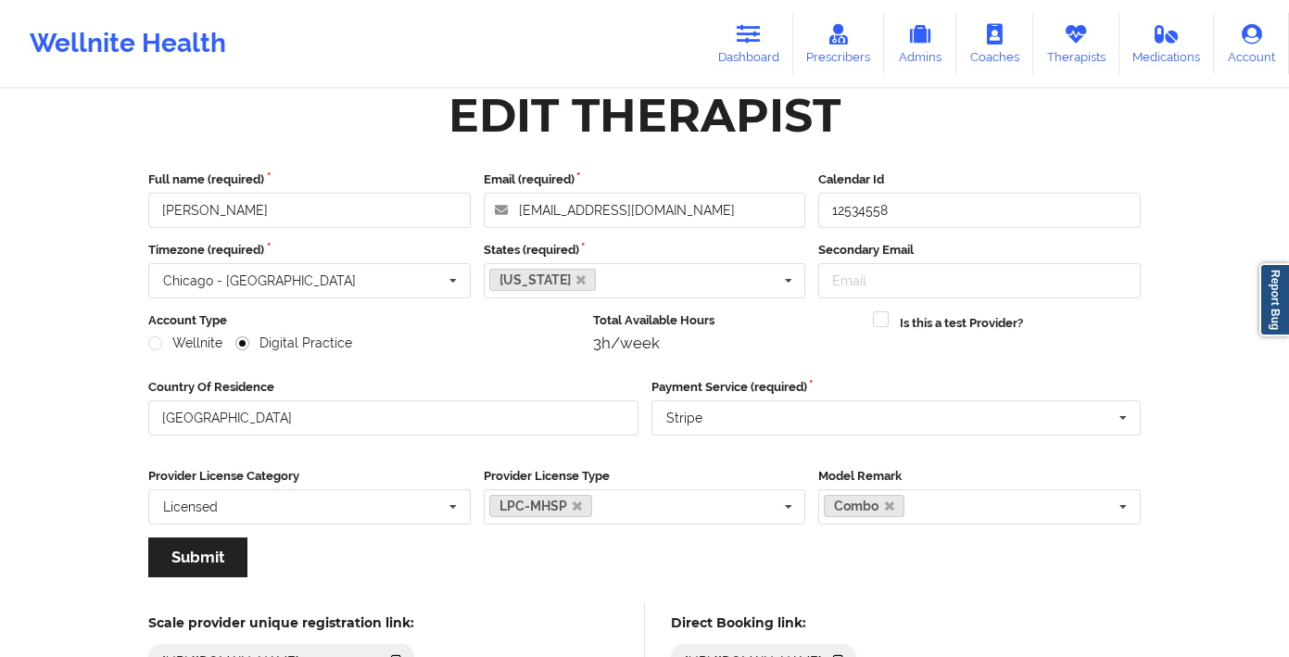
click at [209, 36] on div "Wellnite Health" at bounding box center [128, 43] width 256 height 74
click at [786, 44] on link "Dashboard" at bounding box center [748, 43] width 89 height 61
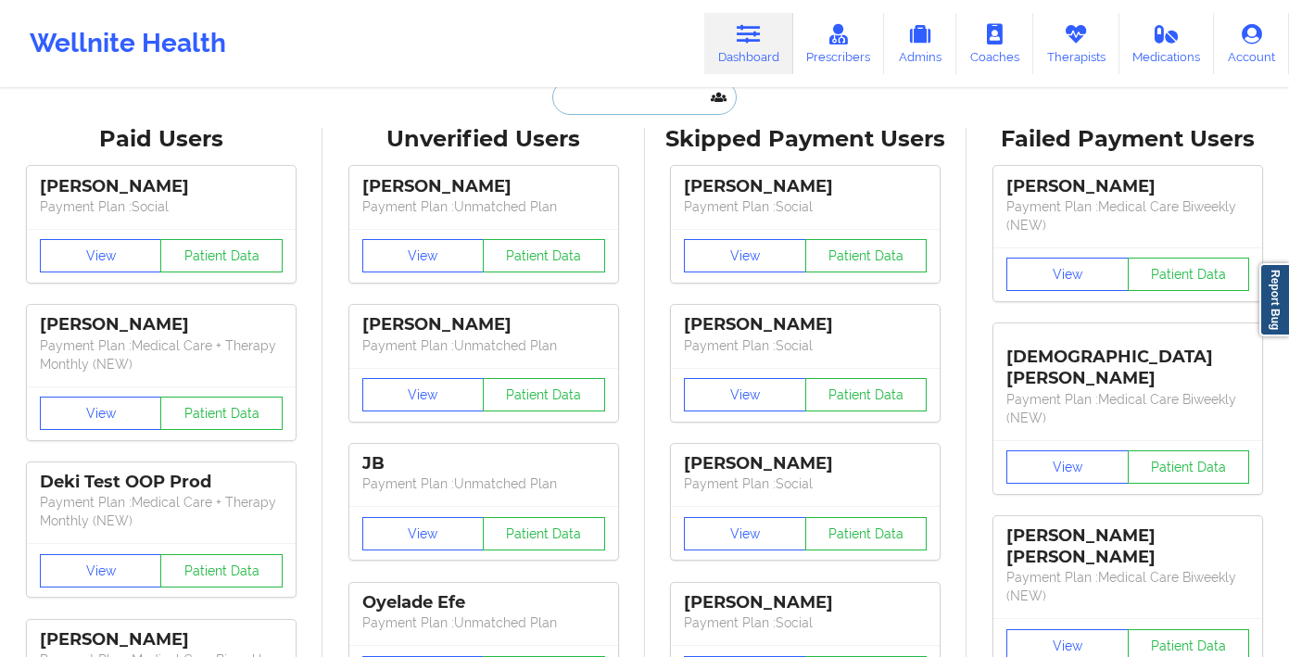
click at [645, 92] on input "text" at bounding box center [643, 97] width 183 height 35
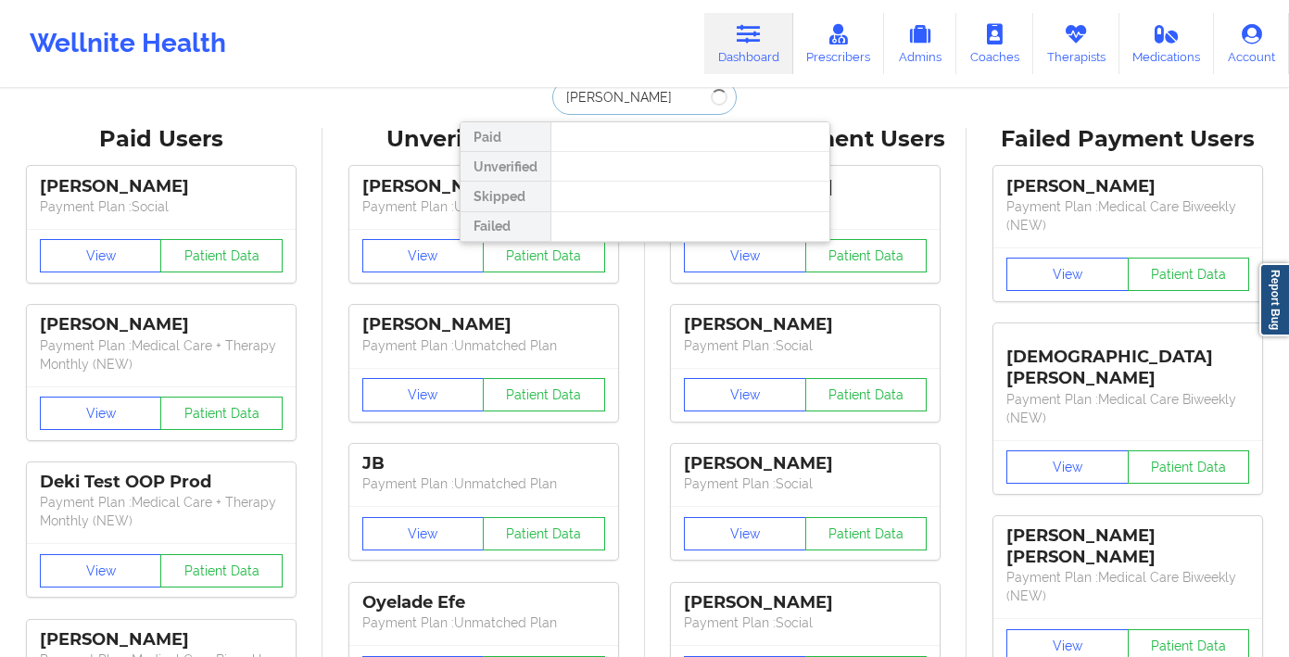
type input "paulina di"
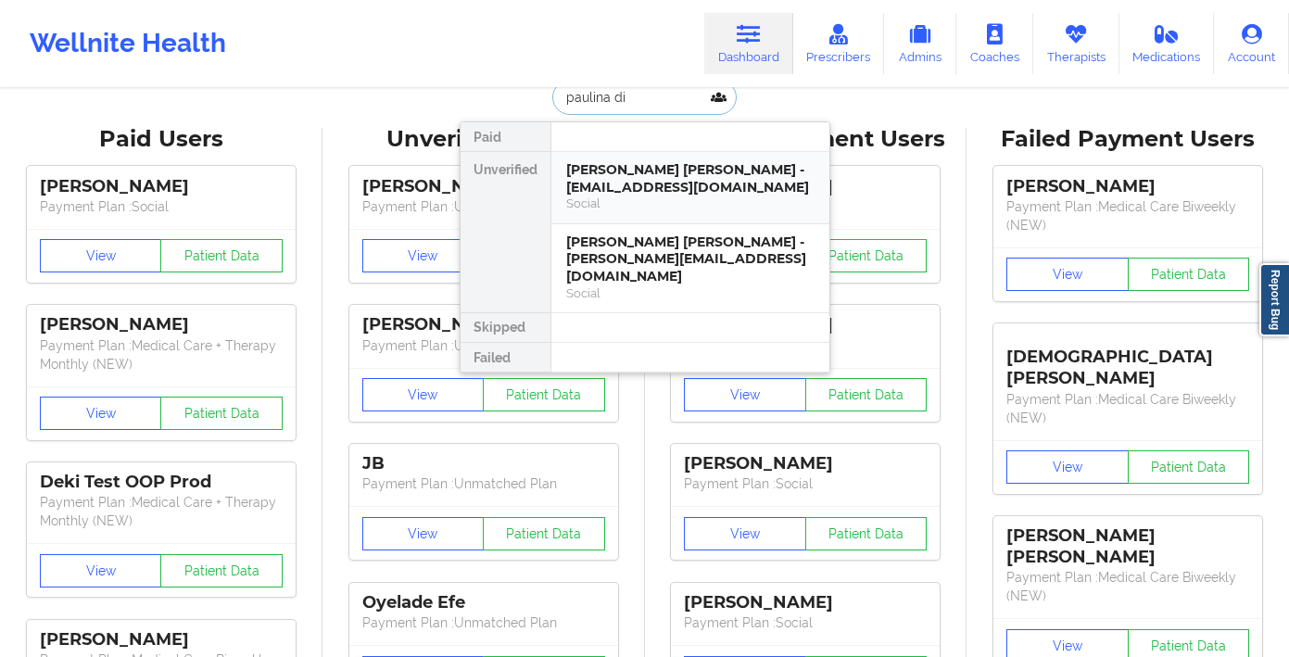
click at [674, 192] on div "Paulina Diaz Eusse - paulinadiaz111@gmail.com" at bounding box center [690, 178] width 248 height 34
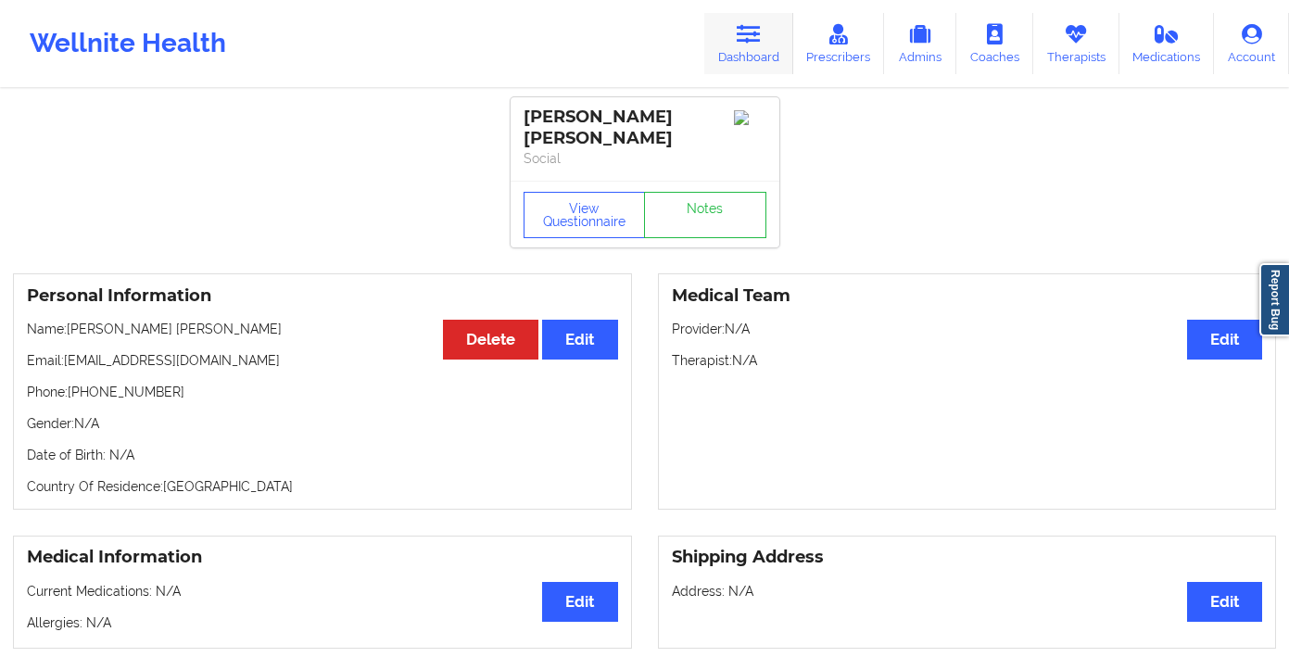
click at [718, 34] on link "Dashboard" at bounding box center [748, 43] width 89 height 61
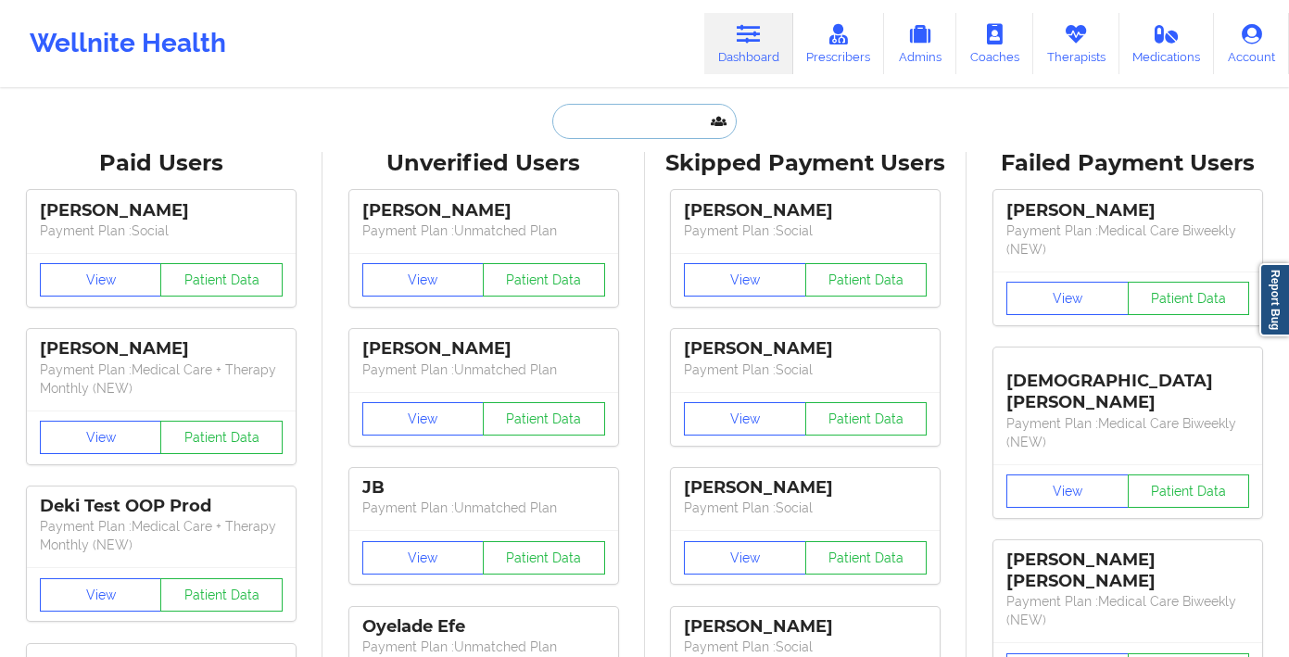
click at [654, 107] on input "text" at bounding box center [643, 121] width 183 height 35
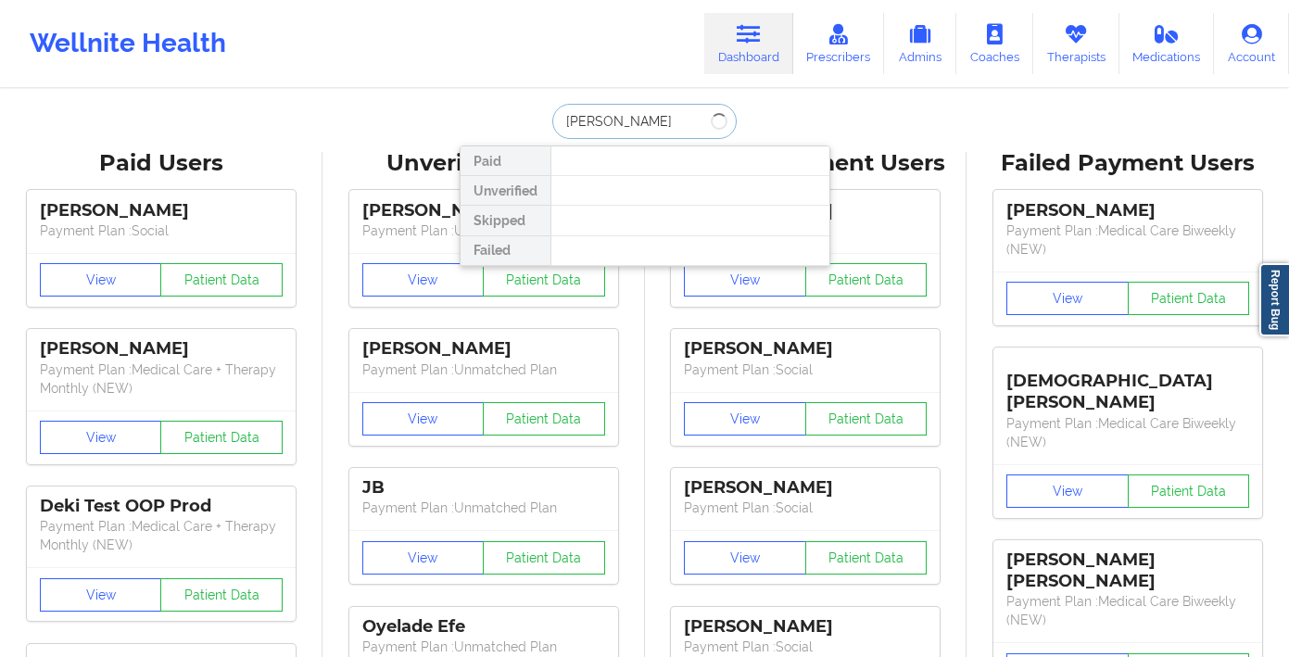
type input "paulina diaz"
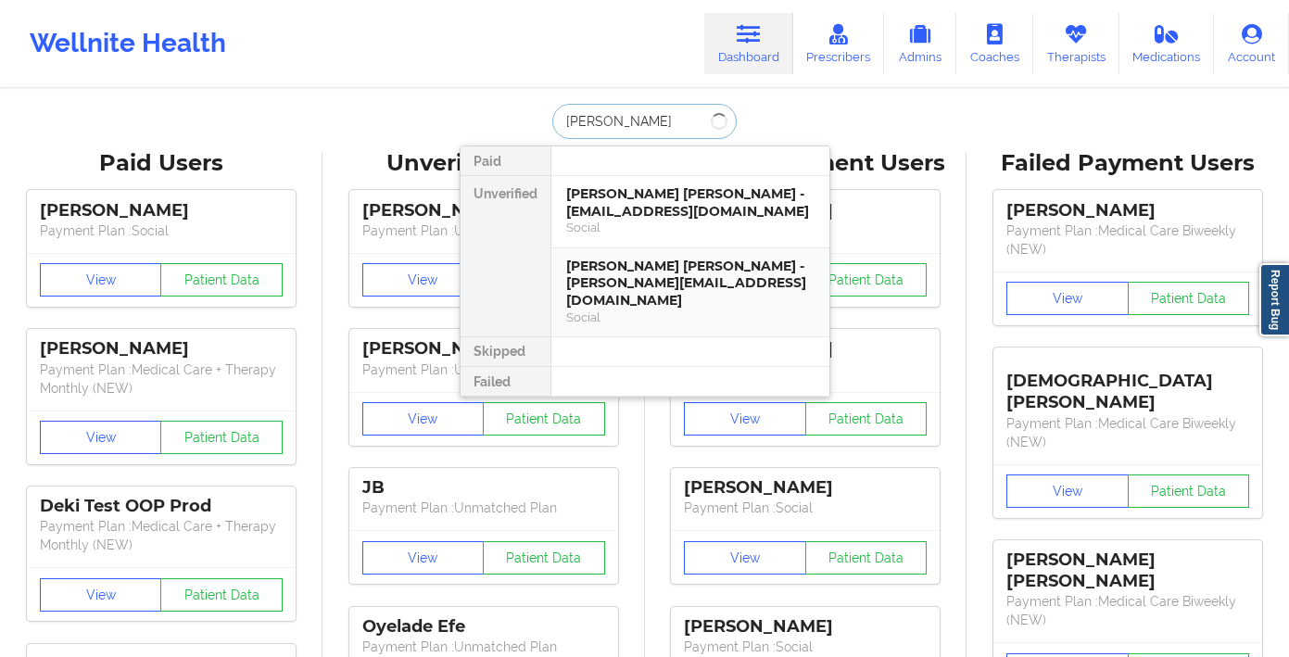
click at [677, 310] on div "Social" at bounding box center [690, 318] width 248 height 16
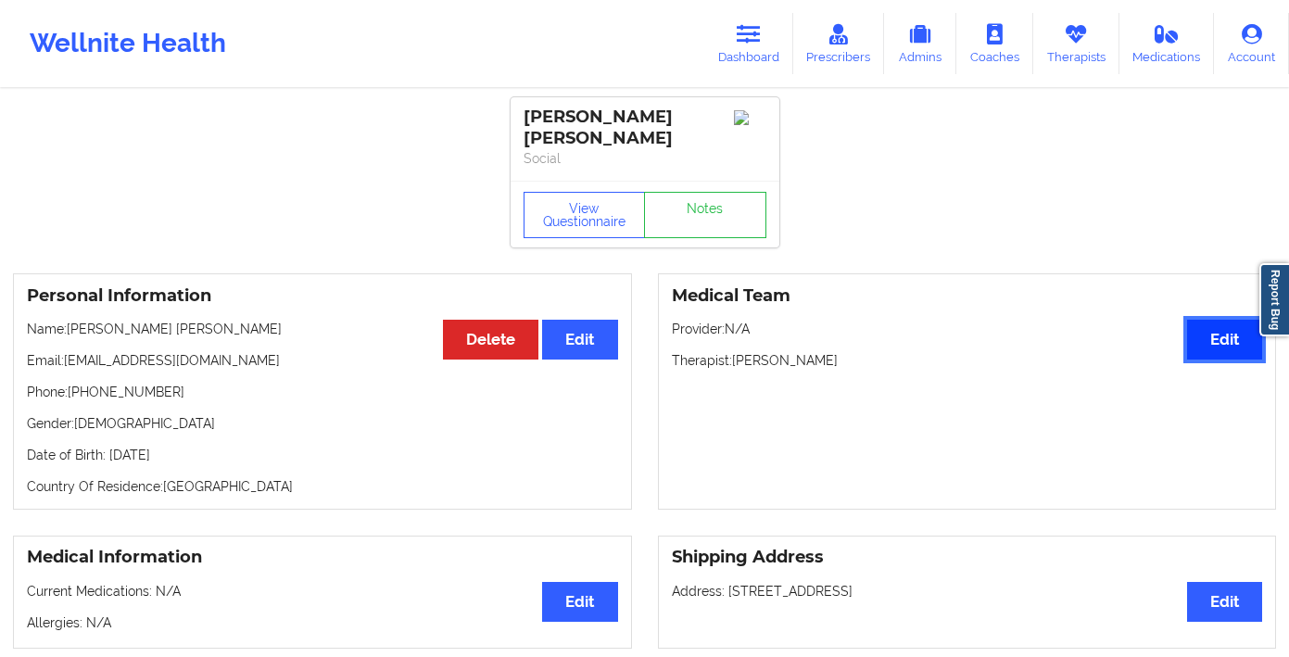
click at [1238, 333] on button "Edit" at bounding box center [1224, 340] width 75 height 40
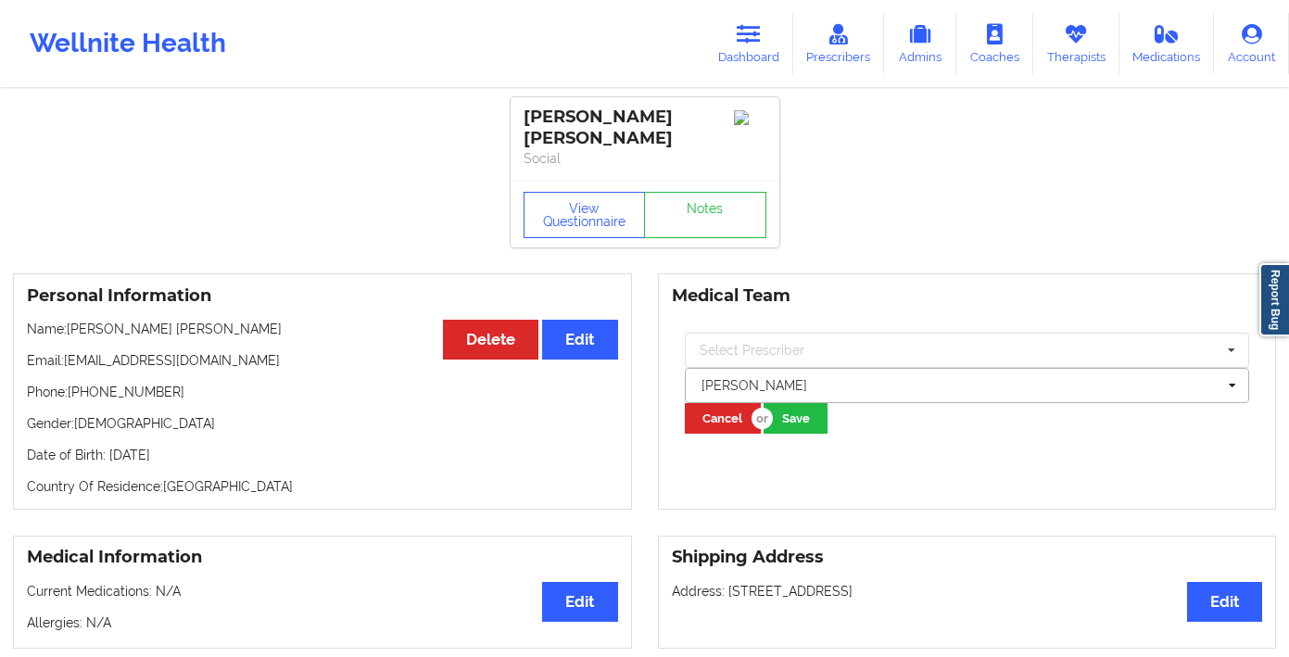
click at [783, 377] on div at bounding box center [958, 385] width 515 height 22
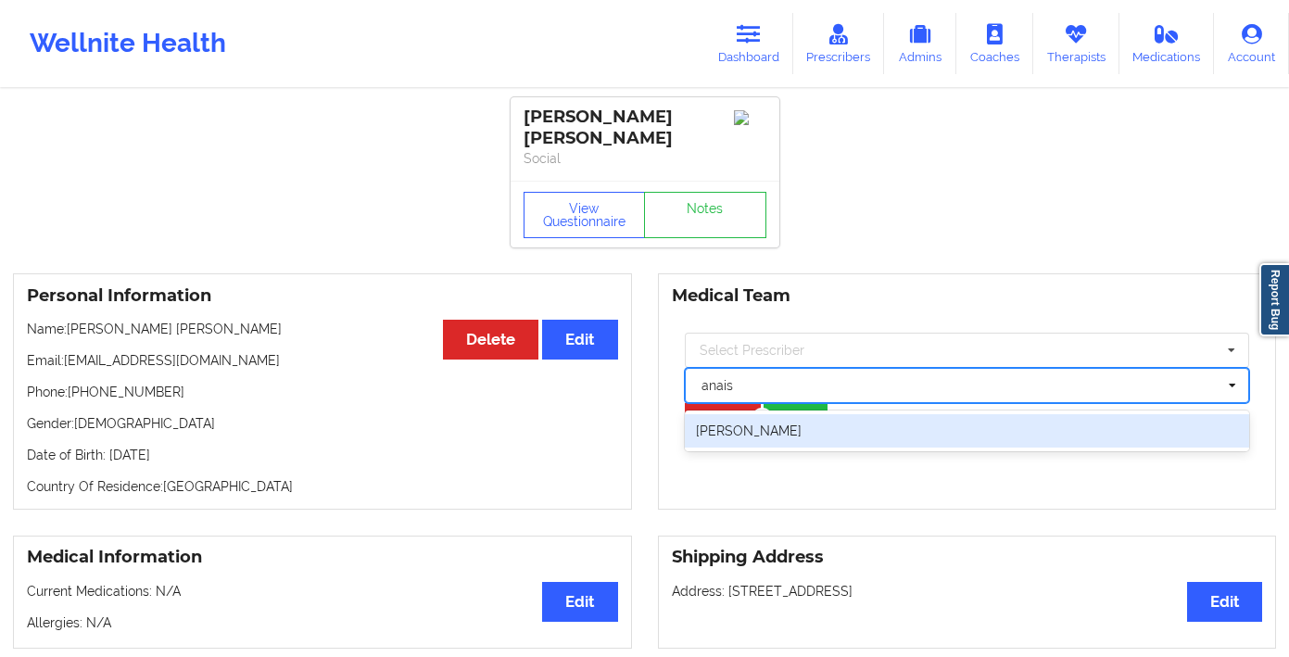
click at [780, 414] on div "Anais Quiñonez" at bounding box center [967, 430] width 565 height 33
type input "anais"
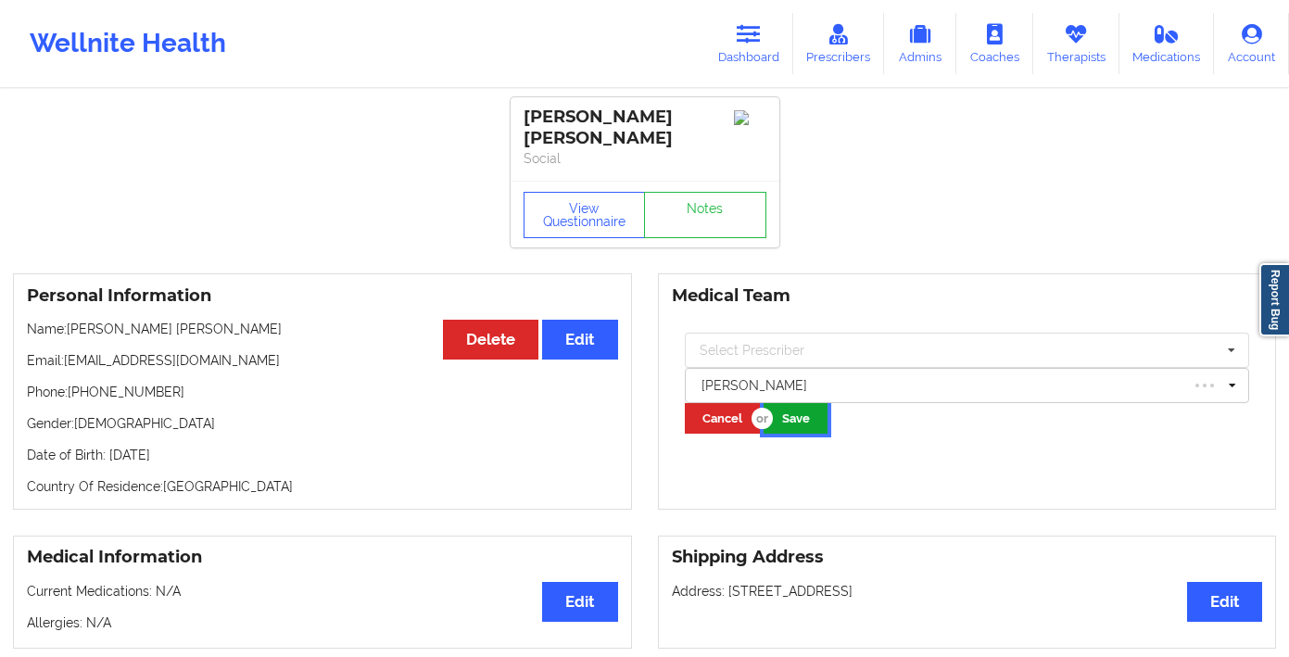
click at [804, 403] on button "Save" at bounding box center [796, 418] width 64 height 31
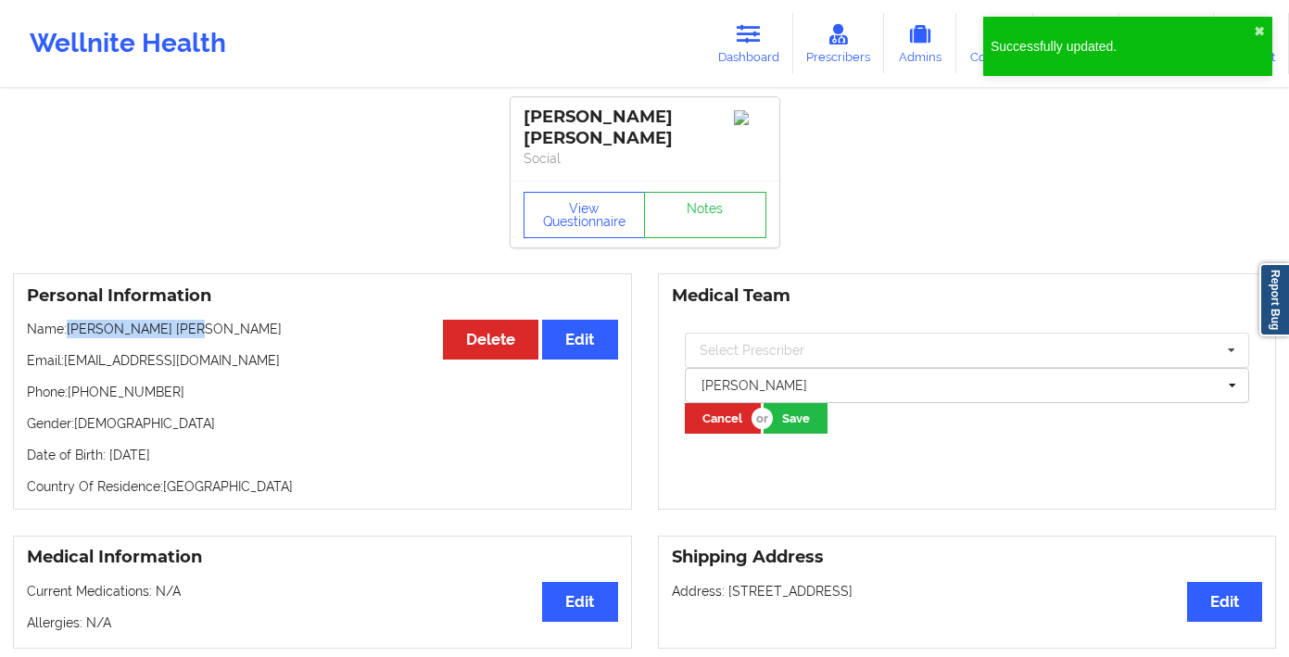
drag, startPoint x: 205, startPoint y: 303, endPoint x: 65, endPoint y: 313, distance: 140.3
click at [65, 320] on p "Name: Paulina Diaz Eusse" at bounding box center [322, 329] width 591 height 19
copy p "Paulina Diaz Eusse"
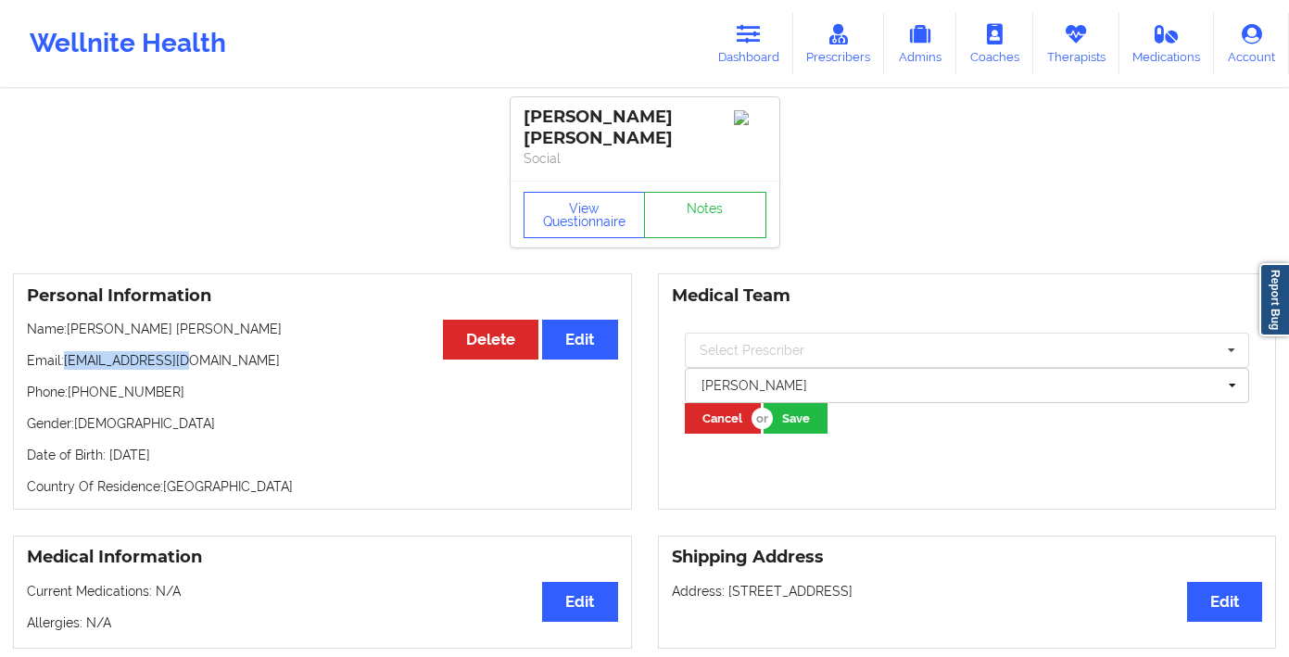
drag, startPoint x: 201, startPoint y: 337, endPoint x: 66, endPoint y: 348, distance: 135.7
click at [66, 351] on p "Email: camilodiaz@me.com" at bounding box center [322, 360] width 591 height 19
copy p "camilodiaz@me.com"
click at [1083, 56] on link "Therapists" at bounding box center [1076, 43] width 86 height 61
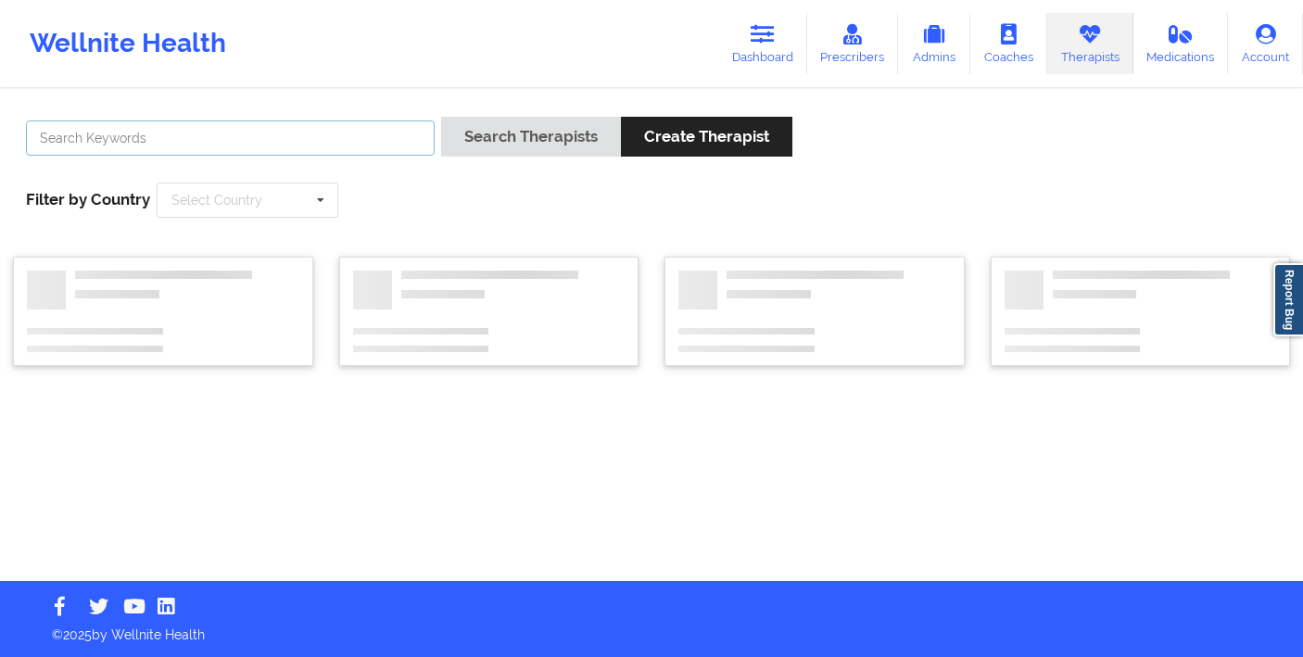
click at [377, 143] on input "text" at bounding box center [230, 137] width 409 height 35
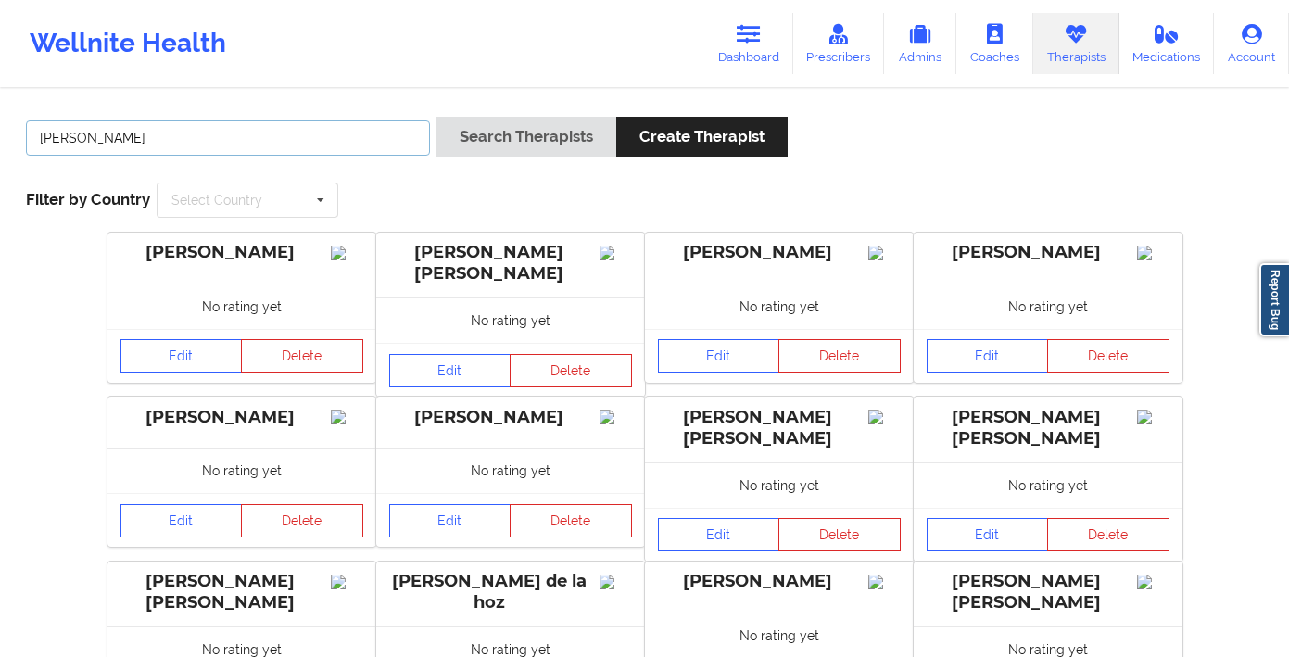
type input "[PERSON_NAME]"
click at [570, 163] on div "Search Therapists Create Therapist" at bounding box center [612, 143] width 352 height 53
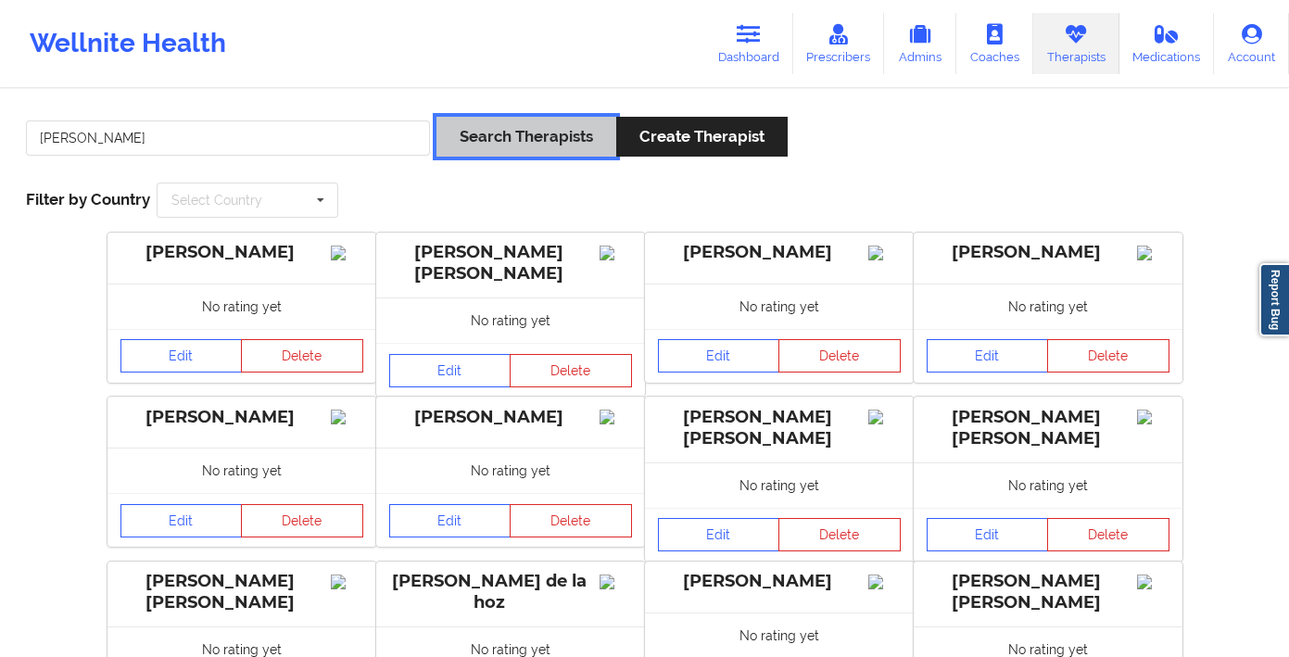
click at [572, 143] on button "Search Therapists" at bounding box center [526, 137] width 180 height 40
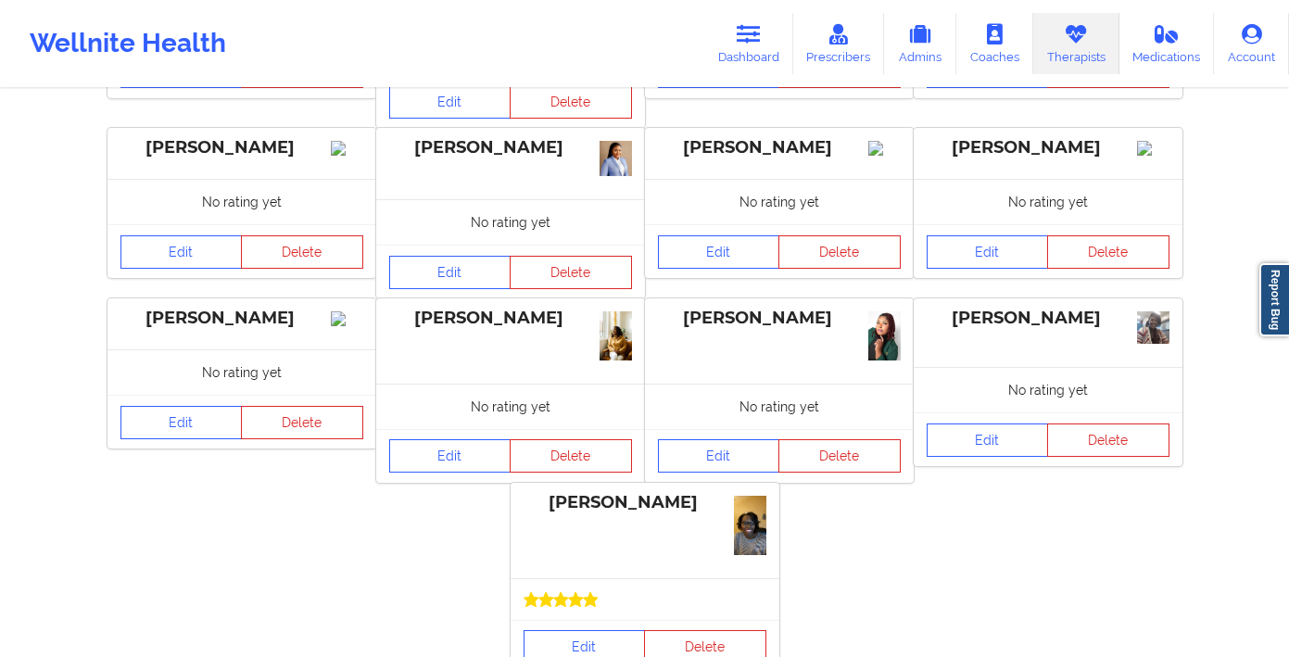
scroll to position [373, 0]
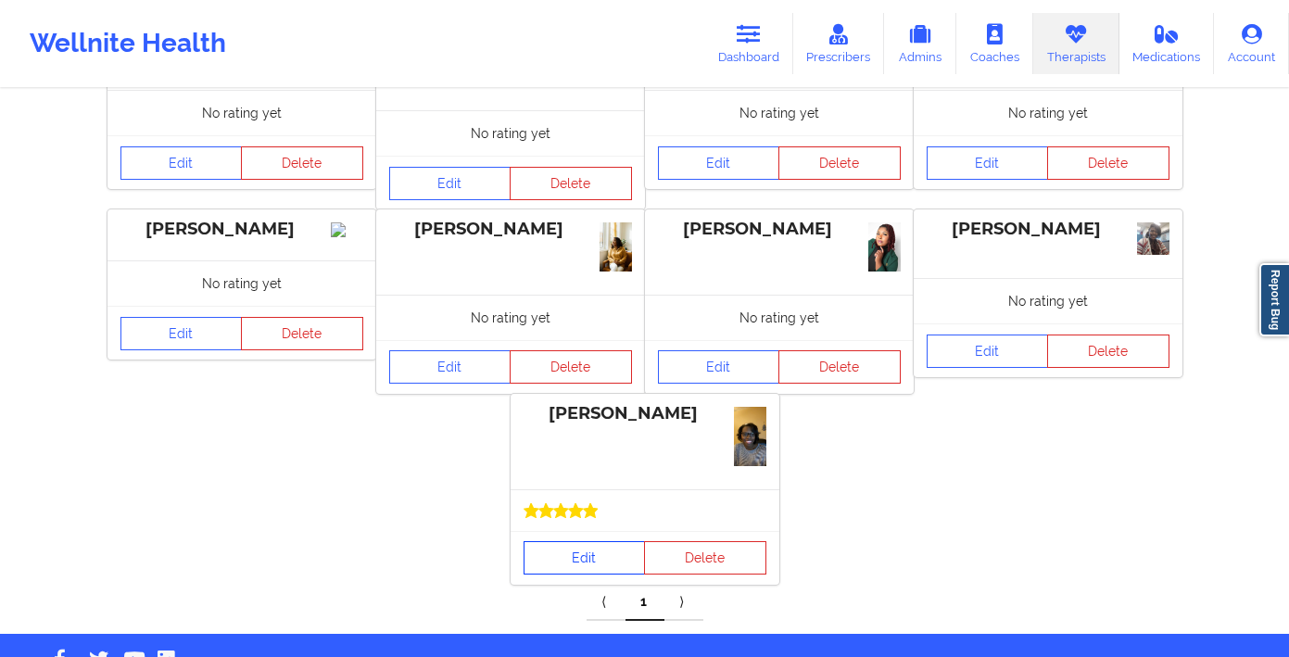
click at [618, 565] on link "Edit" at bounding box center [585, 557] width 122 height 33
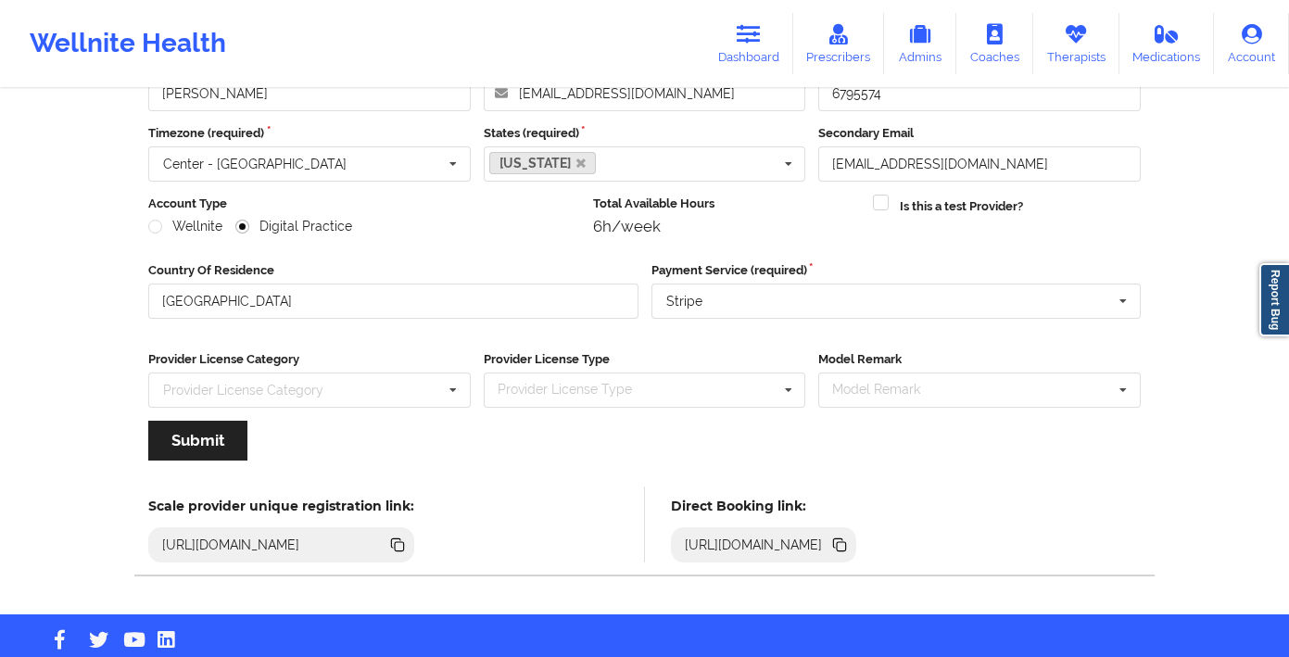
scroll to position [173, 0]
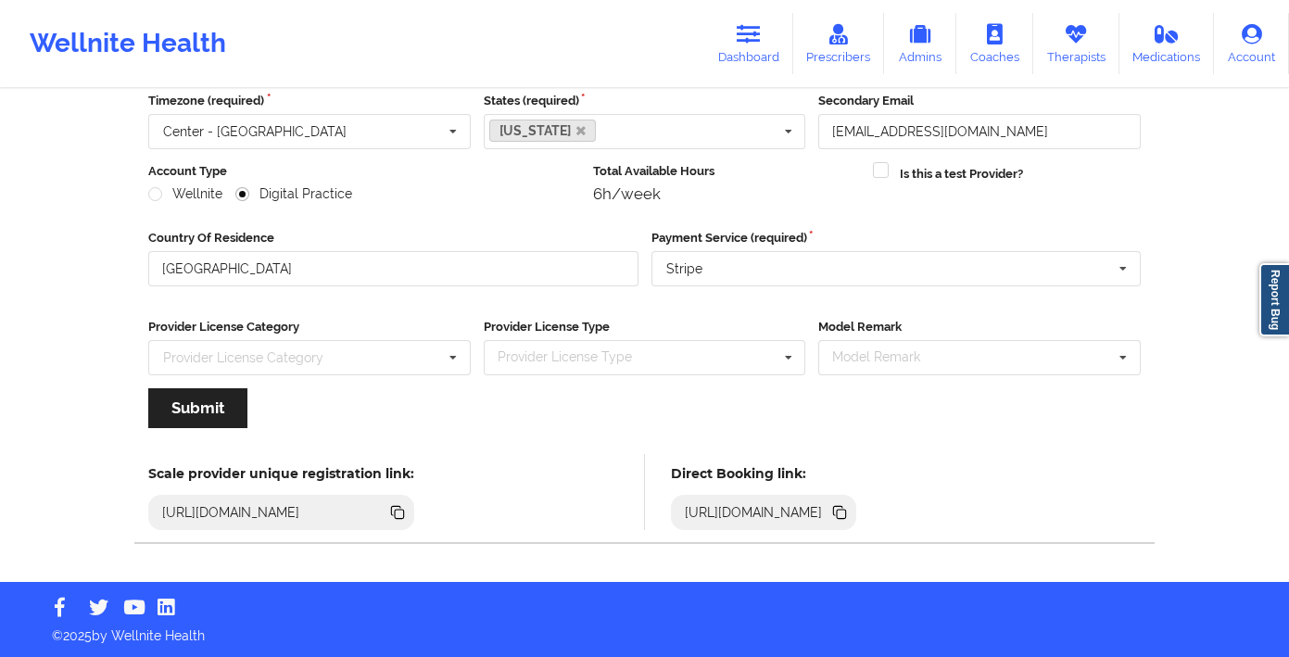
click at [830, 516] on div "[URL][DOMAIN_NAME]" at bounding box center [753, 512] width 153 height 19
click at [846, 512] on icon at bounding box center [841, 514] width 9 height 9
click at [1074, 69] on link "Therapists" at bounding box center [1076, 43] width 86 height 61
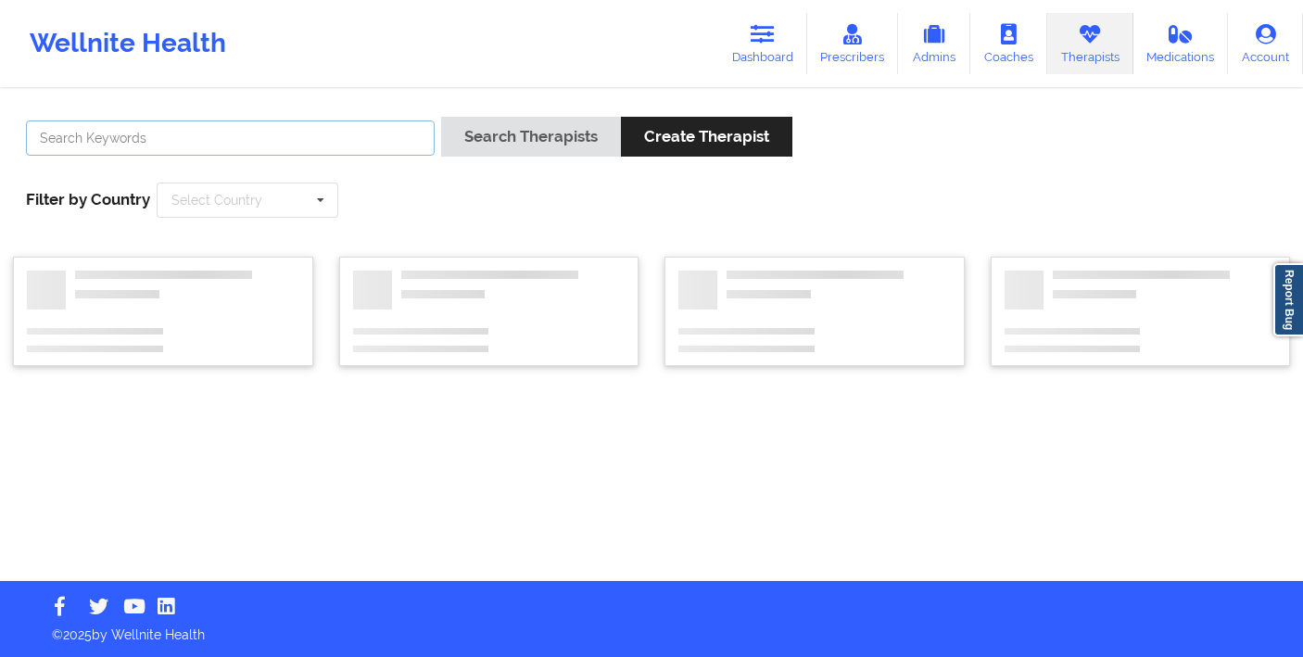
click at [347, 139] on input "text" at bounding box center [230, 137] width 409 height 35
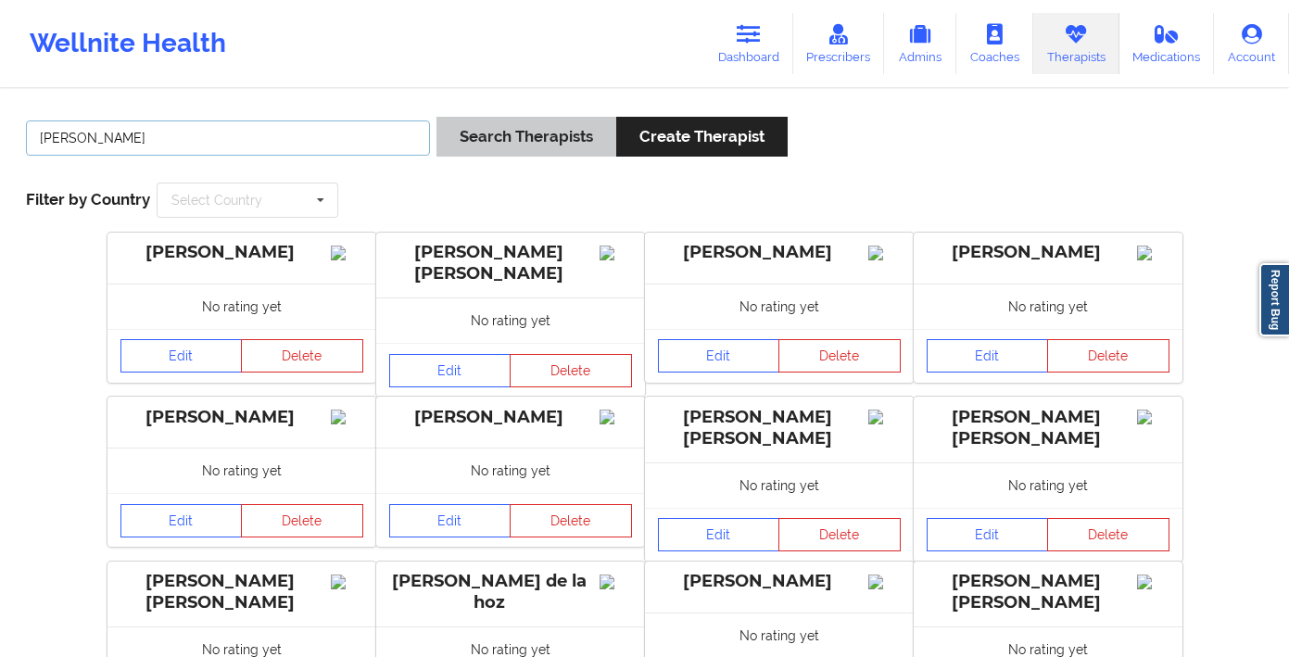
type input "latonia"
click at [474, 120] on button "Search Therapists" at bounding box center [526, 137] width 180 height 40
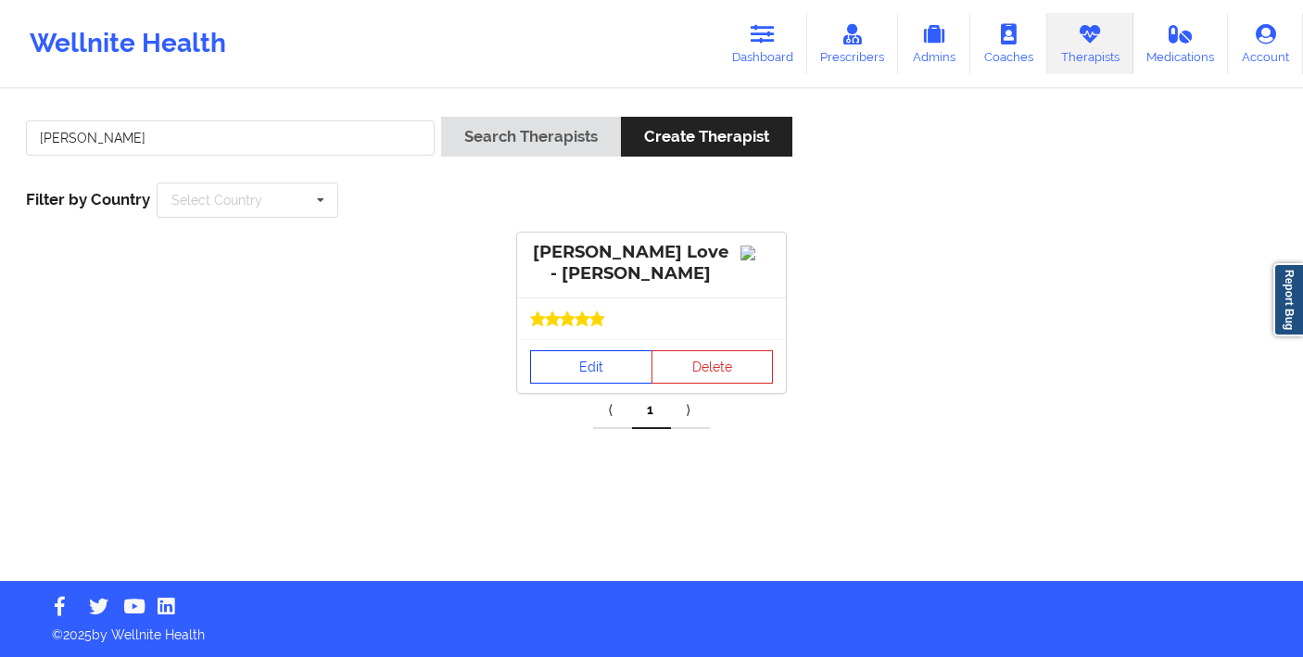
click at [560, 384] on link "Edit" at bounding box center [591, 366] width 122 height 33
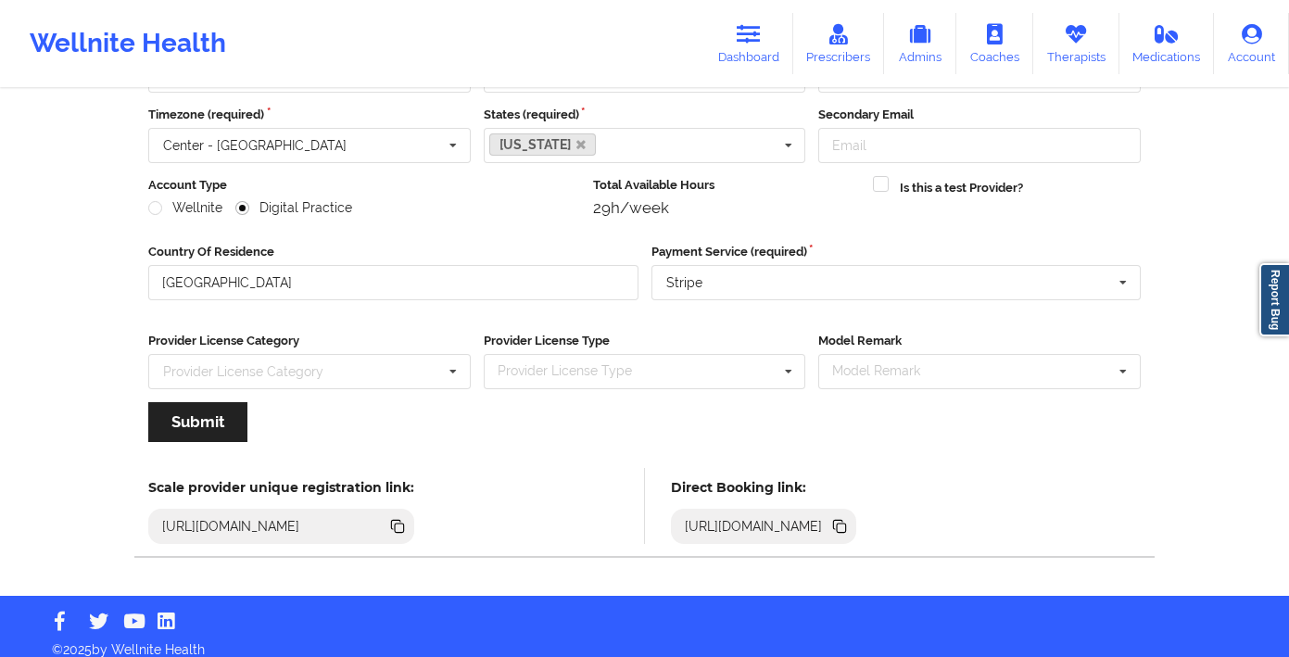
scroll to position [144, 0]
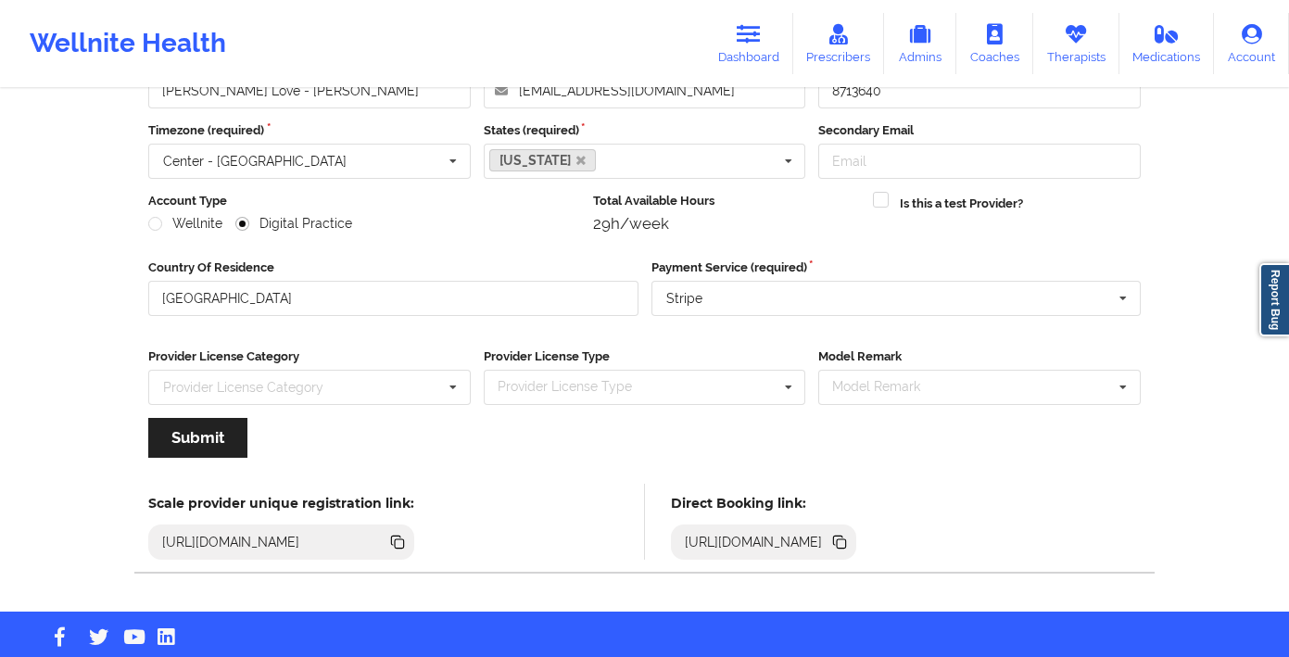
click at [846, 546] on icon at bounding box center [841, 543] width 9 height 9
click at [850, 551] on icon at bounding box center [839, 542] width 20 height 20
click at [1135, 41] on link "Medications" at bounding box center [1166, 43] width 95 height 61
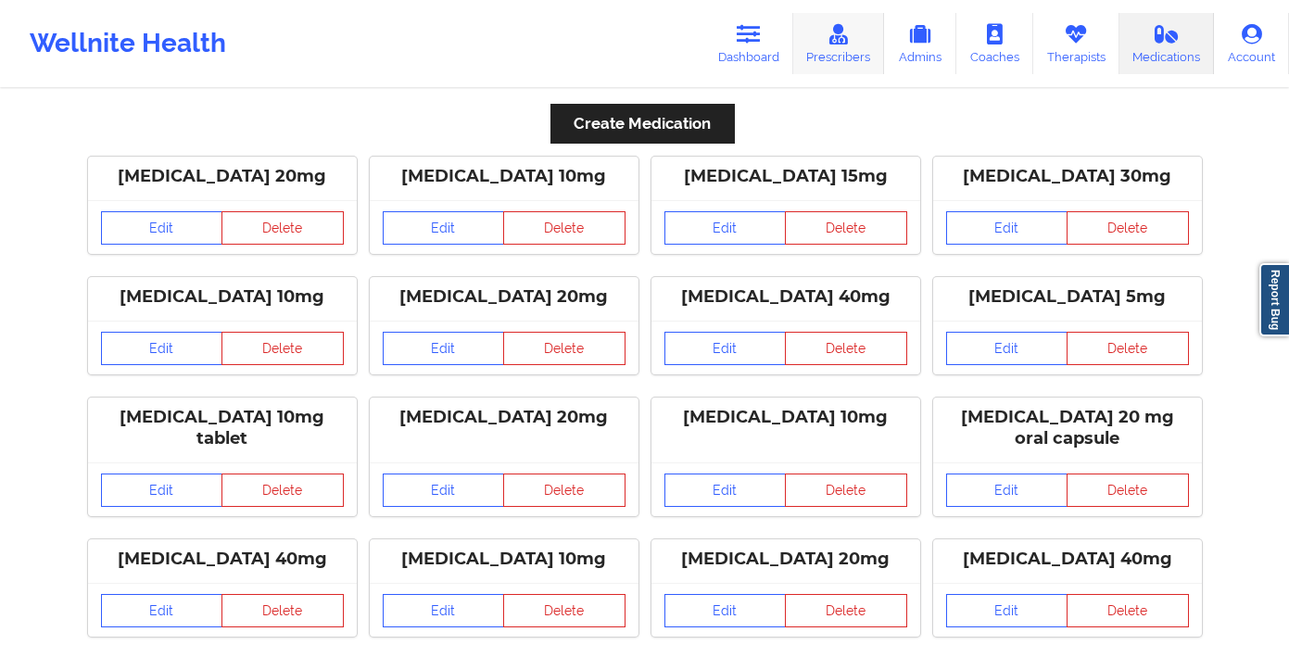
click at [830, 42] on icon at bounding box center [839, 34] width 24 height 20
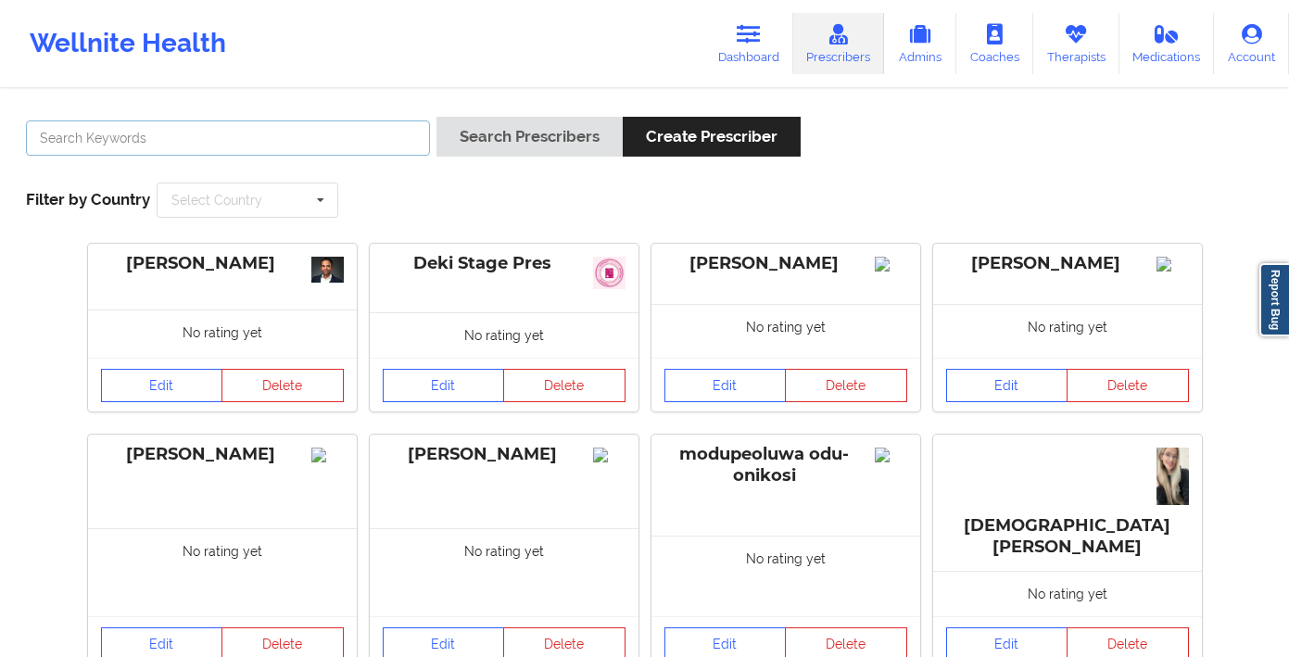
click at [229, 149] on input "text" at bounding box center [228, 137] width 404 height 35
type input "halanski"
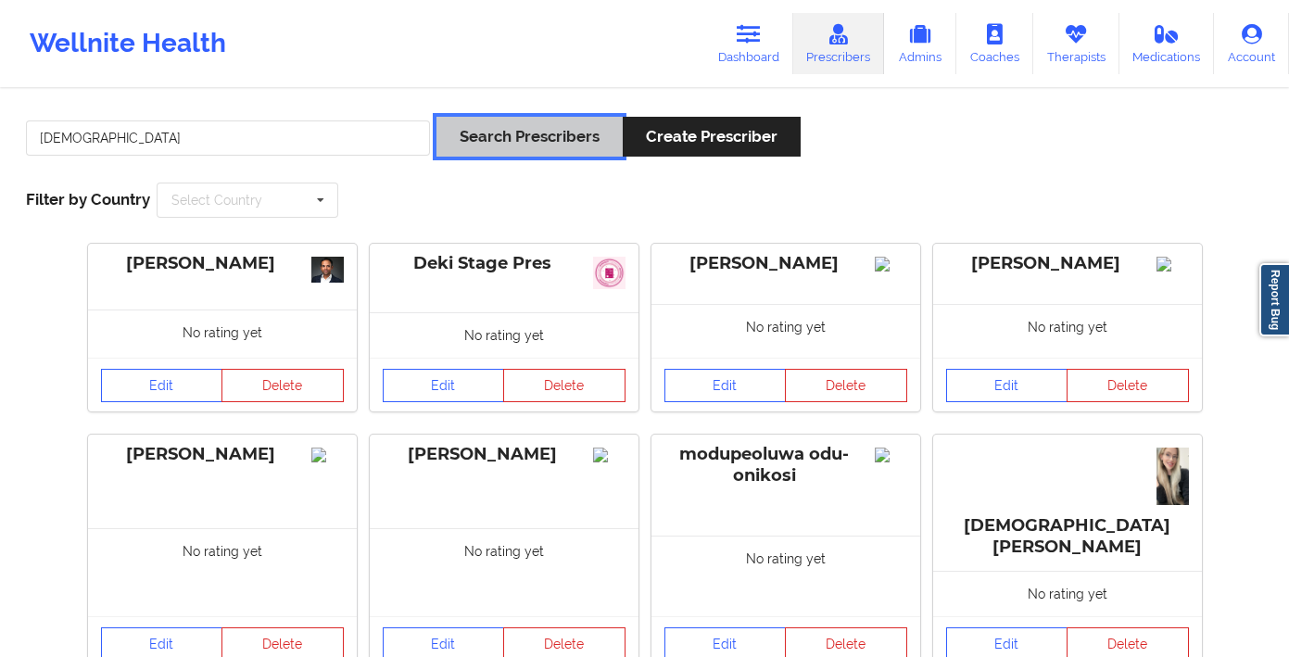
click at [570, 148] on button "Search Prescribers" at bounding box center [529, 137] width 186 height 40
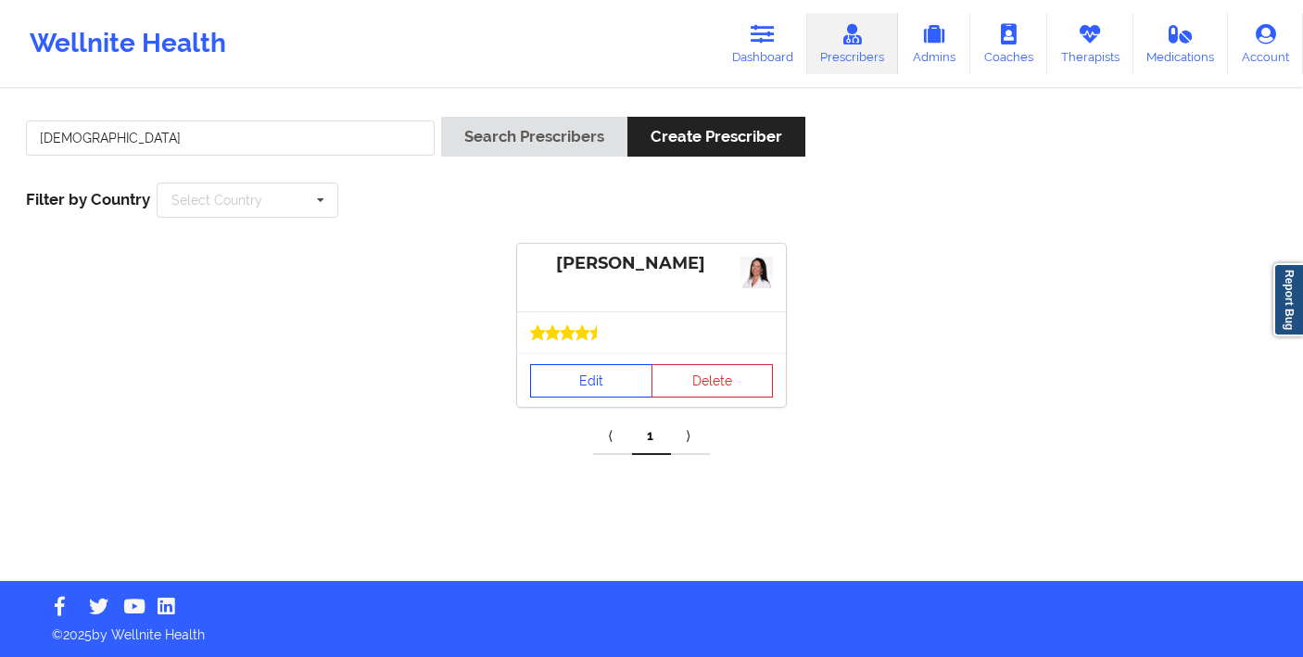
click at [600, 391] on link "Edit" at bounding box center [591, 380] width 122 height 33
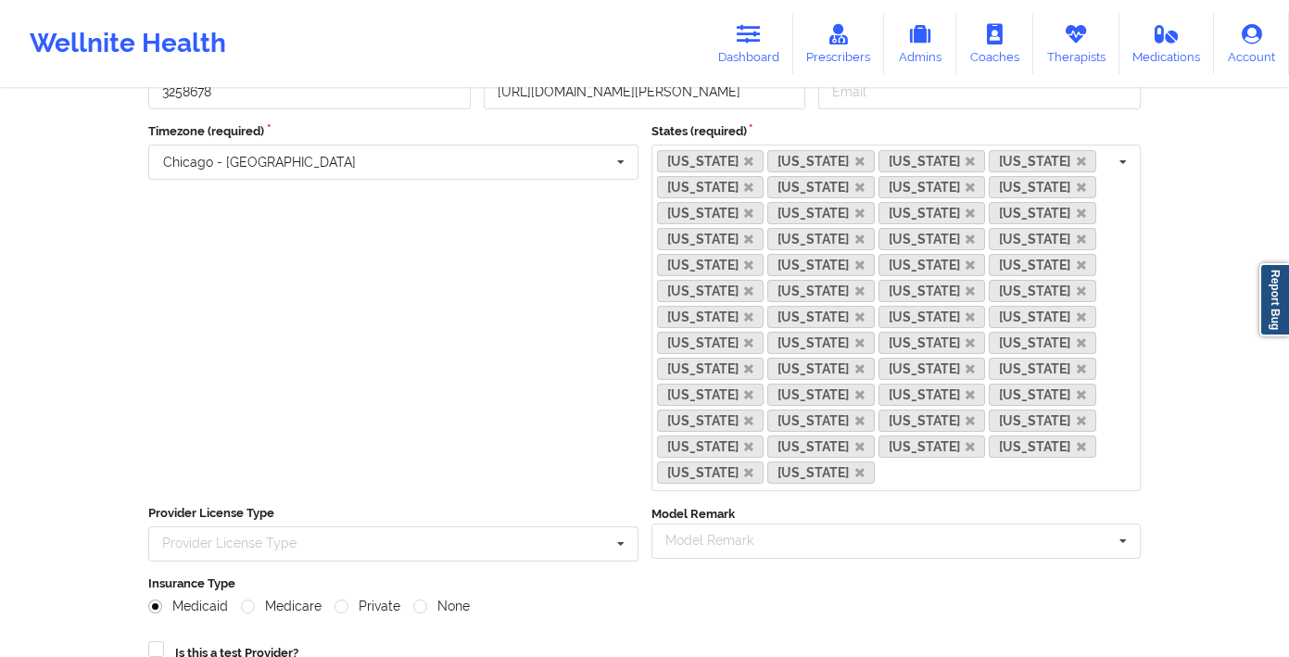
scroll to position [474, 0]
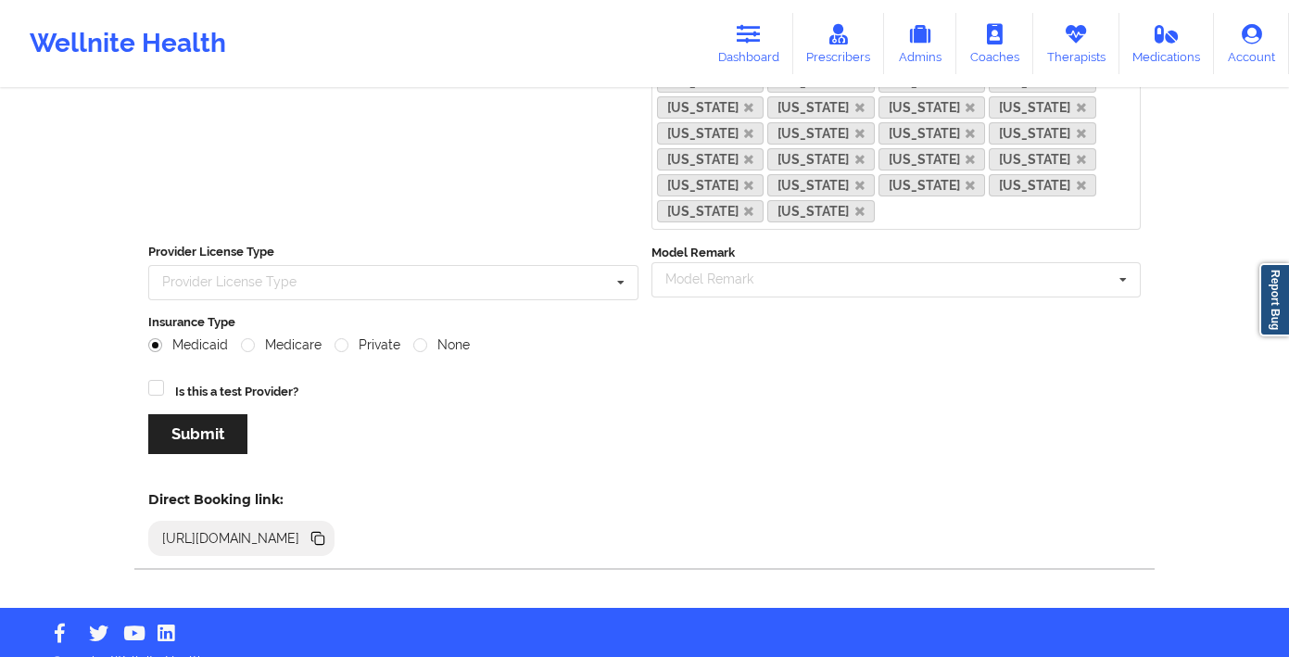
click at [321, 532] on icon at bounding box center [315, 536] width 9 height 9
